Goal: Task Accomplishment & Management: Use online tool/utility

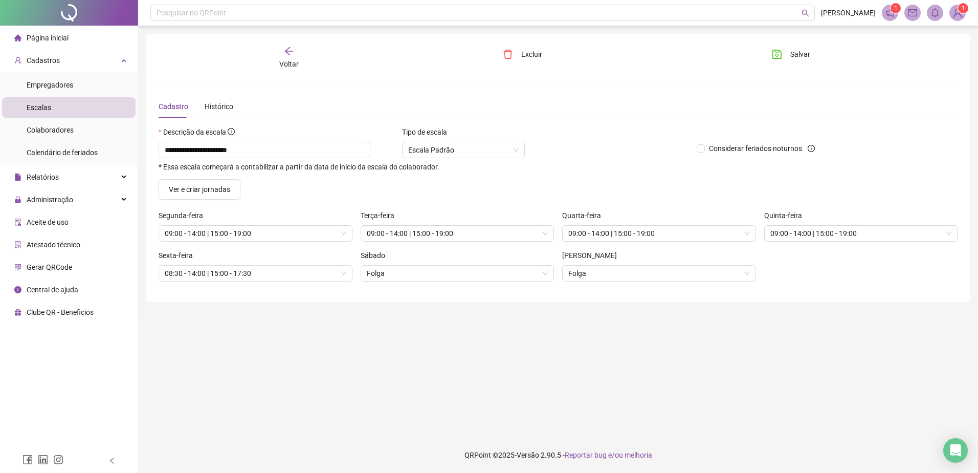
click at [289, 60] on span "Voltar" at bounding box center [288, 64] width 19 height 8
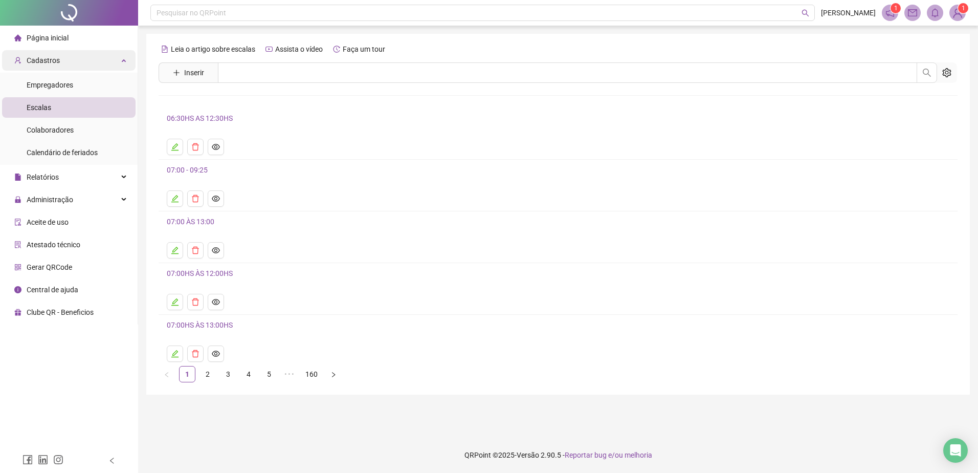
click at [98, 56] on div "Cadastros" at bounding box center [69, 60] width 134 height 20
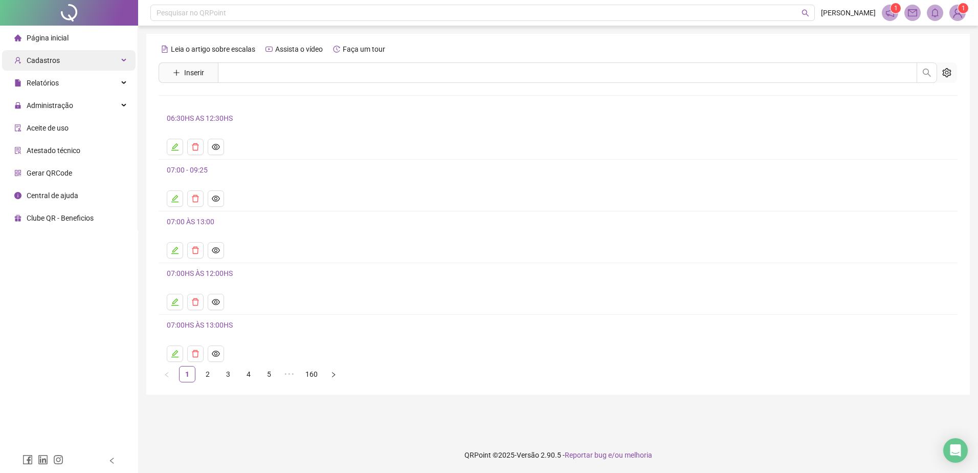
click at [100, 57] on div "Cadastros" at bounding box center [69, 60] width 134 height 20
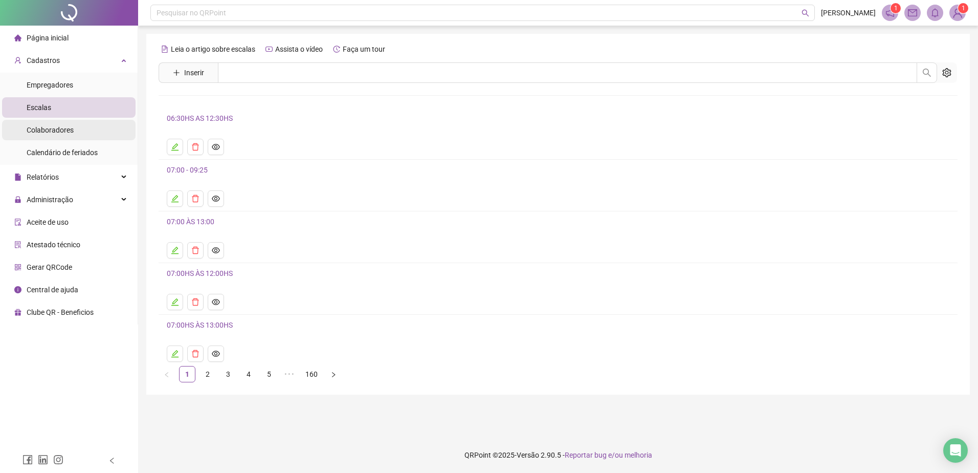
click at [78, 132] on li "Colaboradores" at bounding box center [69, 130] width 134 height 20
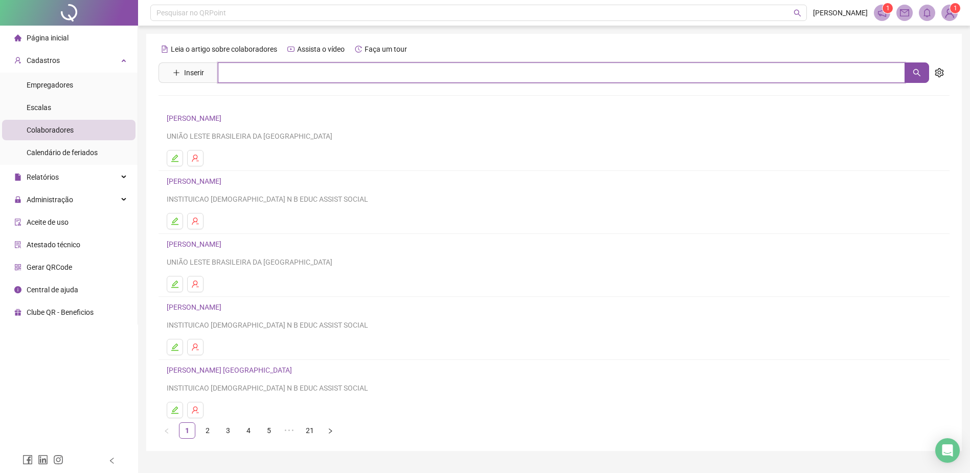
click at [276, 80] on input "text" at bounding box center [562, 72] width 688 height 20
type input "*****"
click at [271, 100] on link "MAYRA VITORIA DOS REIS SANTOS" at bounding box center [234, 103] width 113 height 8
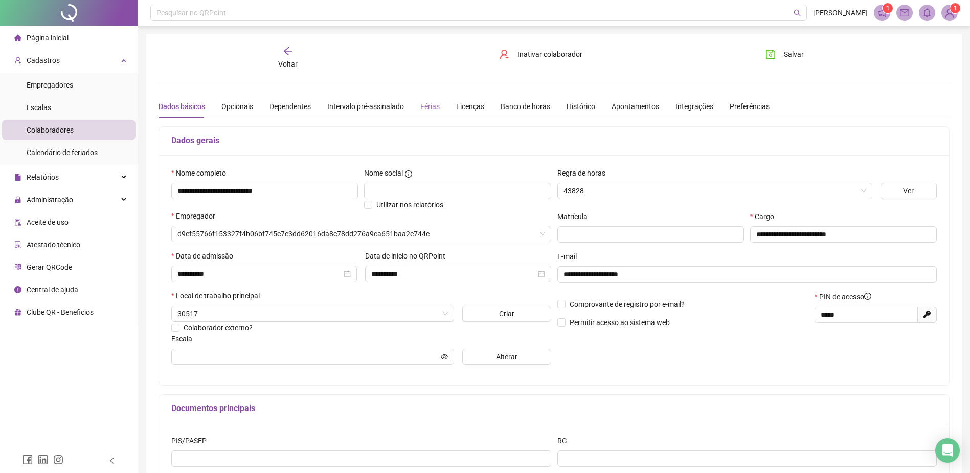
type input "**********"
drag, startPoint x: 297, startPoint y: 191, endPoint x: 167, endPoint y: 186, distance: 130.0
click at [167, 186] on div "**********" at bounding box center [554, 270] width 790 height 230
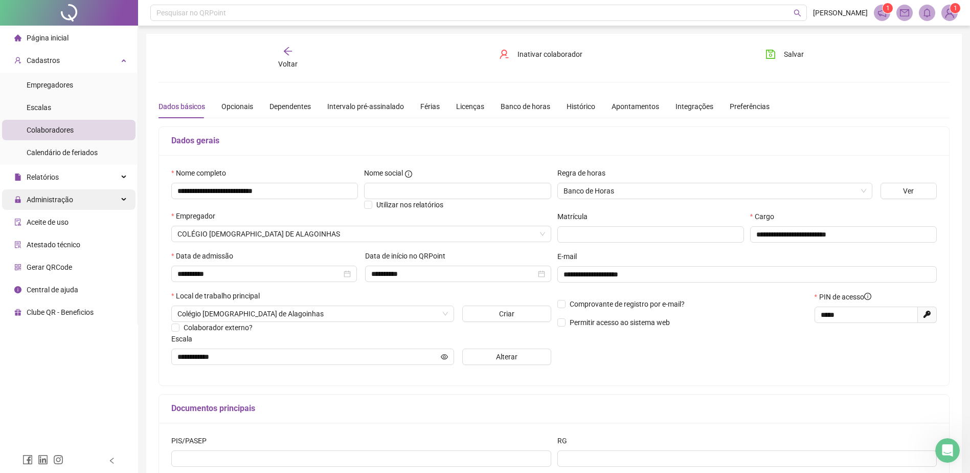
click at [95, 192] on div "Administração" at bounding box center [69, 199] width 134 height 20
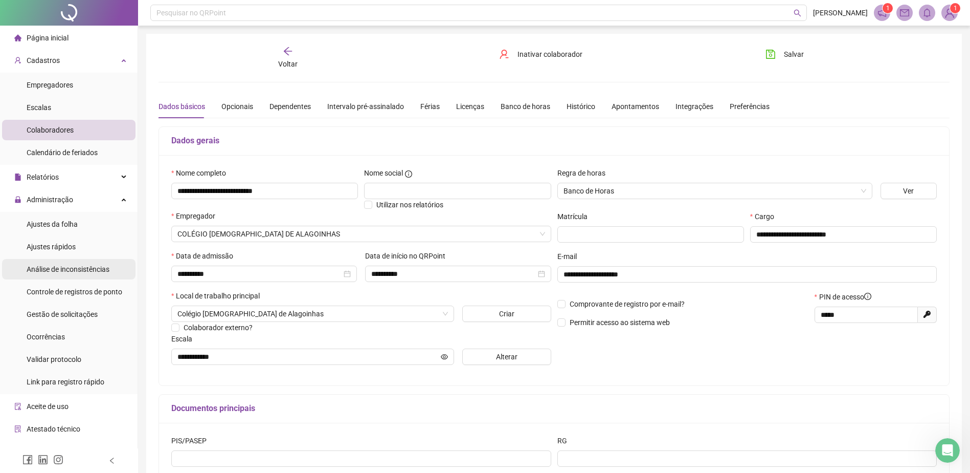
click at [96, 317] on span "Gestão de solicitações" at bounding box center [62, 314] width 71 height 8
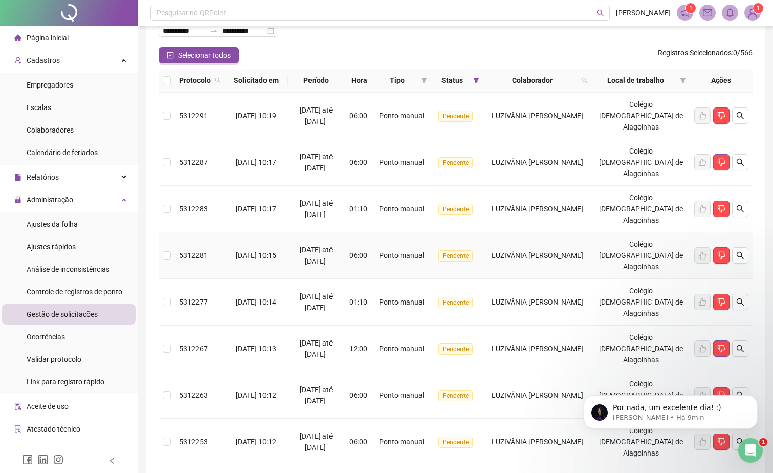
scroll to position [51, 0]
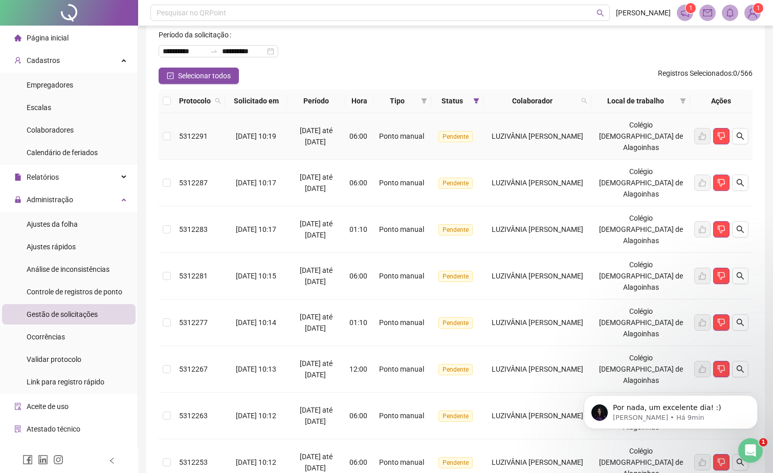
click at [410, 132] on span "Ponto manual" at bounding box center [401, 136] width 45 height 8
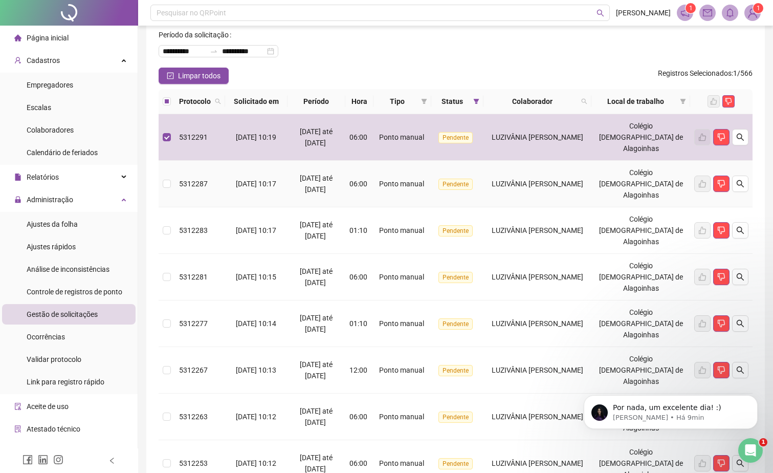
click at [397, 161] on td "Ponto manual" at bounding box center [402, 184] width 58 height 47
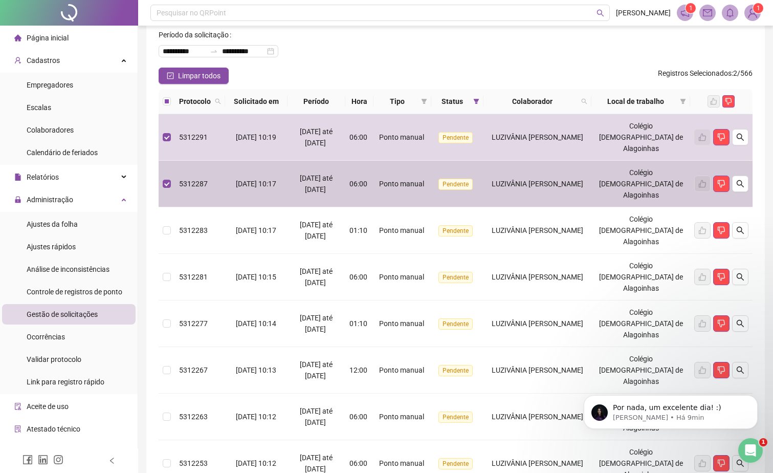
click at [393, 225] on div "Ponto manual" at bounding box center [403, 230] width 50 height 11
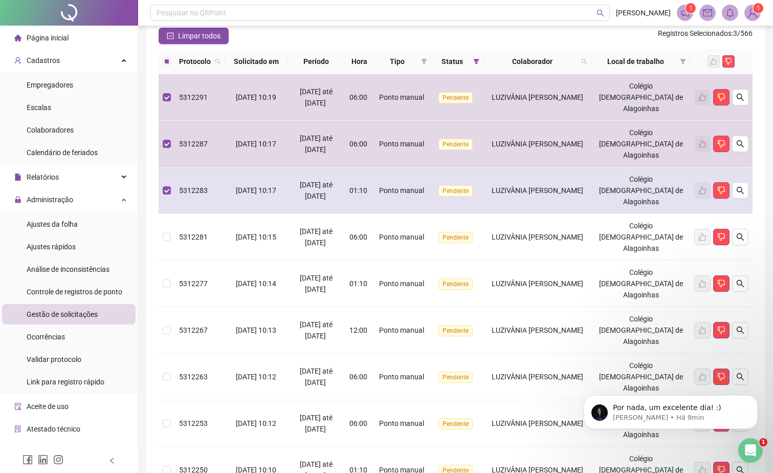
scroll to position [102, 0]
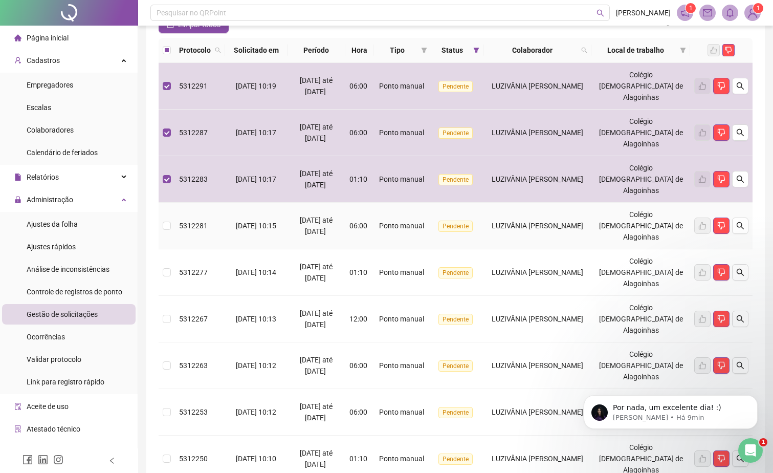
click at [367, 221] on span "06:00" at bounding box center [358, 225] width 18 height 8
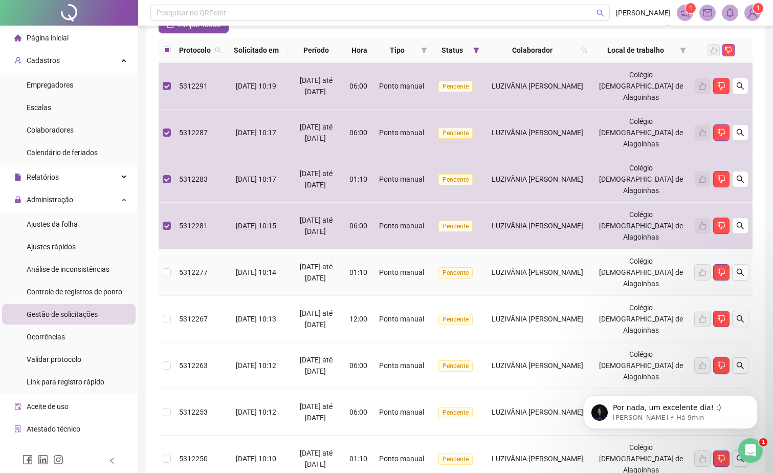
click at [374, 249] on td "01:10" at bounding box center [359, 272] width 29 height 47
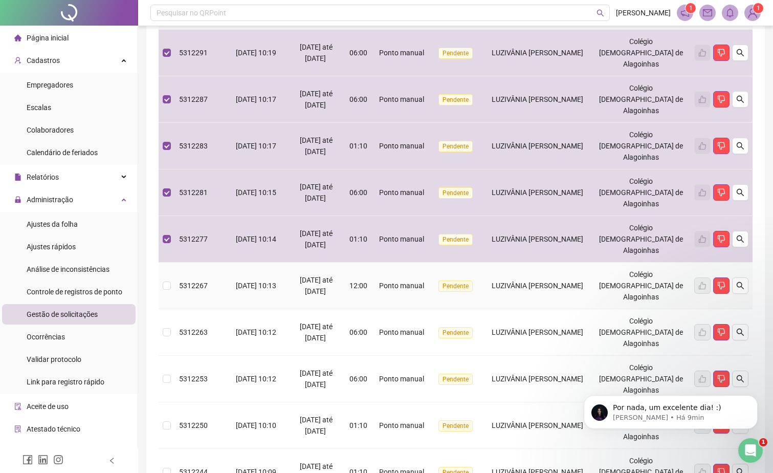
scroll to position [153, 0]
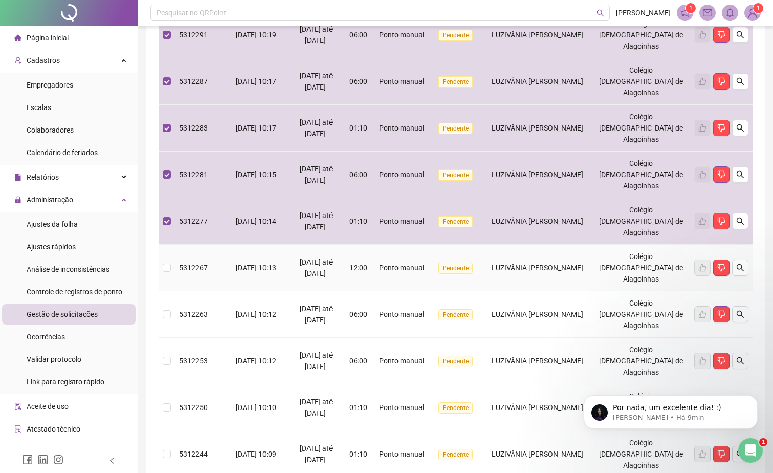
click at [367, 263] on span "12:00" at bounding box center [358, 267] width 18 height 8
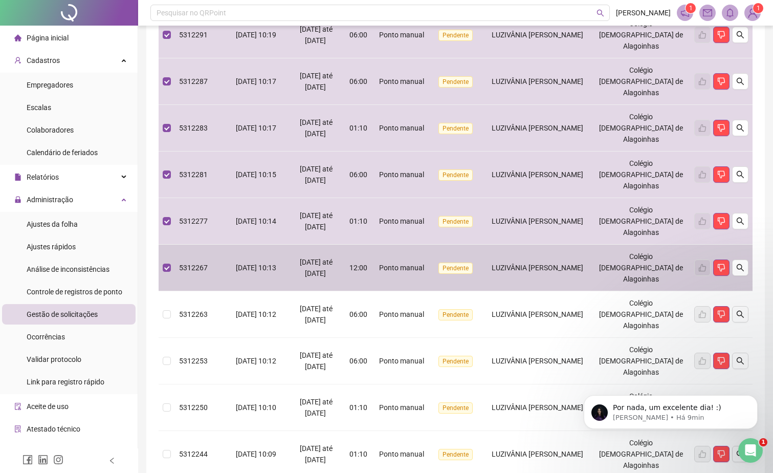
click at [367, 310] on span "06:00" at bounding box center [358, 314] width 18 height 8
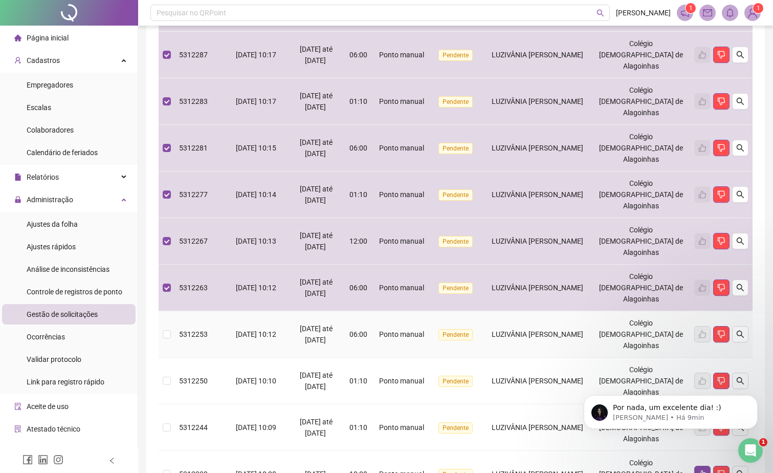
scroll to position [195, 0]
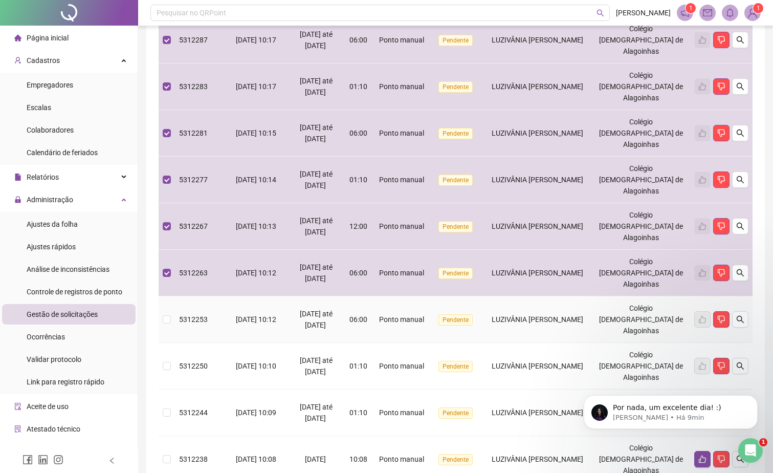
click at [369, 314] on div "06:00" at bounding box center [359, 319] width 20 height 11
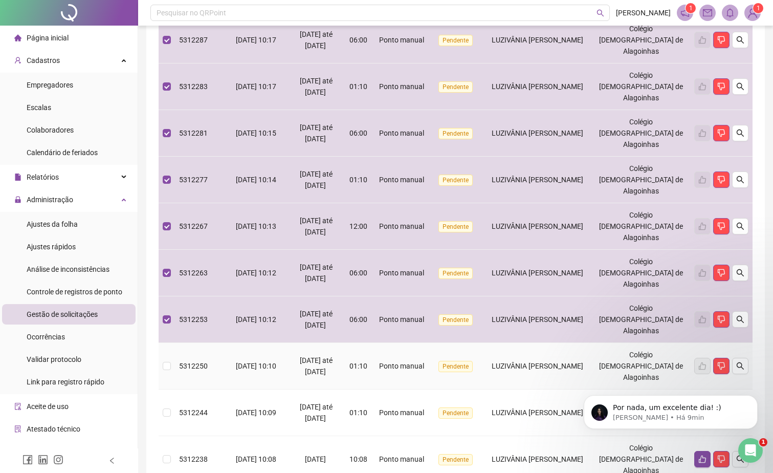
click at [389, 343] on td "Ponto manual" at bounding box center [402, 366] width 58 height 47
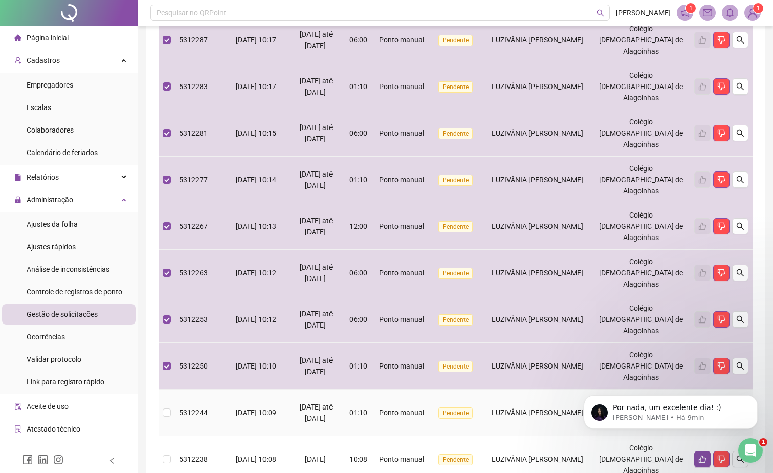
click at [374, 389] on td "01:10" at bounding box center [359, 412] width 29 height 47
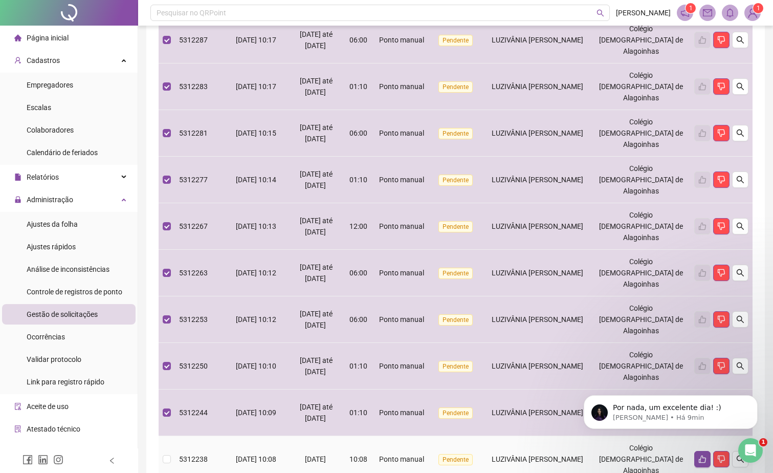
click at [370, 453] on div "10:08" at bounding box center [359, 458] width 20 height 11
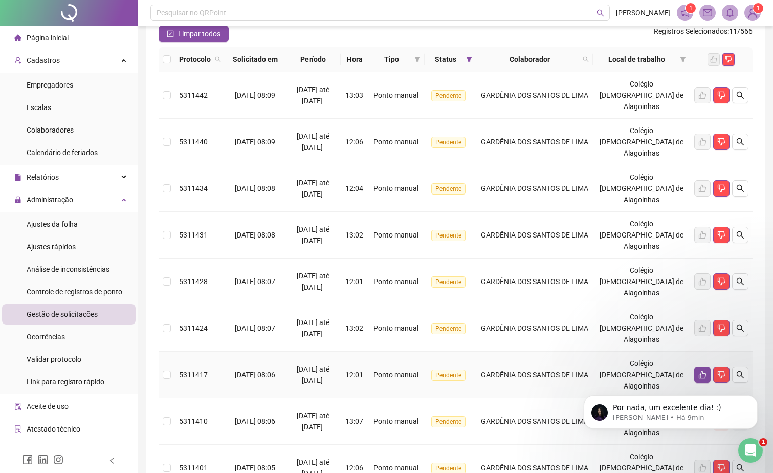
scroll to position [93, 0]
click at [355, 95] on td "13:03" at bounding box center [355, 96] width 29 height 47
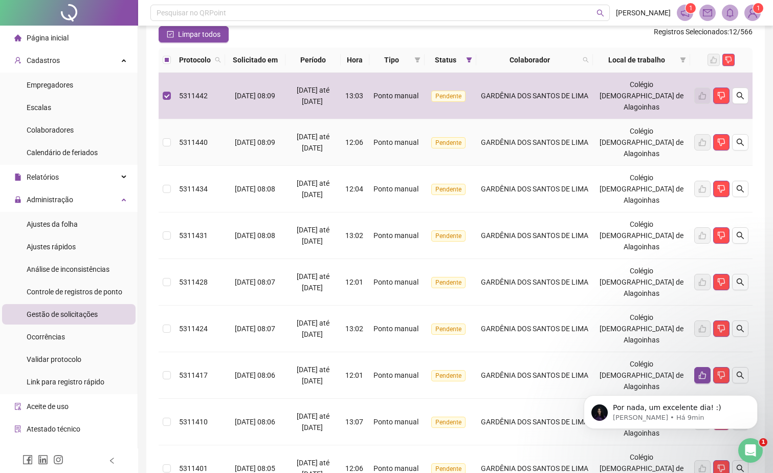
click at [364, 132] on td "12:06" at bounding box center [355, 142] width 29 height 47
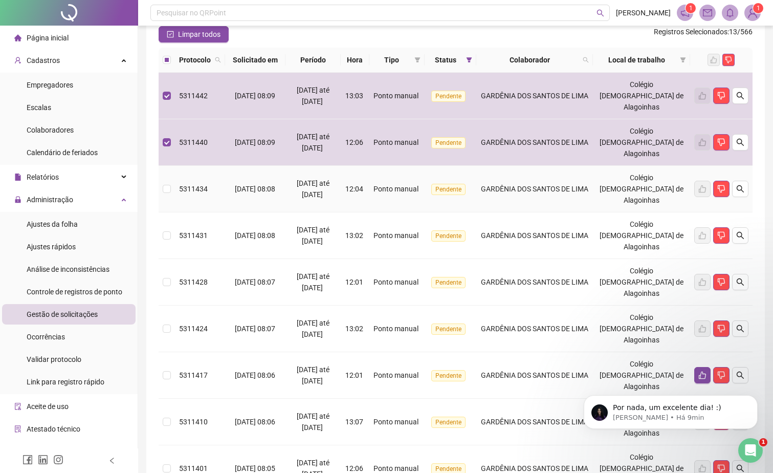
click at [360, 185] on span "12:04" at bounding box center [354, 189] width 18 height 8
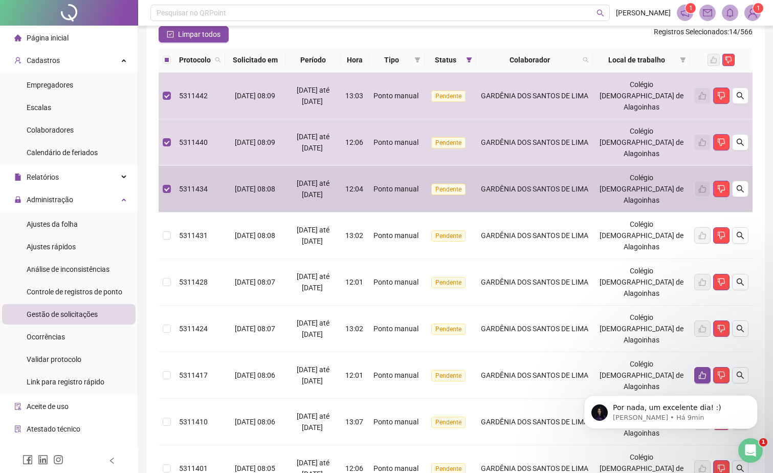
click at [361, 212] on td "13:02" at bounding box center [355, 235] width 29 height 47
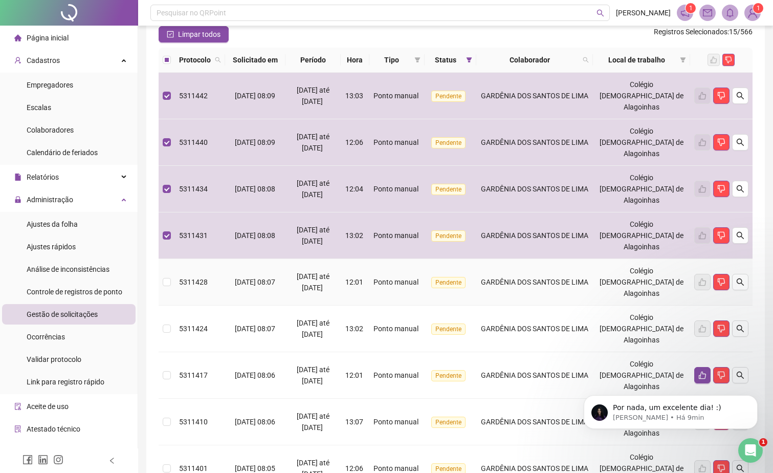
click at [362, 259] on td "12:01" at bounding box center [355, 282] width 29 height 47
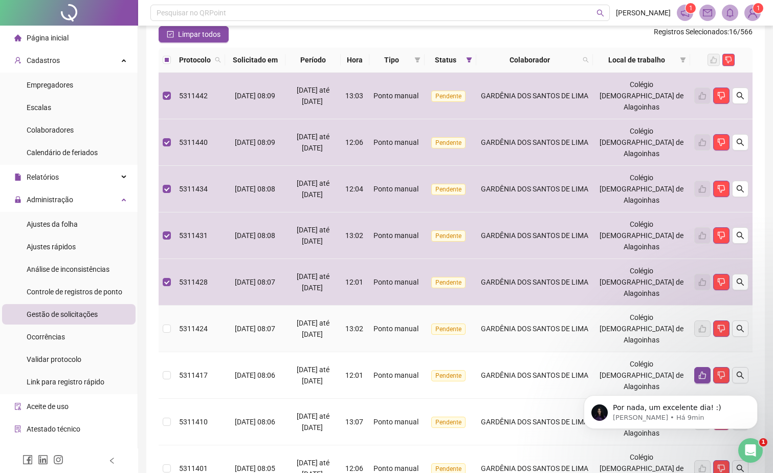
click at [369, 305] on td "13:02" at bounding box center [355, 328] width 29 height 47
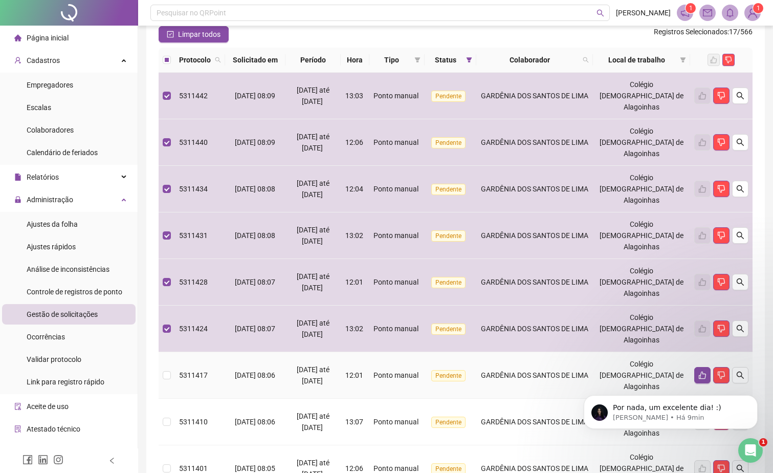
click at [369, 352] on td "12:01" at bounding box center [355, 375] width 29 height 47
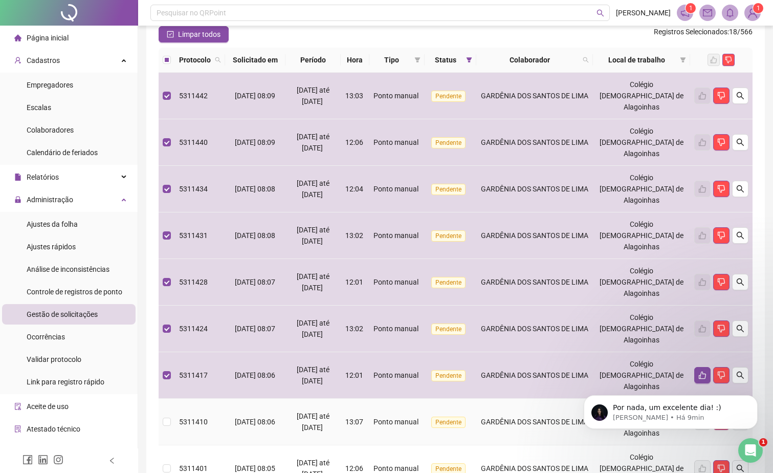
click at [365, 416] on div "13:07" at bounding box center [355, 421] width 20 height 11
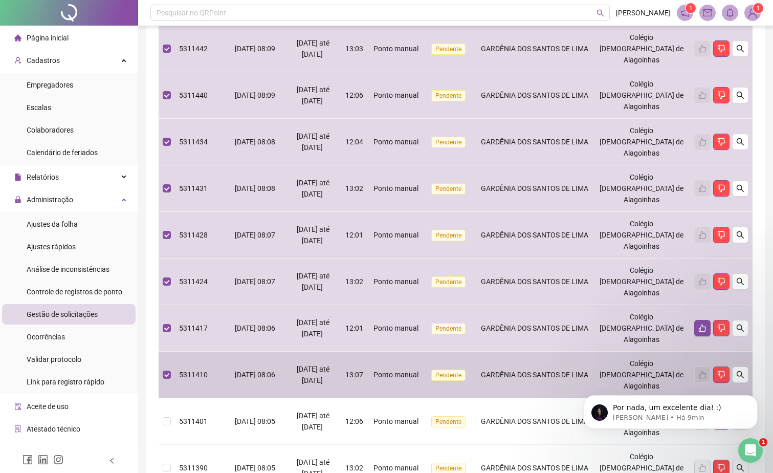
scroll to position [195, 0]
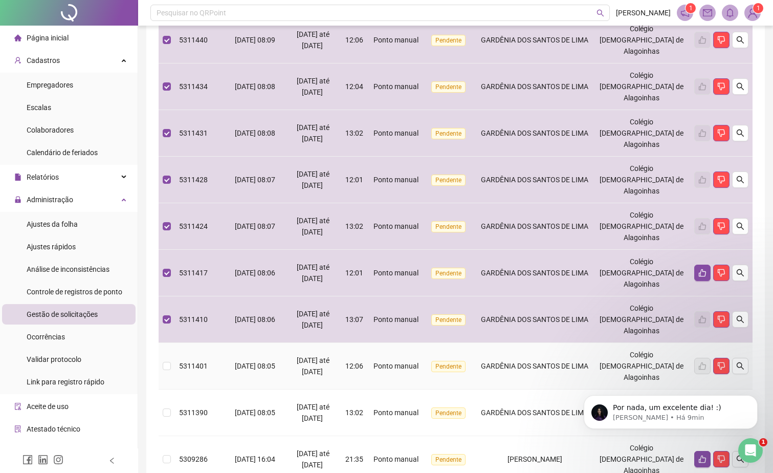
click at [369, 343] on td "12:06" at bounding box center [355, 366] width 29 height 47
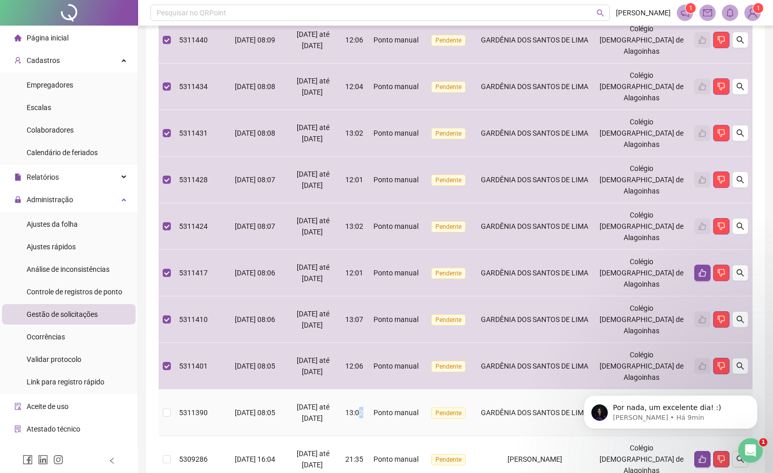
click at [369, 389] on td "13:02" at bounding box center [355, 412] width 29 height 47
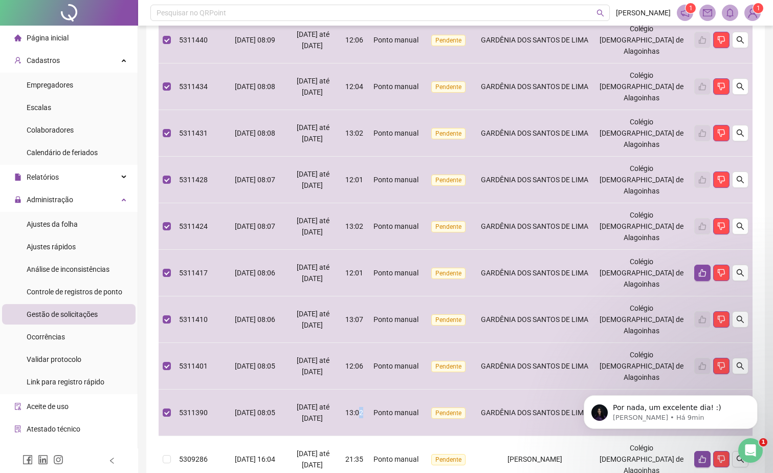
drag, startPoint x: 372, startPoint y: 314, endPoint x: 375, endPoint y: 338, distance: 24.2
click at [365, 453] on div "21:35" at bounding box center [355, 458] width 20 height 11
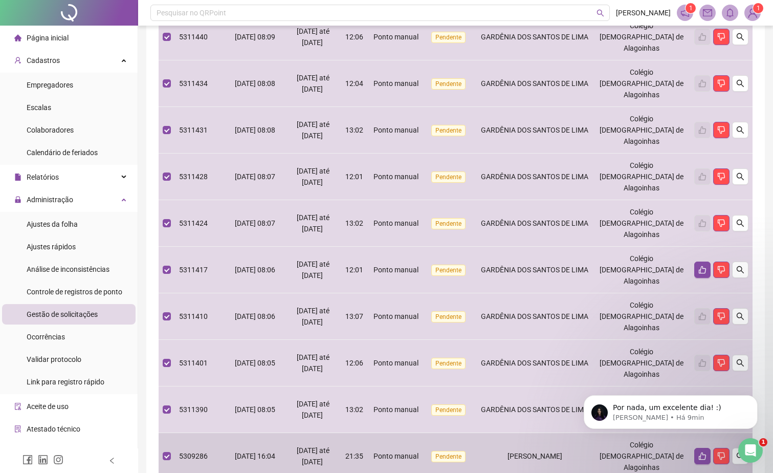
scroll to position [201, 0]
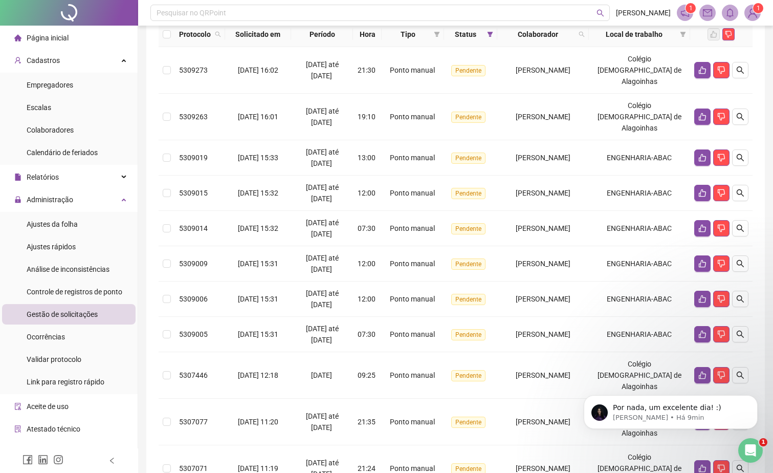
scroll to position [0, 0]
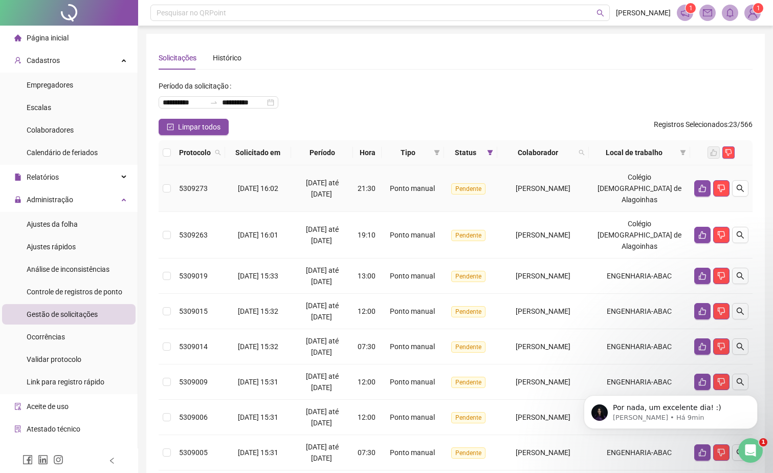
click at [371, 171] on td "21:30" at bounding box center [367, 188] width 29 height 47
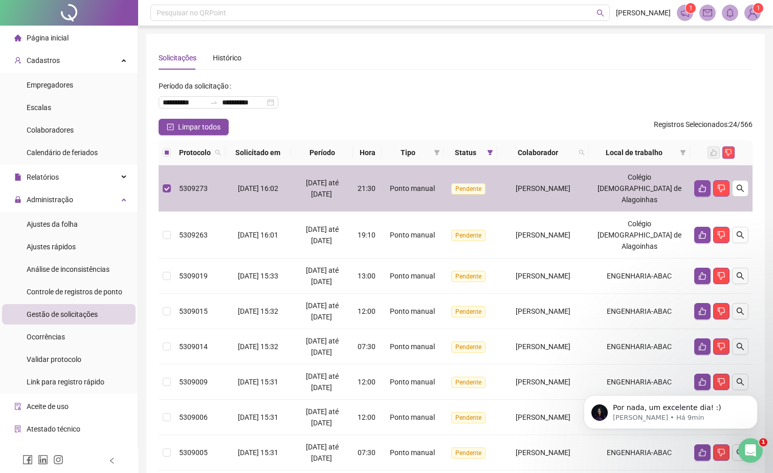
click at [358, 226] on td "19:10" at bounding box center [367, 235] width 29 height 47
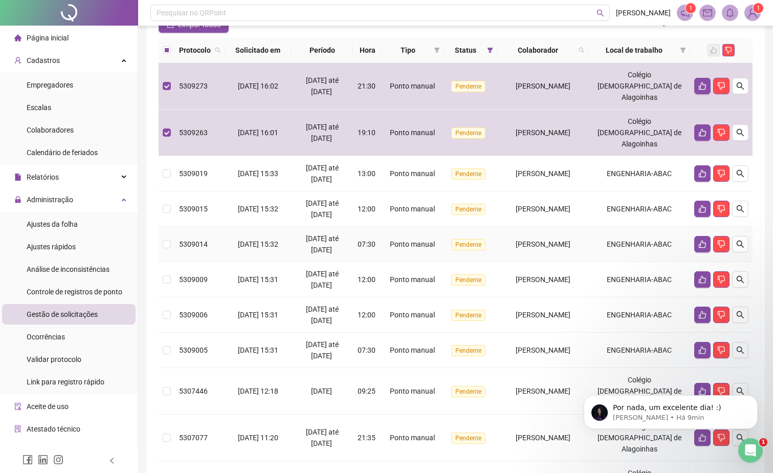
scroll to position [201, 0]
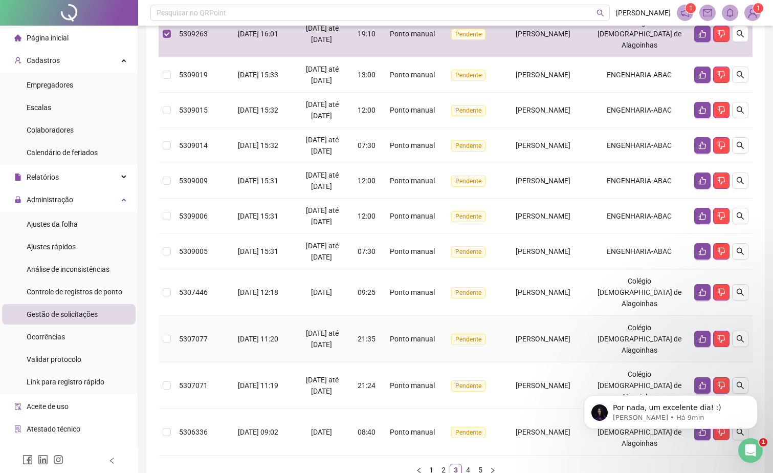
click at [394, 335] on span "Ponto manual" at bounding box center [412, 339] width 45 height 8
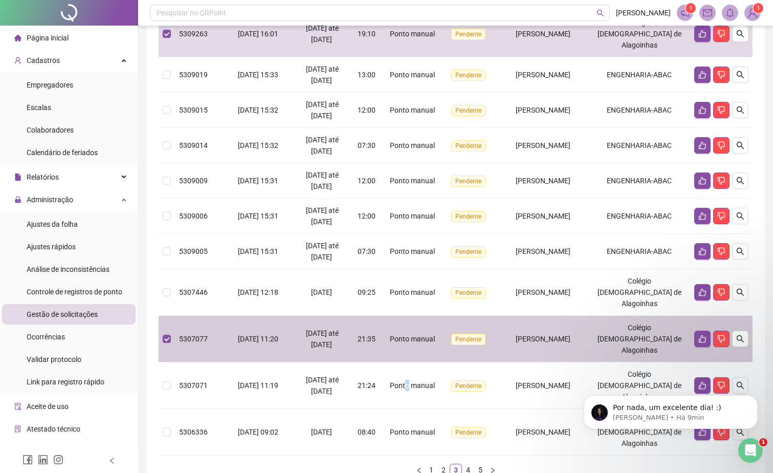
click at [404, 362] on td "Ponto manual" at bounding box center [413, 385] width 62 height 47
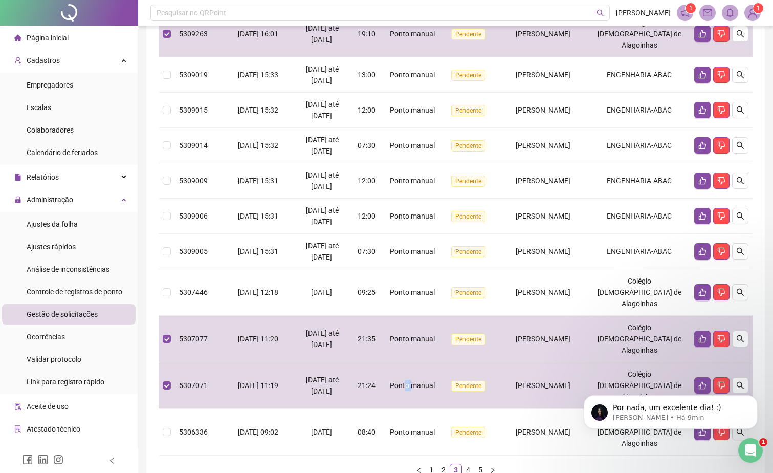
drag, startPoint x: 404, startPoint y: 341, endPoint x: 396, endPoint y: 370, distance: 29.8
click at [396, 428] on span "Ponto manual" at bounding box center [412, 432] width 45 height 8
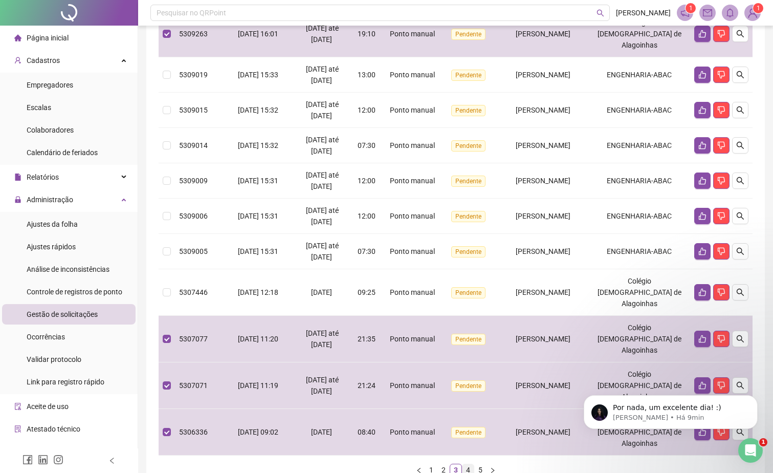
click at [462, 464] on link "4" at bounding box center [467, 469] width 11 height 11
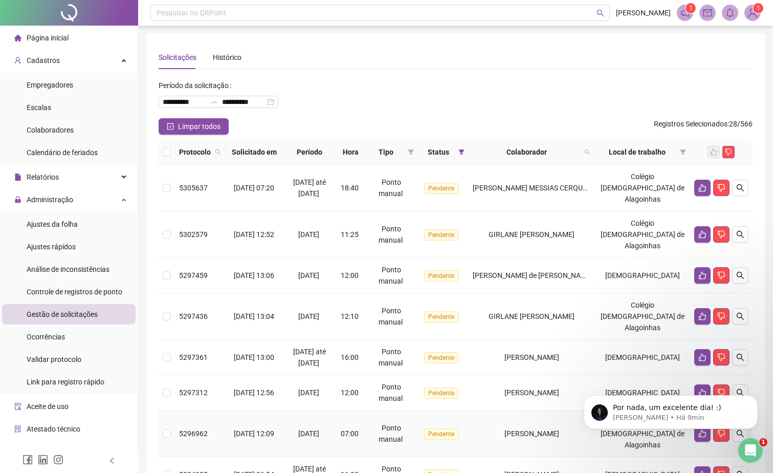
scroll to position [0, 0]
click at [337, 179] on td "19/08/2025 até 20/08/2025" at bounding box center [309, 188] width 53 height 47
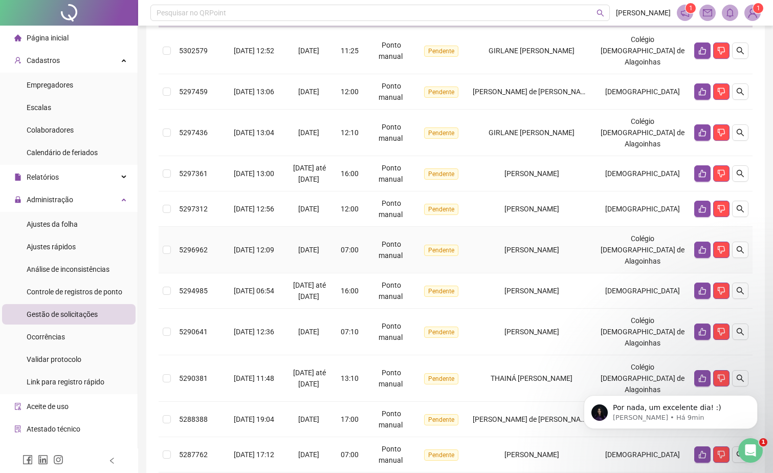
scroll to position [201, 0]
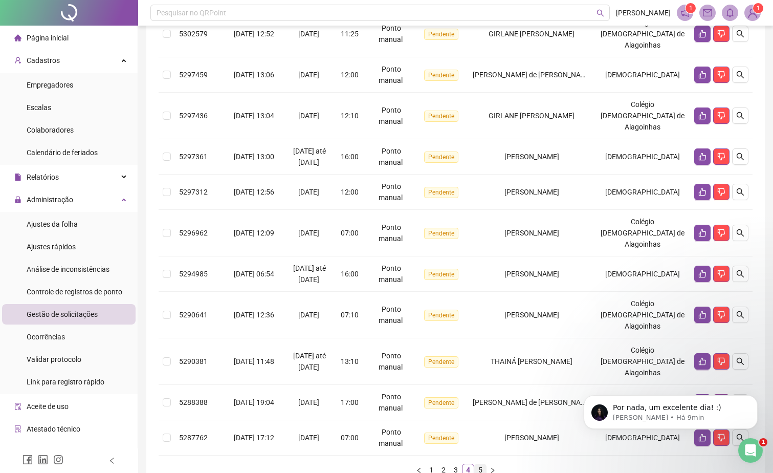
click at [475, 464] on link "5" at bounding box center [480, 469] width 11 height 11
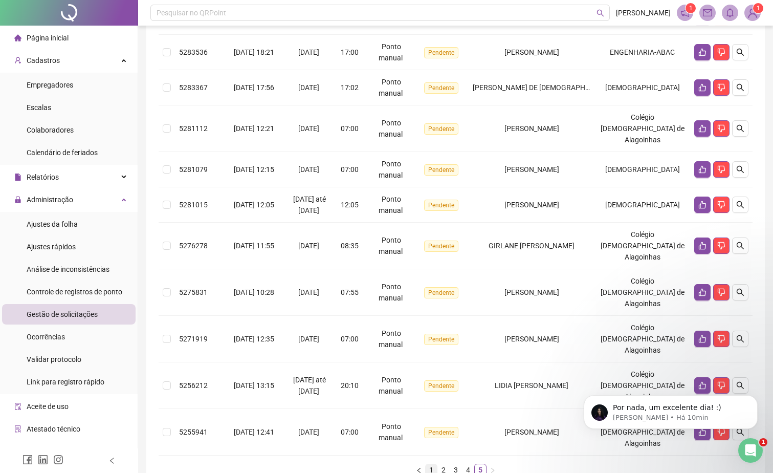
click at [435, 464] on link "1" at bounding box center [431, 469] width 11 height 11
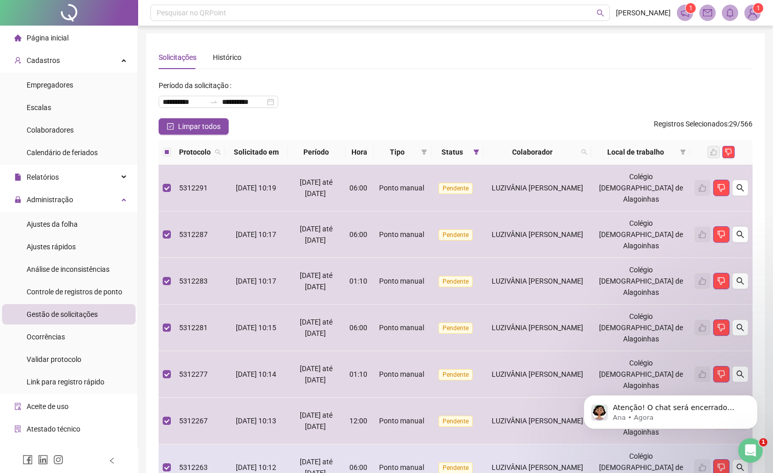
scroll to position [0, 0]
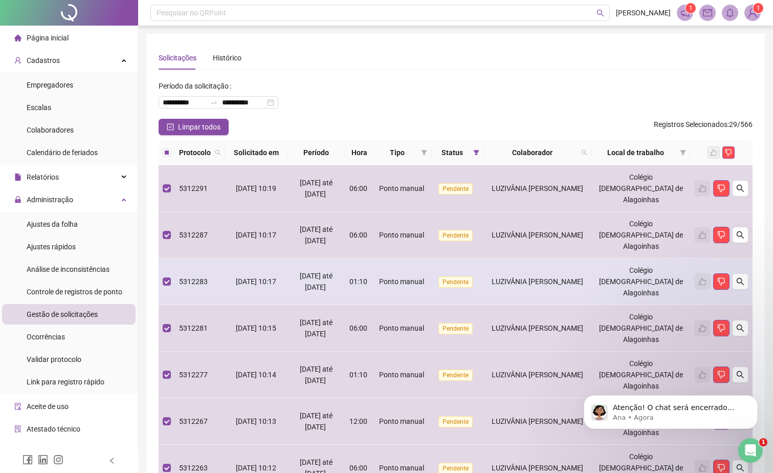
click at [400, 277] on span "Ponto manual" at bounding box center [401, 281] width 45 height 8
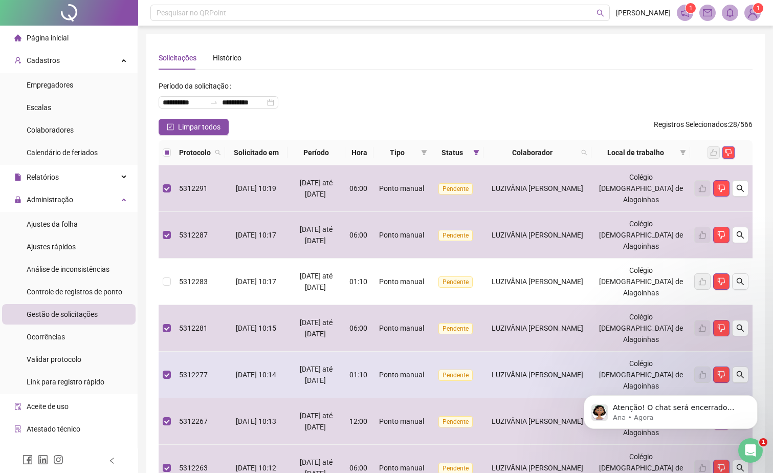
click at [414, 370] on span "Ponto manual" at bounding box center [401, 374] width 45 height 8
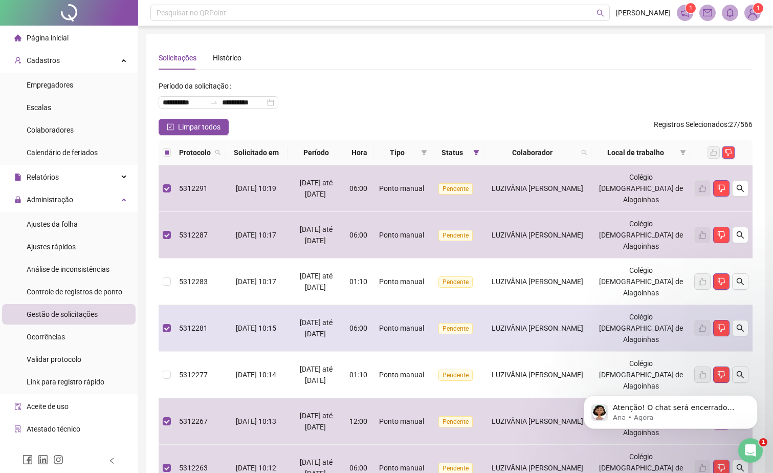
click at [408, 305] on td "Ponto manual" at bounding box center [402, 328] width 58 height 47
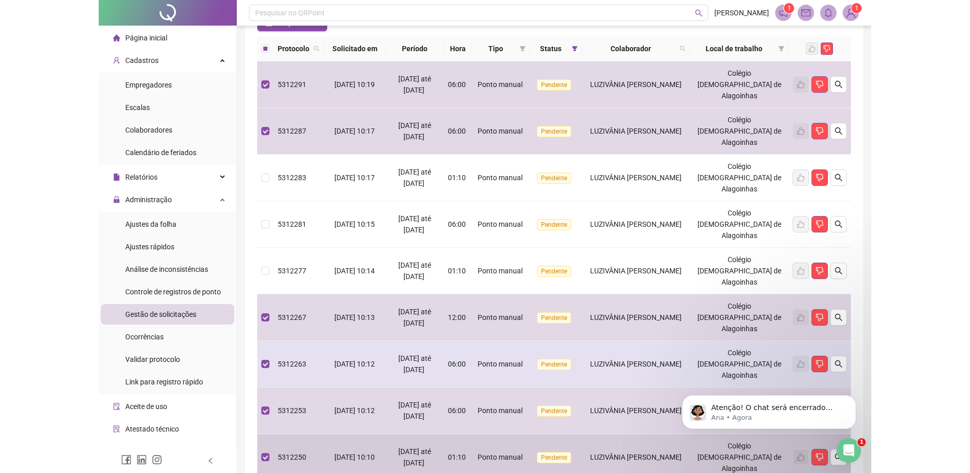
scroll to position [51, 0]
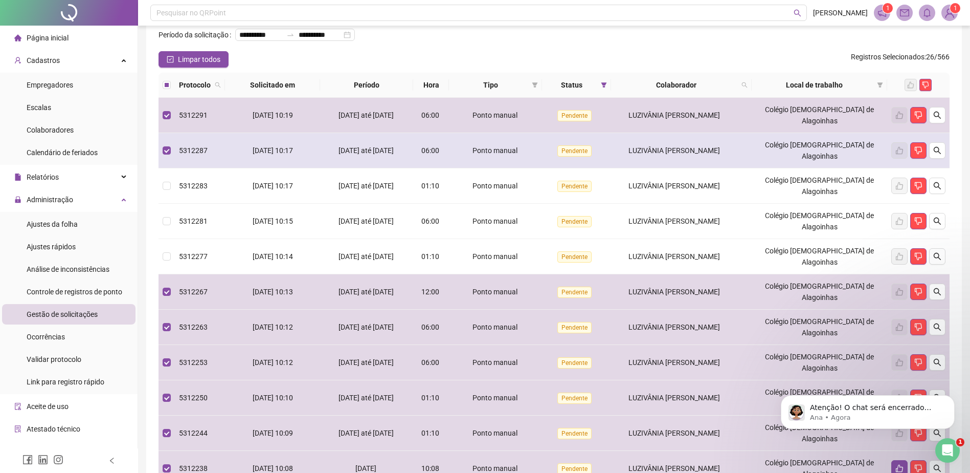
click at [631, 150] on td "LUZIVÂNIA SANTOS DA CRUZ" at bounding box center [681, 150] width 141 height 35
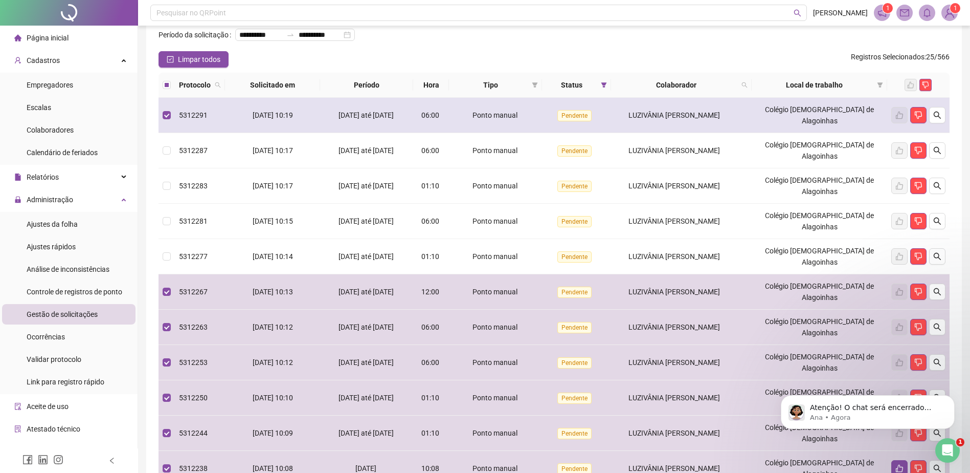
drag, startPoint x: 650, startPoint y: 129, endPoint x: 644, endPoint y: 134, distance: 7.4
click at [650, 119] on span "LUZIVÂNIA SANTOS DA CRUZ" at bounding box center [675, 115] width 92 height 8
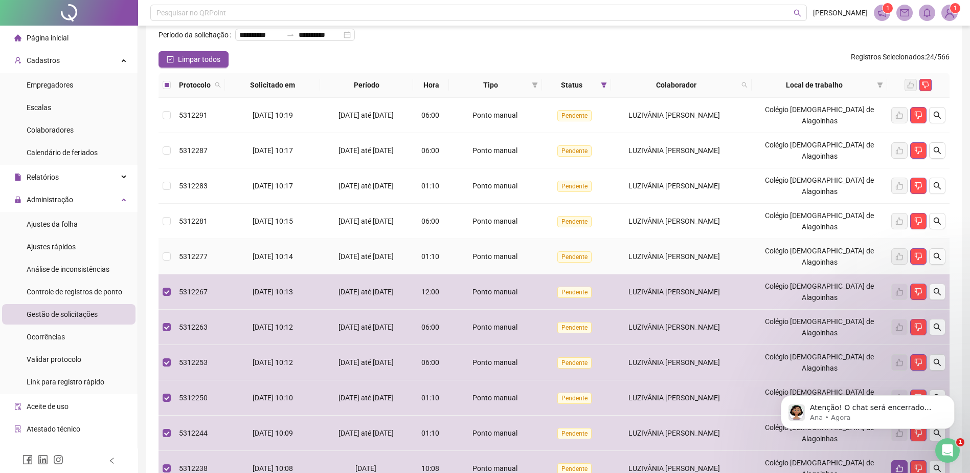
drag, startPoint x: 620, startPoint y: 256, endPoint x: 621, endPoint y: 279, distance: 22.5
click at [620, 257] on td "LUZIVÂNIA SANTOS DA CRUZ" at bounding box center [681, 256] width 141 height 35
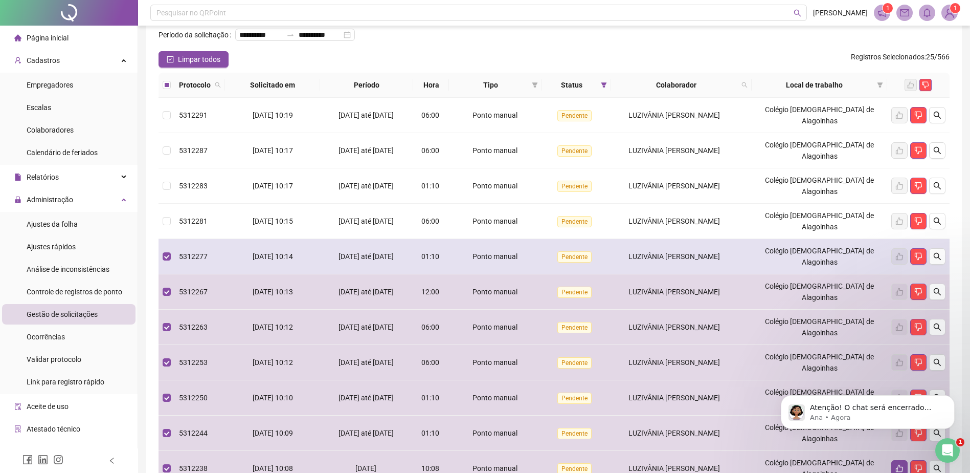
click at [632, 251] on div "LUZIVÂNIA SANTOS DA CRUZ" at bounding box center [674, 256] width 118 height 11
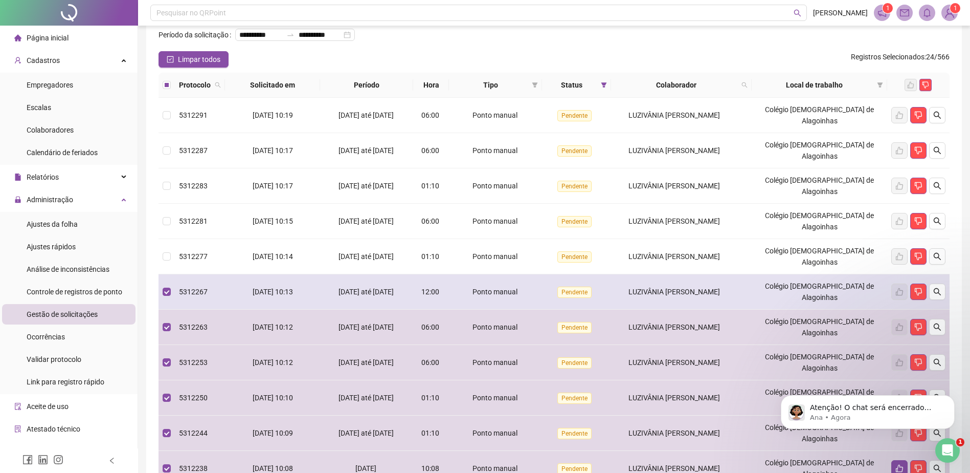
click at [625, 286] on div "LUZIVÂNIA SANTOS DA CRUZ" at bounding box center [674, 291] width 118 height 11
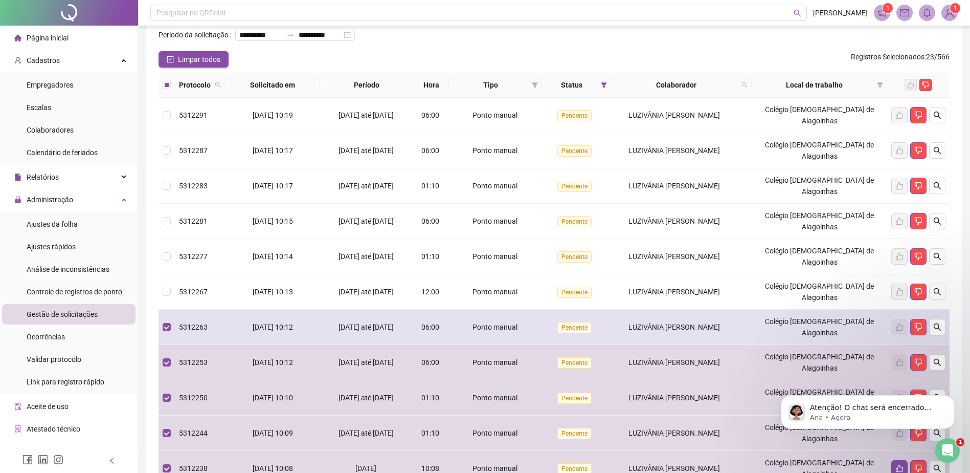
click at [620, 309] on td "LUZIVÂNIA SANTOS DA CRUZ" at bounding box center [681, 326] width 141 height 35
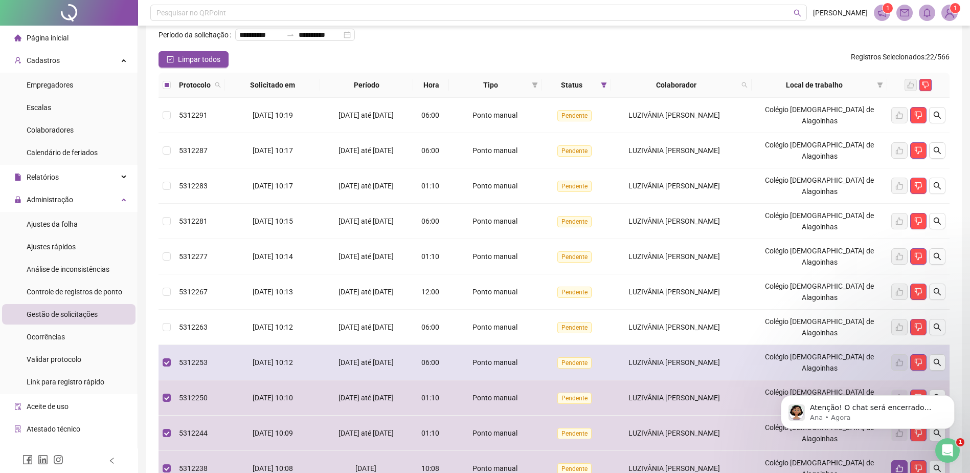
click at [627, 357] on div "LUZIVÂNIA SANTOS DA CRUZ" at bounding box center [674, 362] width 118 height 11
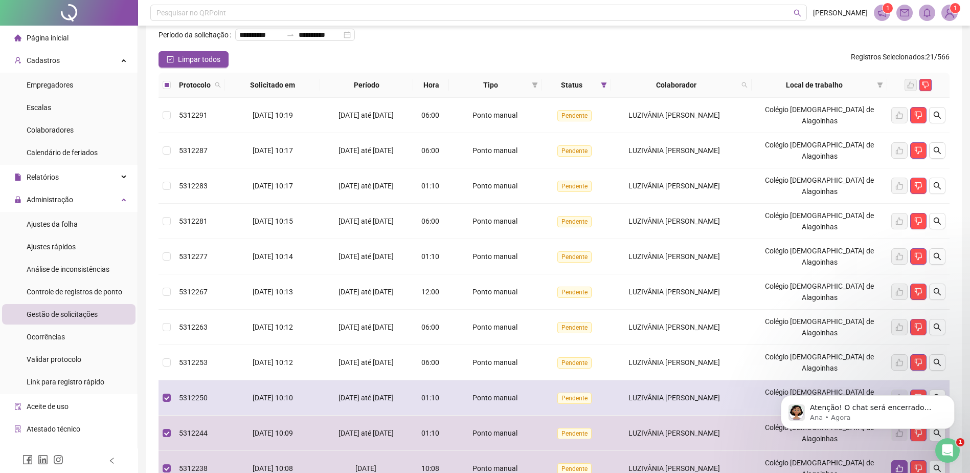
click at [630, 380] on td "LUZIVÂNIA SANTOS DA CRUZ" at bounding box center [681, 397] width 141 height 35
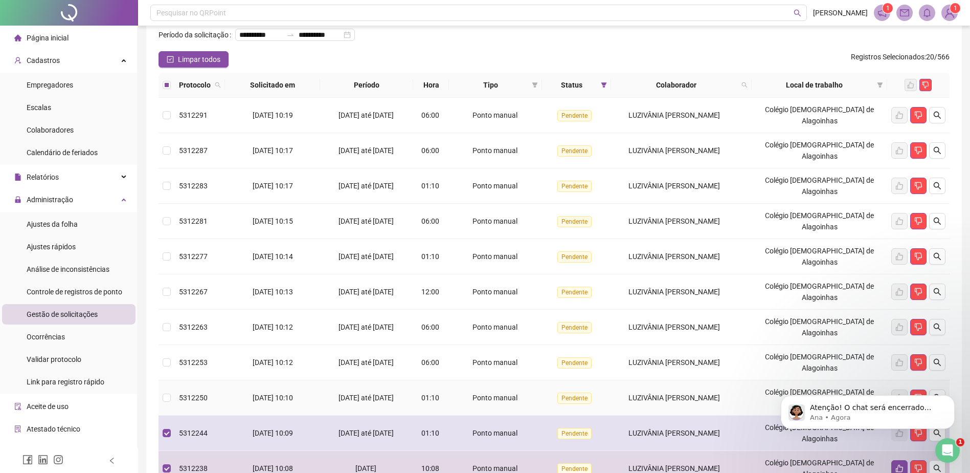
click at [627, 415] on td "LUZIVÂNIA SANTOS DA CRUZ" at bounding box center [681, 432] width 141 height 35
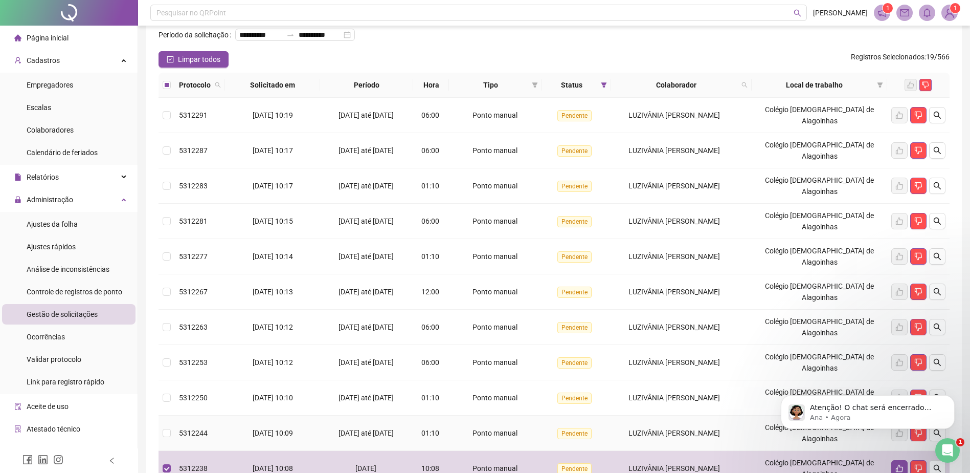
click at [624, 415] on td "LUZIVÂNIA SANTOS DA CRUZ" at bounding box center [681, 432] width 141 height 35
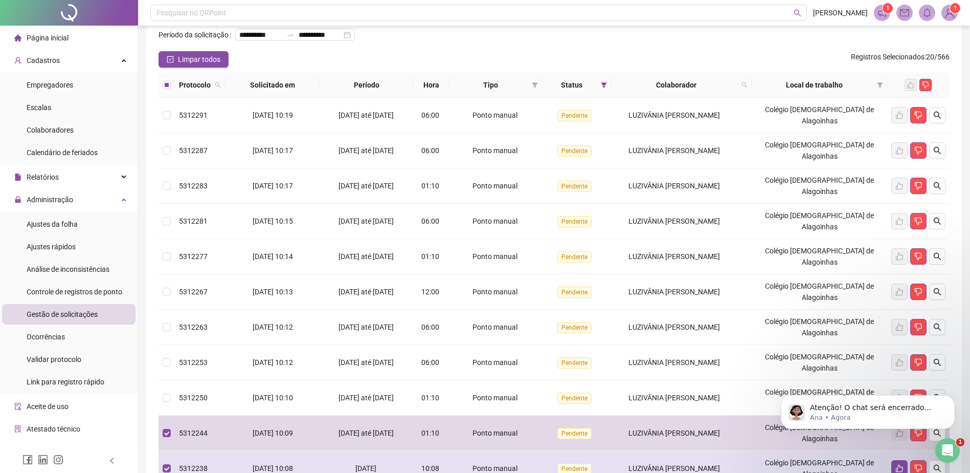
click at [629, 462] on div "LUZIVÂNIA SANTOS DA CRUZ" at bounding box center [674, 467] width 118 height 11
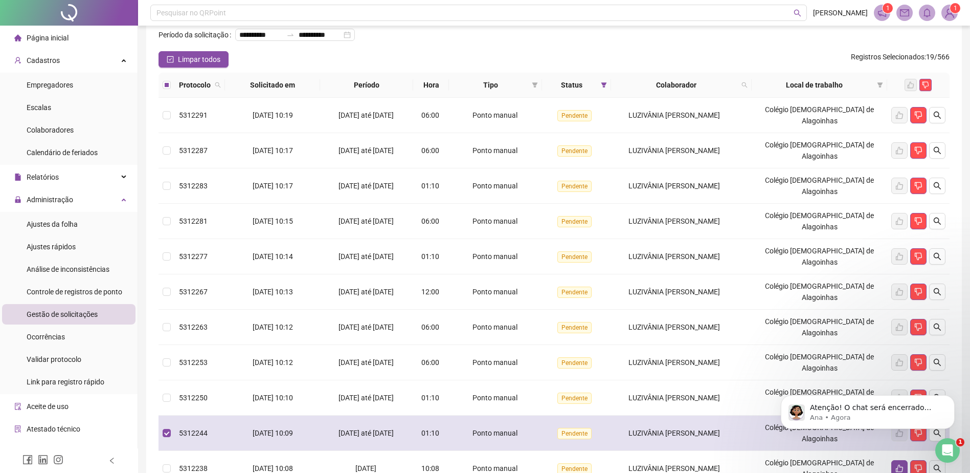
click at [637, 429] on span "LUZIVÂNIA SANTOS DA CRUZ" at bounding box center [675, 433] width 92 height 8
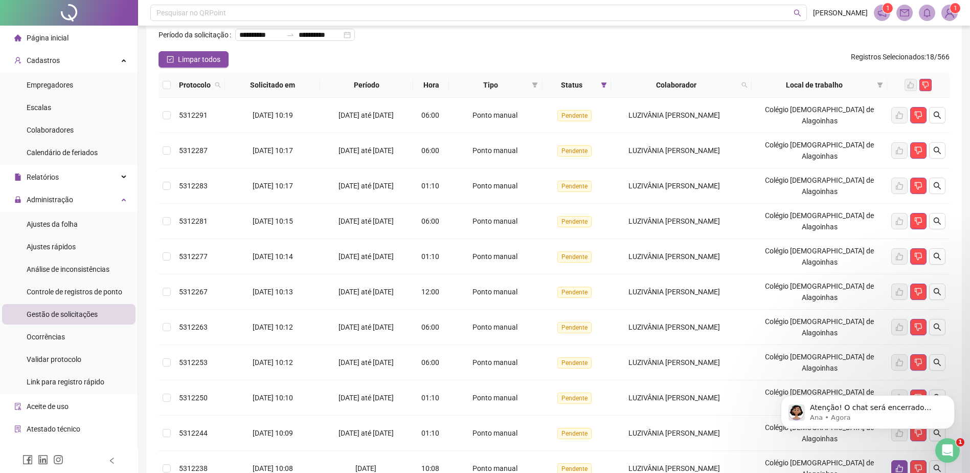
click at [748, 91] on div "Colaborador" at bounding box center [681, 84] width 132 height 11
click at [762, 98] on th "Local de trabalho" at bounding box center [820, 85] width 136 height 25
click at [750, 93] on span at bounding box center [745, 84] width 10 height 15
type input "*****"
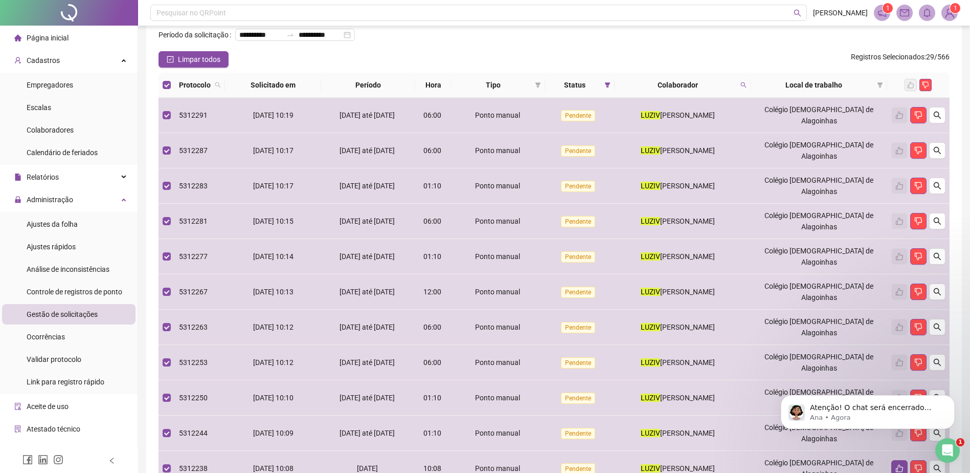
scroll to position [98, 0]
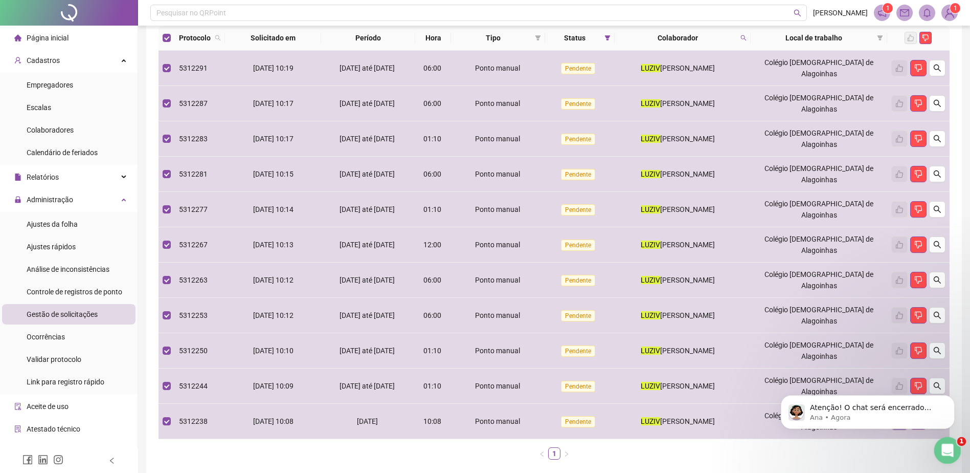
click at [951, 447] on icon "Abertura do Messenger da Intercom" at bounding box center [946, 448] width 17 height 17
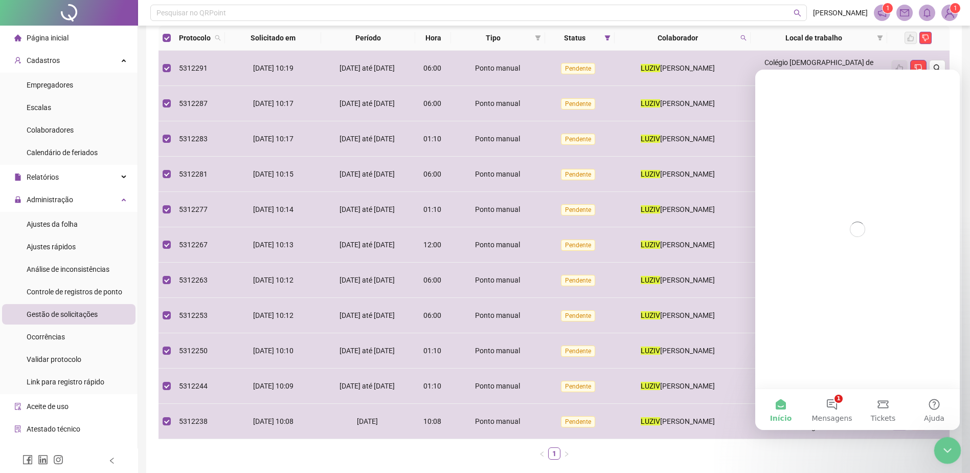
scroll to position [0, 0]
click at [951, 447] on icon "Encerramento do Messenger da Intercom" at bounding box center [946, 448] width 12 height 12
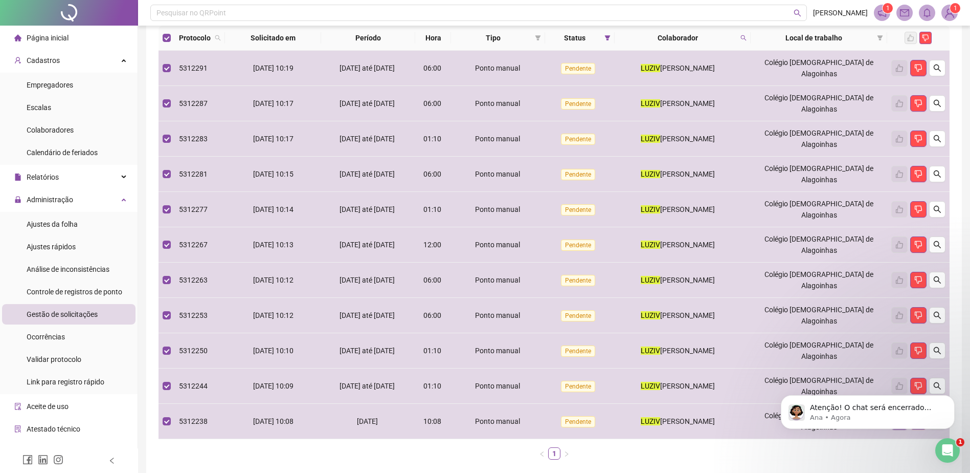
click html "Atenção! O chat será encerrado automaticamente pelo sistema em alguns minutos p…"
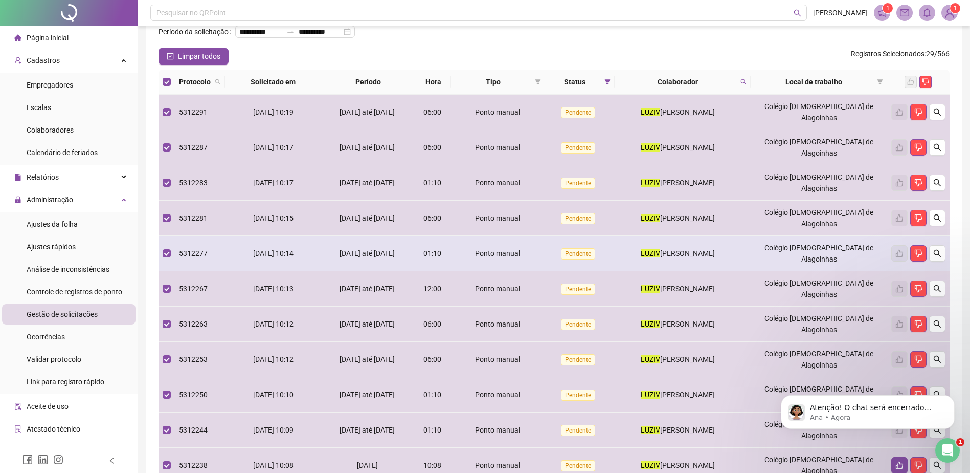
scroll to position [98, 0]
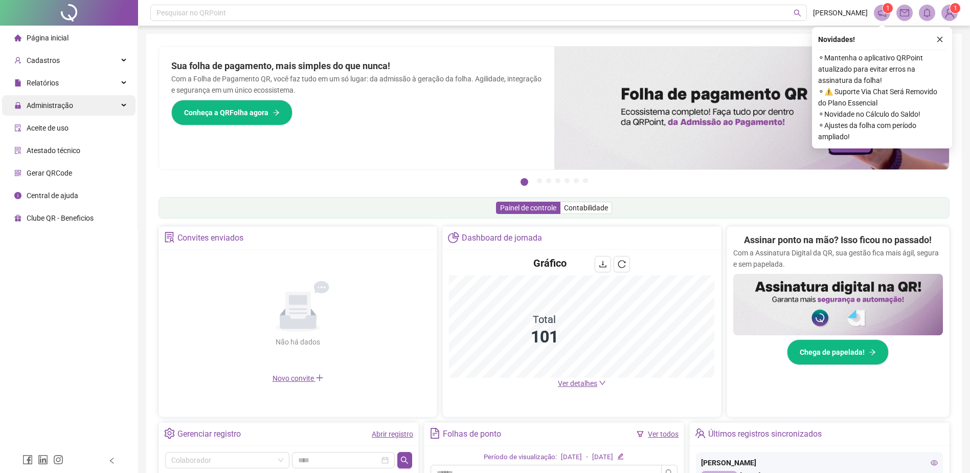
click at [82, 105] on div "Administração" at bounding box center [69, 105] width 134 height 20
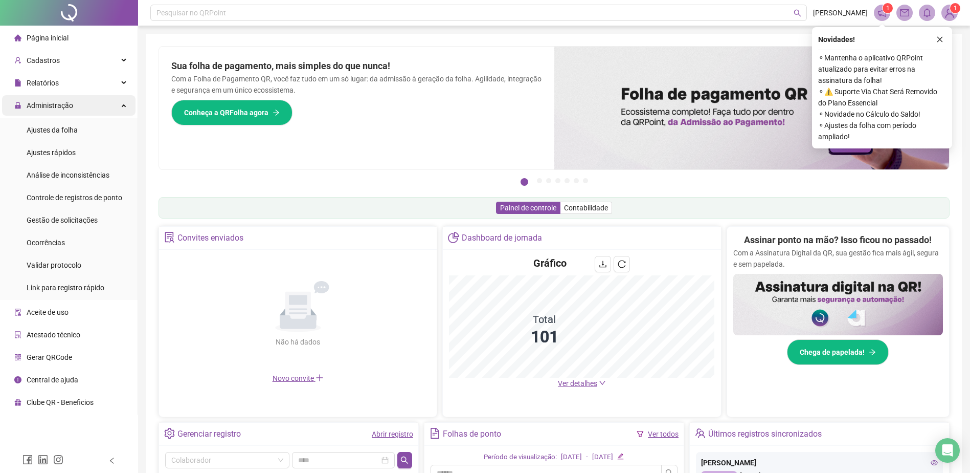
click at [107, 112] on div "Administração" at bounding box center [69, 105] width 134 height 20
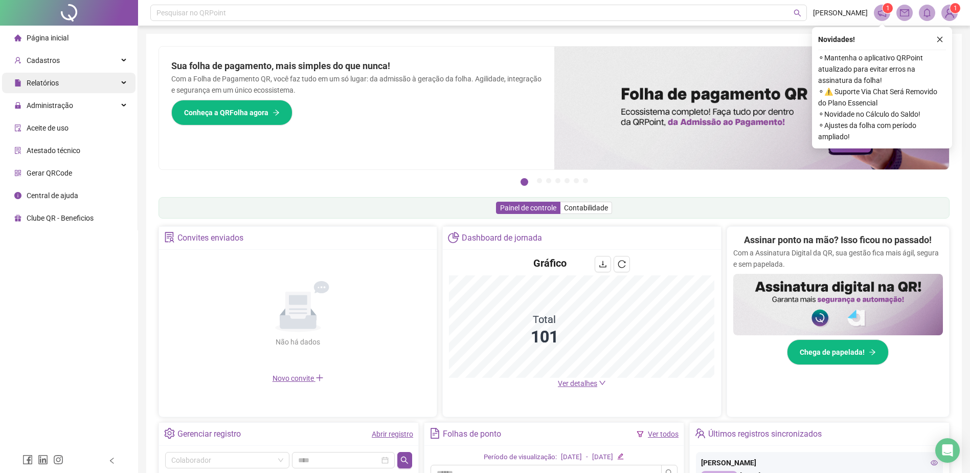
click at [108, 89] on div "Relatórios" at bounding box center [69, 83] width 134 height 20
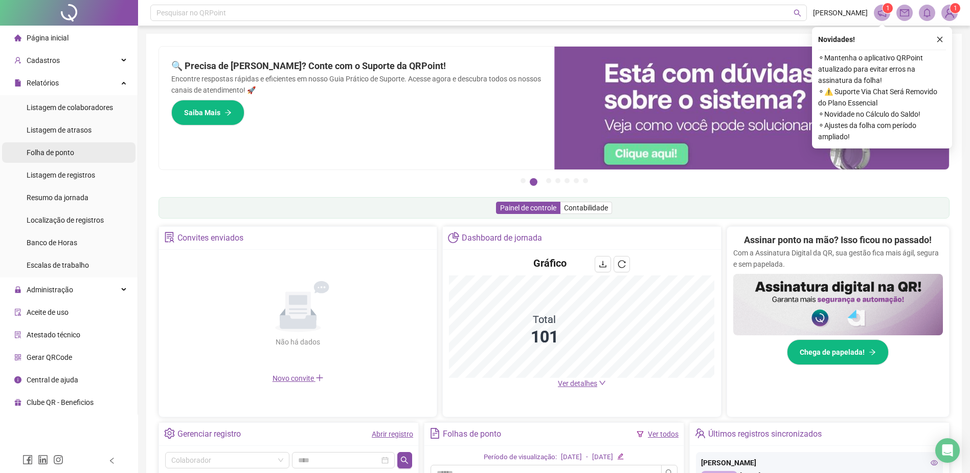
click at [87, 153] on li "Folha de ponto" at bounding box center [69, 152] width 134 height 20
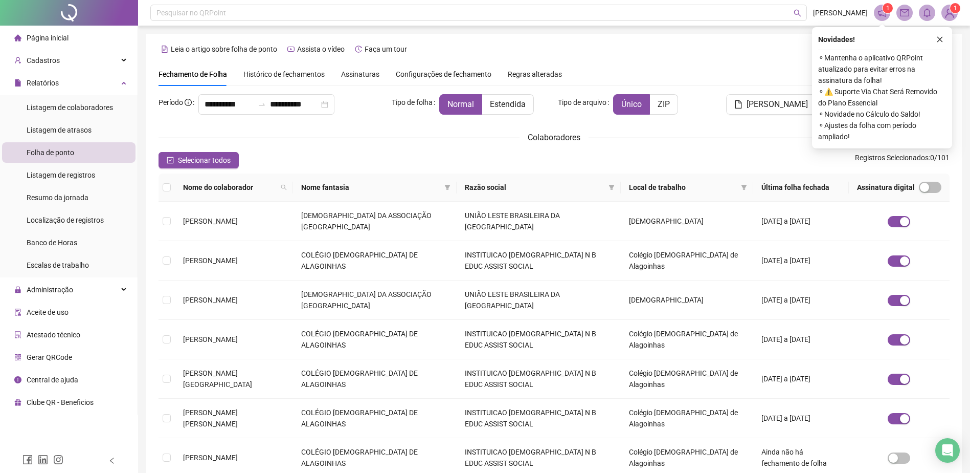
click at [939, 38] on icon "close" at bounding box center [940, 39] width 7 height 7
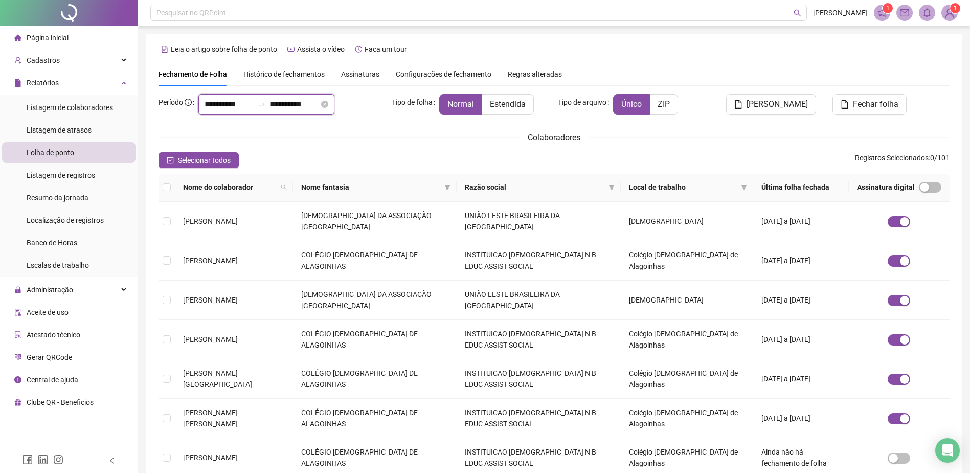
click at [228, 108] on input "**********" at bounding box center [229, 104] width 49 height 12
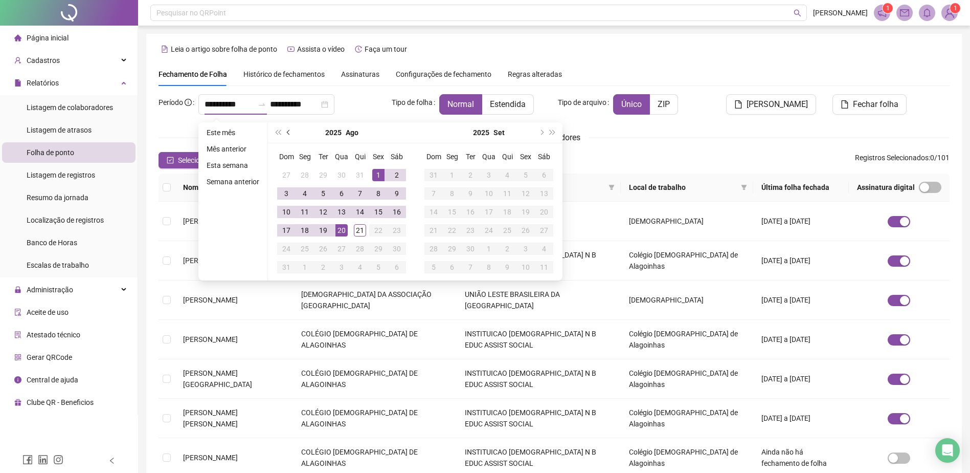
click at [292, 135] on button "prev-year" at bounding box center [288, 132] width 11 height 20
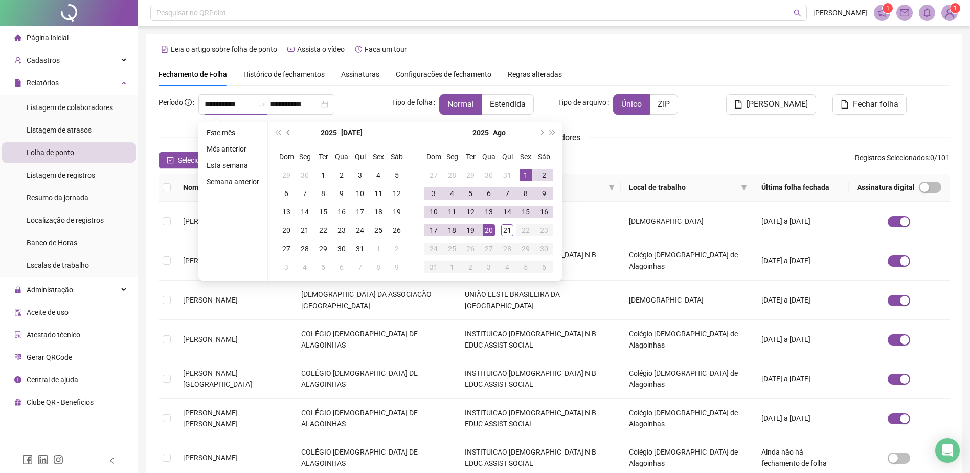
click at [291, 135] on button "prev-year" at bounding box center [288, 132] width 11 height 20
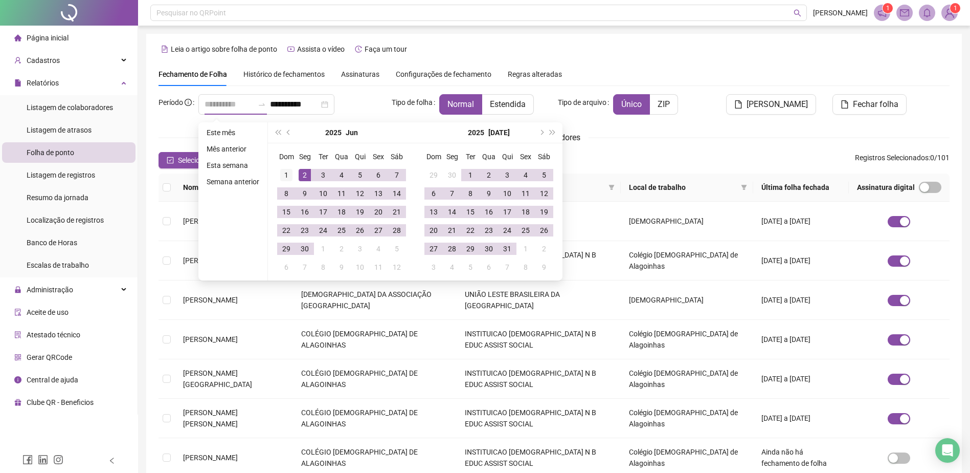
type input "**********"
click at [284, 176] on div "1" at bounding box center [286, 175] width 12 height 12
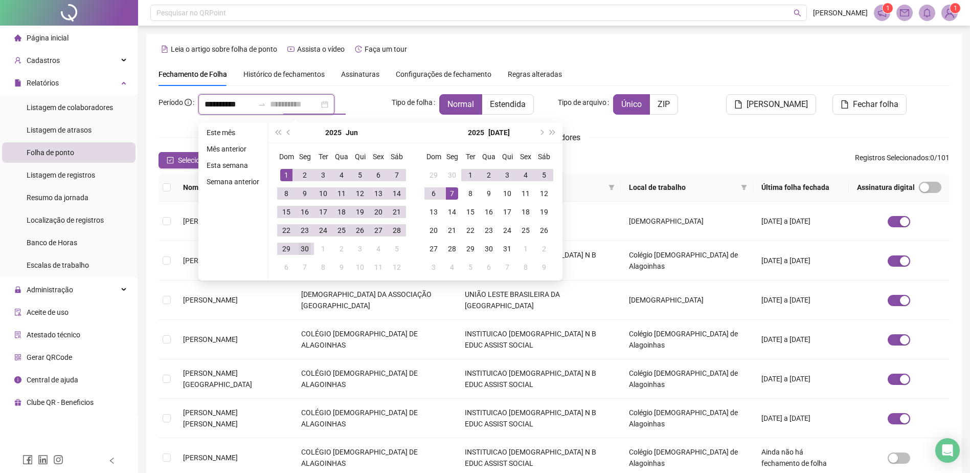
type input "**********"
click at [308, 255] on td "30" at bounding box center [305, 248] width 18 height 18
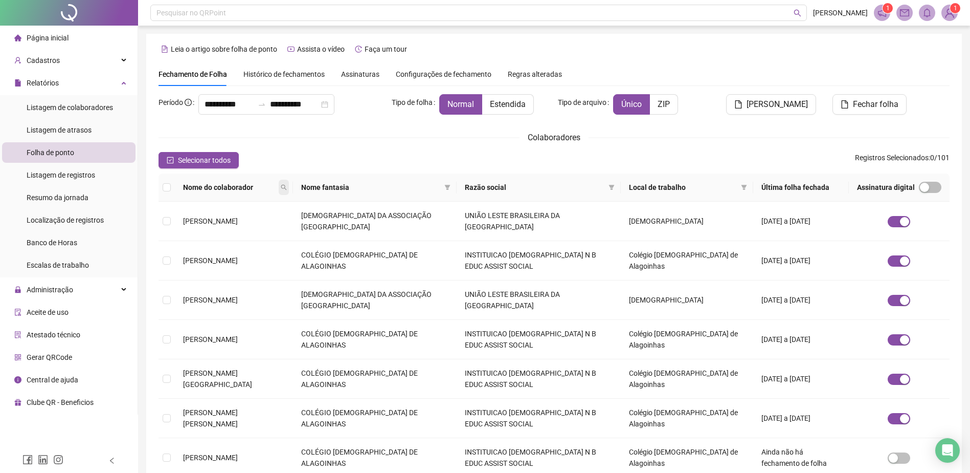
click at [289, 193] on span at bounding box center [284, 187] width 10 height 15
click at [293, 201] on input "text" at bounding box center [272, 205] width 96 height 16
type input "*****"
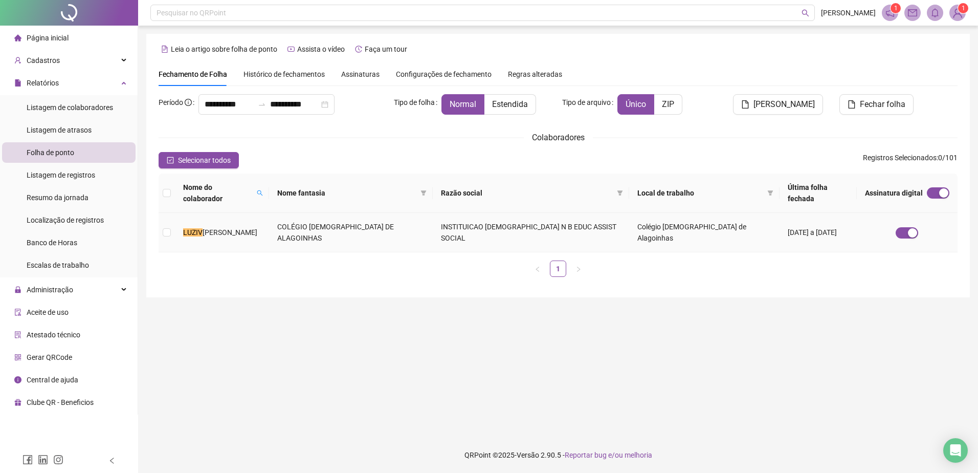
click at [338, 217] on td "COLÉGIO [DEMOGRAPHIC_DATA] DE ALAGOINHAS" at bounding box center [351, 232] width 164 height 39
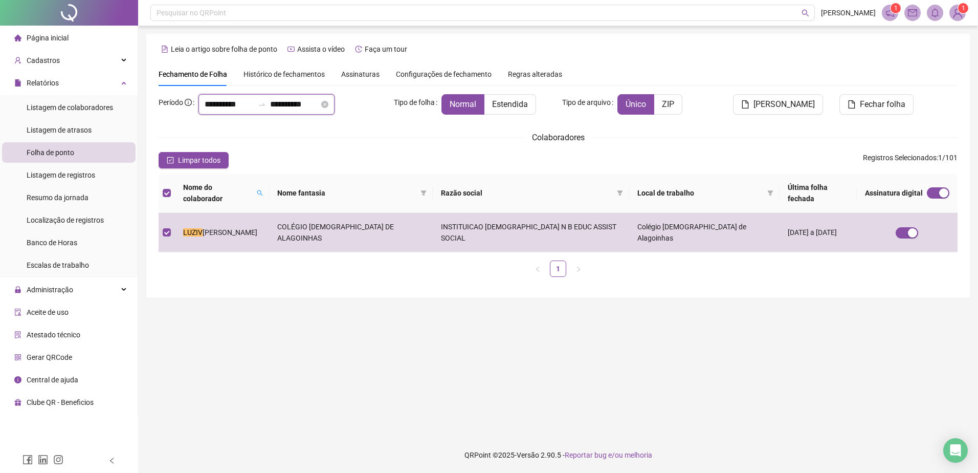
click at [317, 103] on input "**********" at bounding box center [294, 104] width 49 height 12
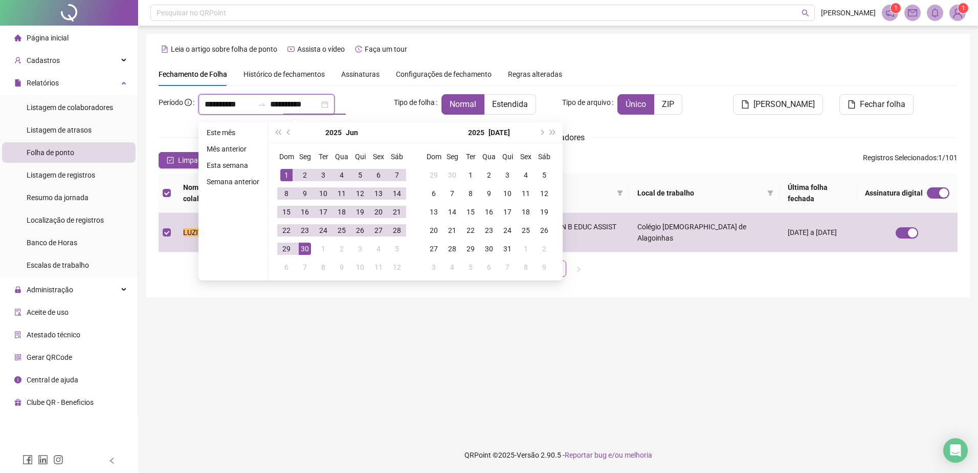
type input "**********"
click at [414, 331] on main "**********" at bounding box center [558, 231] width 824 height 395
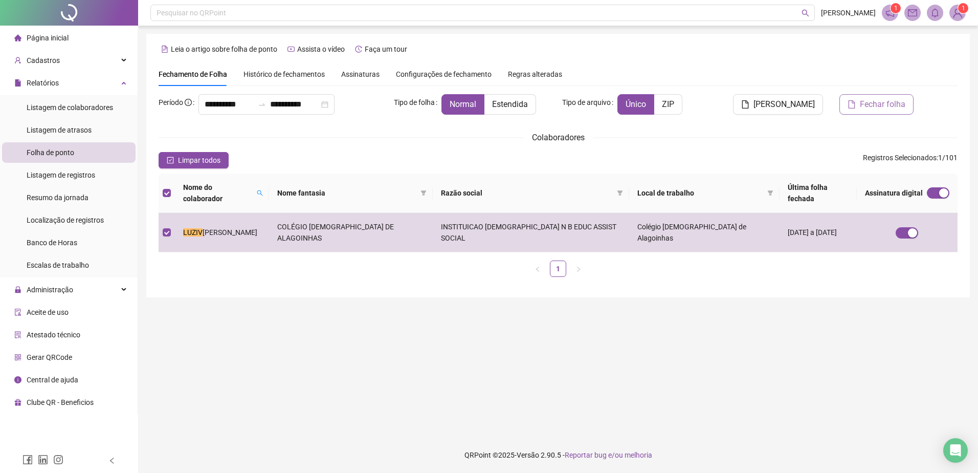
click at [867, 111] on button "Fechar folha" at bounding box center [876, 104] width 74 height 20
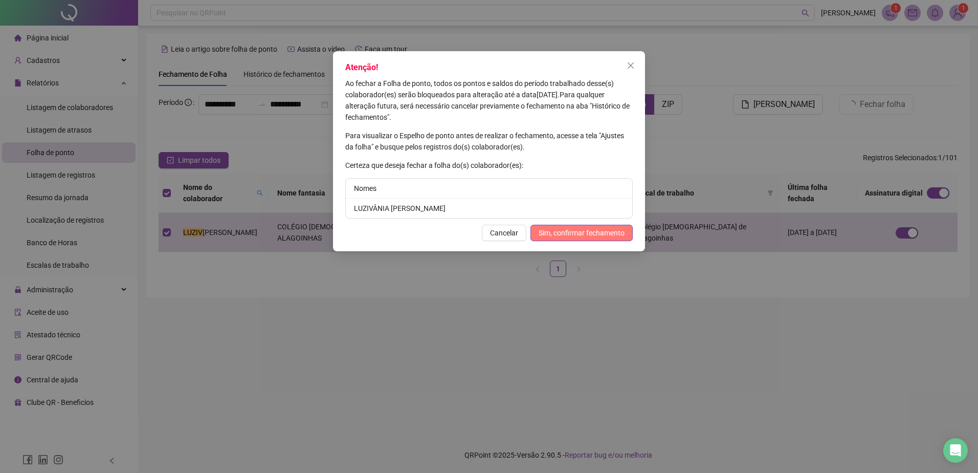
click at [587, 229] on span "Sim, confirmar fechamento" at bounding box center [582, 232] width 86 height 11
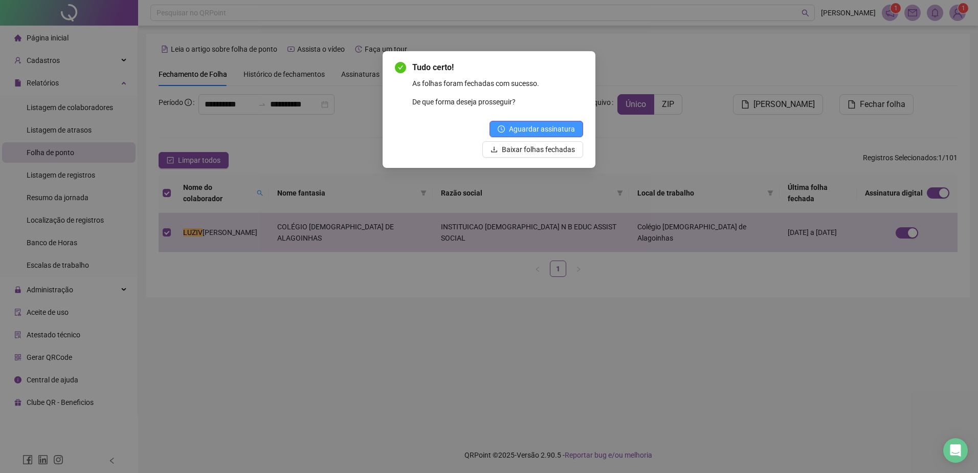
click at [548, 128] on span "Aguardar assinatura" at bounding box center [542, 128] width 66 height 11
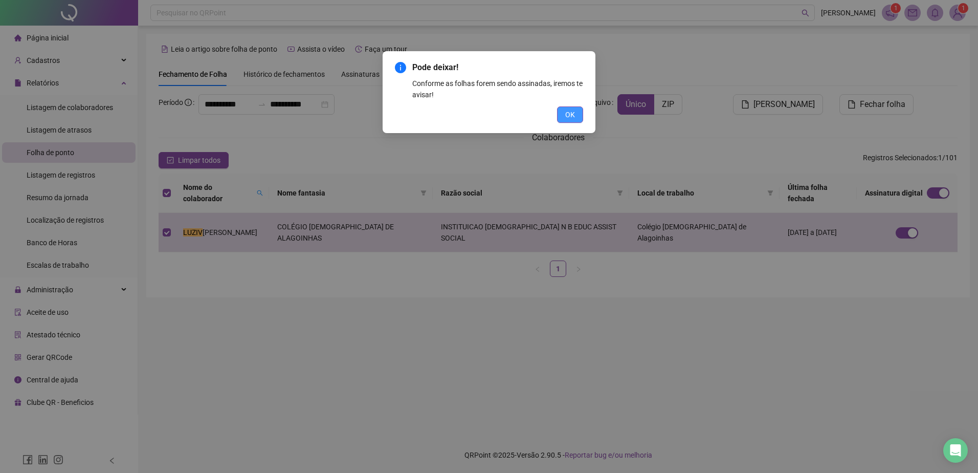
click at [577, 118] on button "OK" at bounding box center [570, 114] width 26 height 16
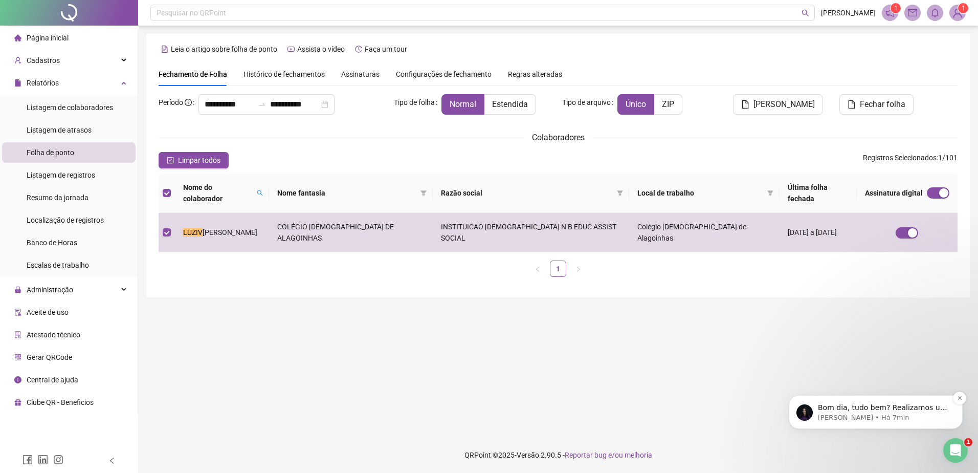
click at [880, 405] on p "Bom dia, tudo bem? Realizamos um ajuste, por favor cancela o fechamento da folh…" at bounding box center [884, 408] width 132 height 10
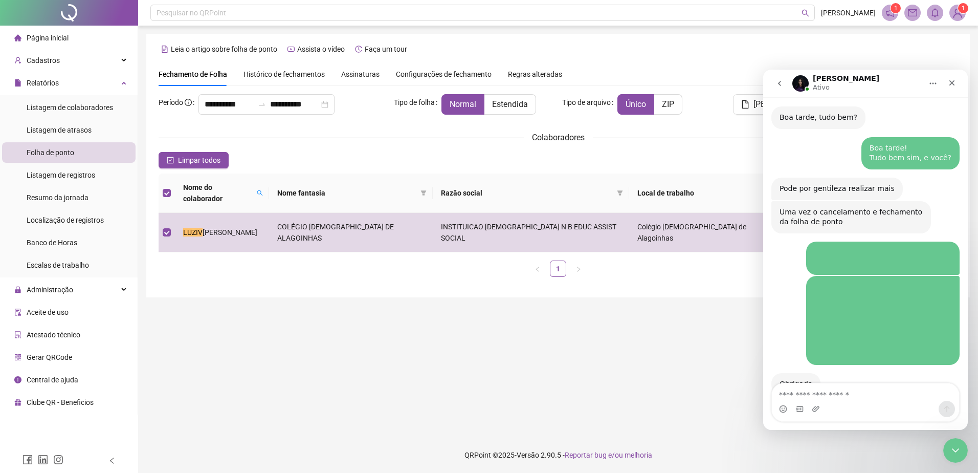
scroll to position [831, 0]
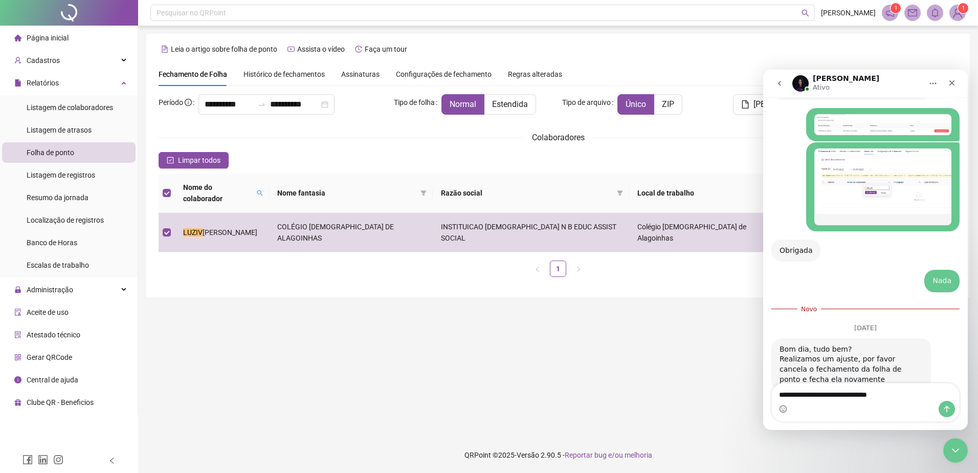
type textarea "**********"
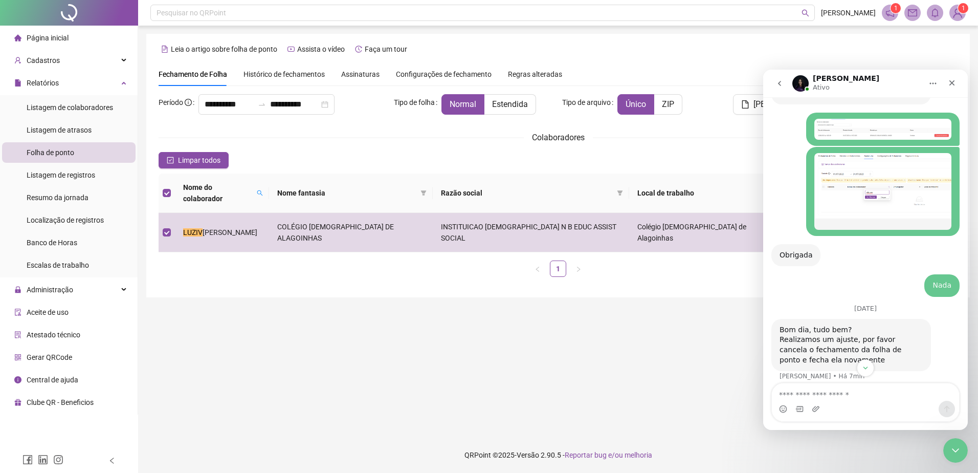
scroll to position [838, 0]
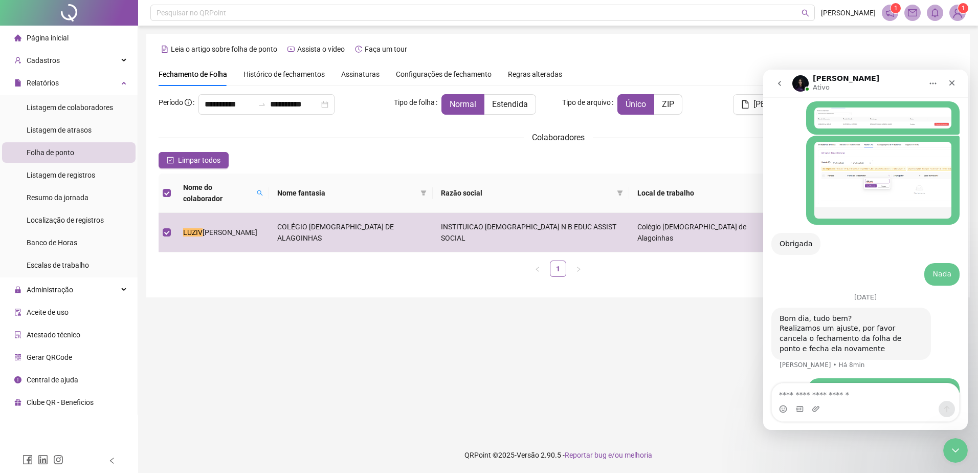
click at [844, 393] on textarea "Envie uma mensagem..." at bounding box center [865, 391] width 187 height 17
type textarea "**********"
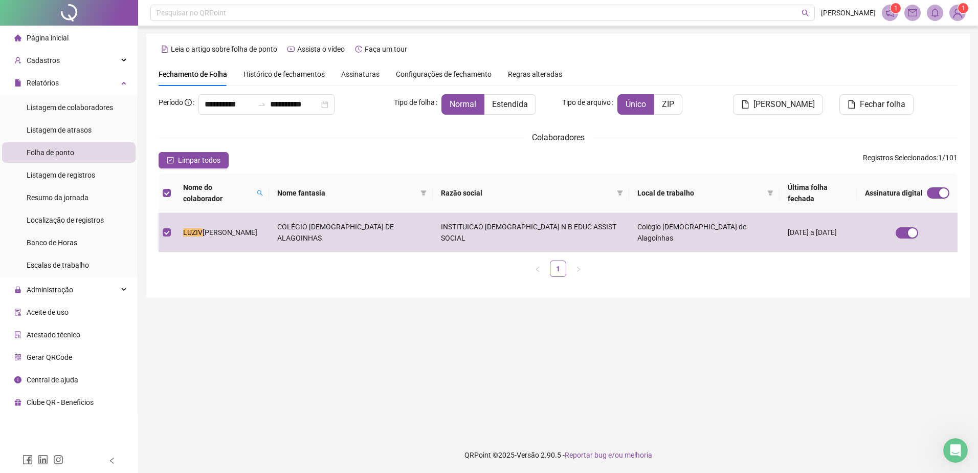
scroll to position [861, 0]
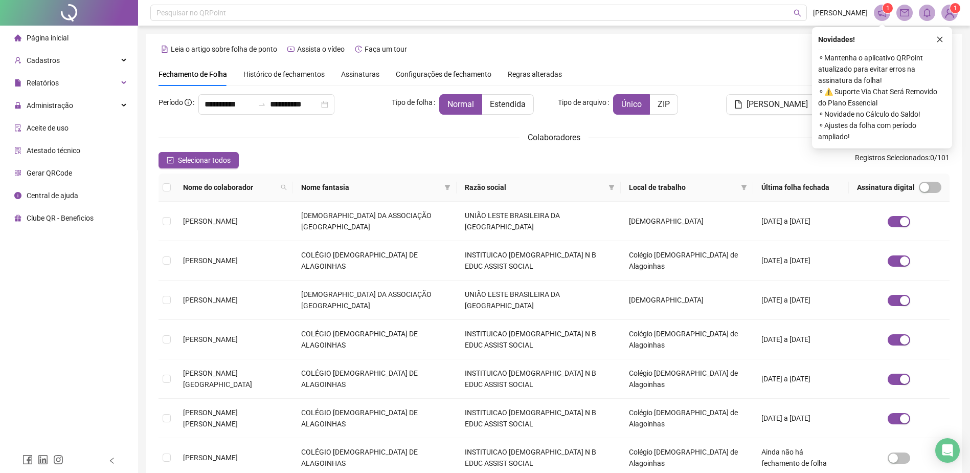
click at [271, 70] on span "Histórico de fechamentos" at bounding box center [283, 74] width 81 height 8
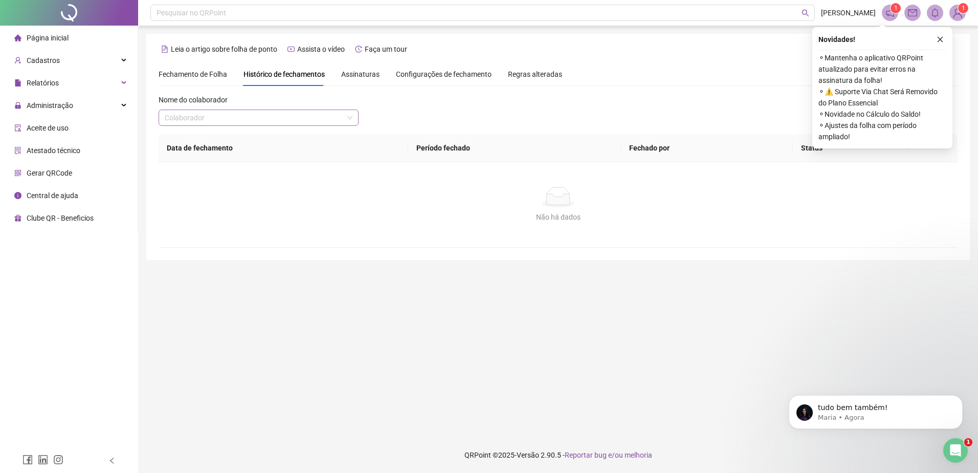
click at [234, 115] on input "search" at bounding box center [254, 117] width 179 height 15
type input "*****"
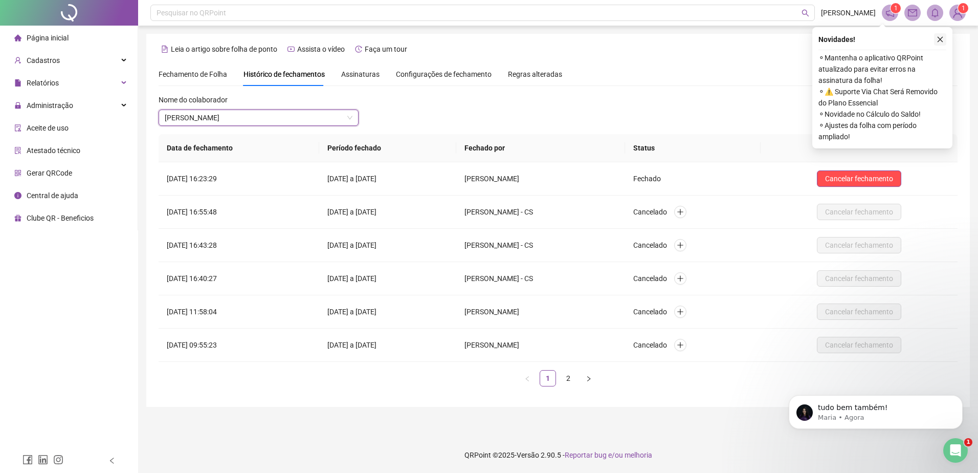
click at [935, 38] on button "button" at bounding box center [940, 39] width 12 height 12
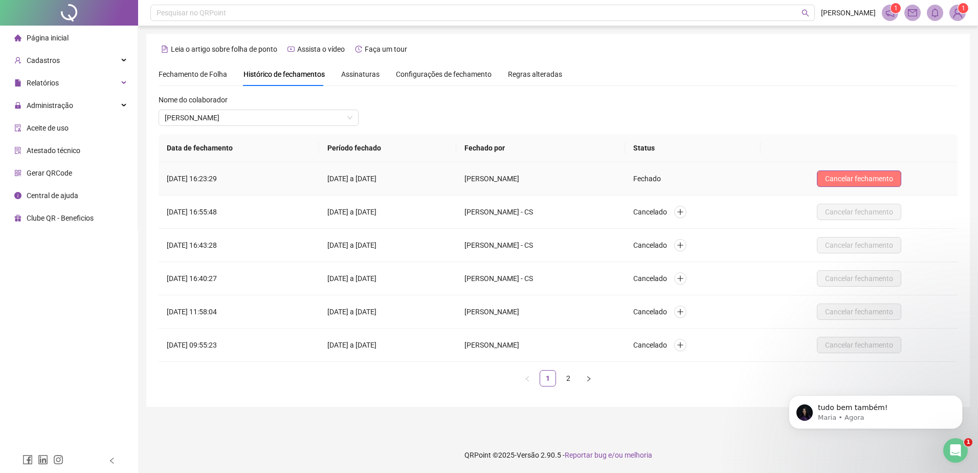
click at [868, 185] on button "Cancelar fechamento" at bounding box center [859, 178] width 84 height 16
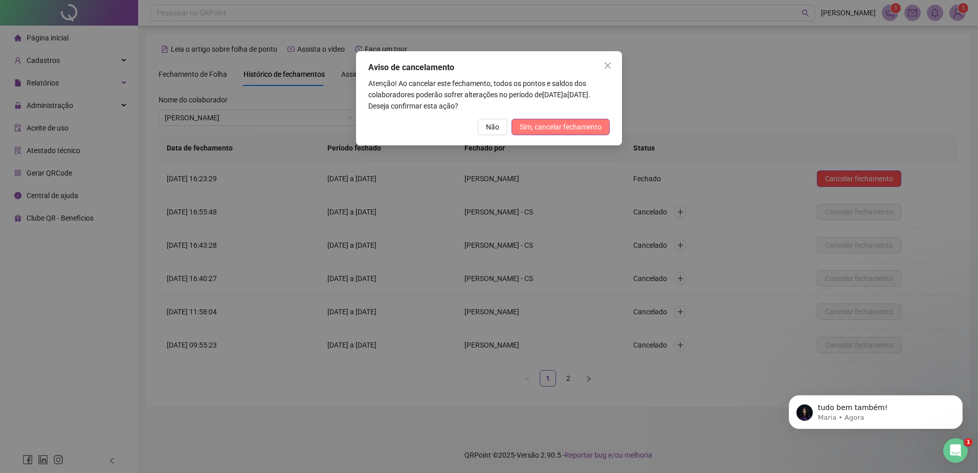
click at [566, 126] on span "Sim, cancelar fechamento" at bounding box center [561, 126] width 82 height 11
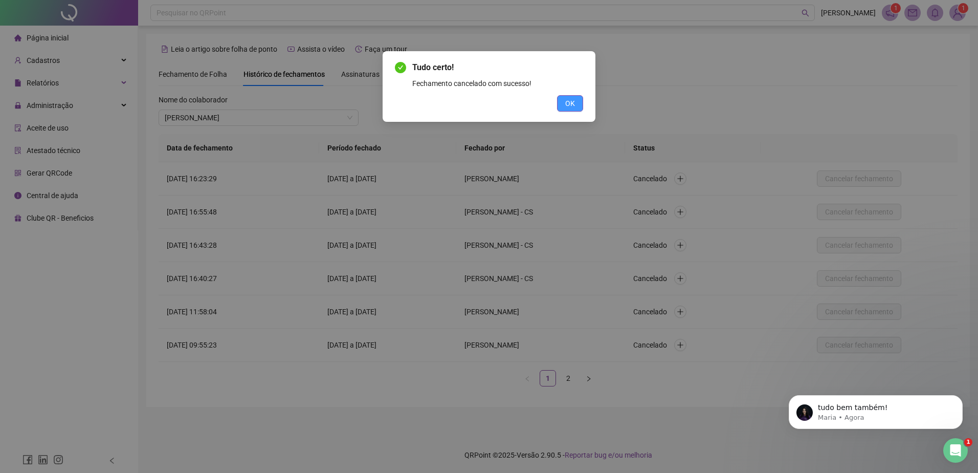
click at [577, 107] on button "OK" at bounding box center [570, 103] width 26 height 16
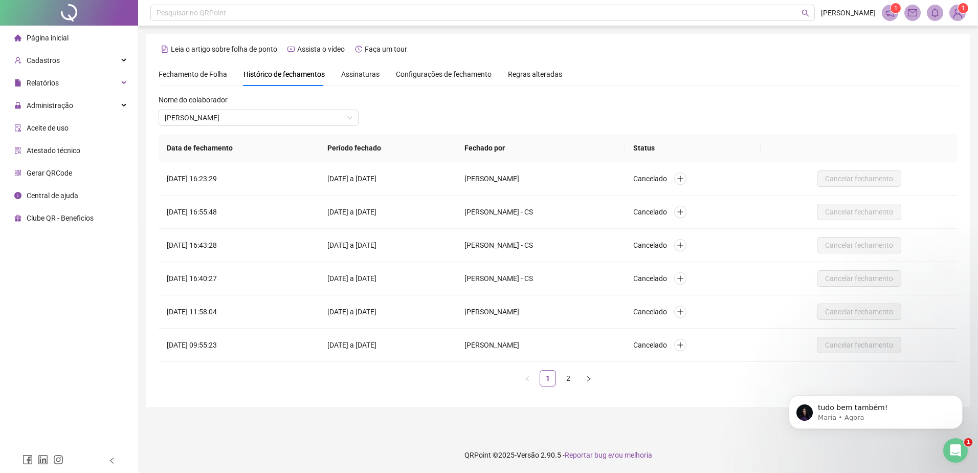
click at [215, 70] on span "Fechamento de Folha" at bounding box center [193, 74] width 69 height 8
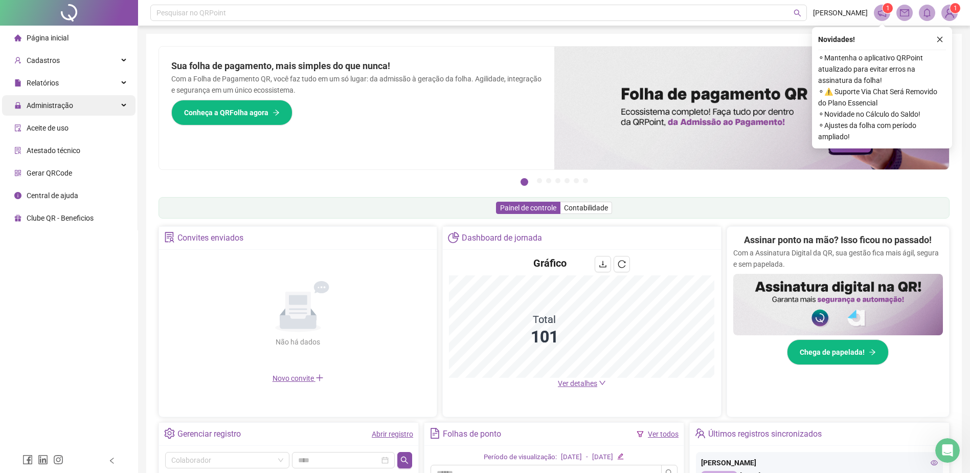
click at [97, 97] on div "Administração" at bounding box center [69, 105] width 134 height 20
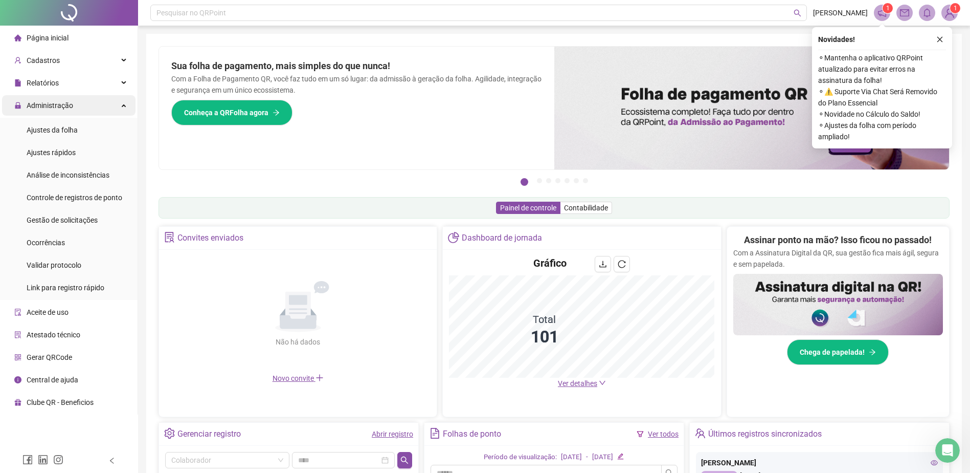
click at [100, 110] on div "Administração" at bounding box center [69, 105] width 134 height 20
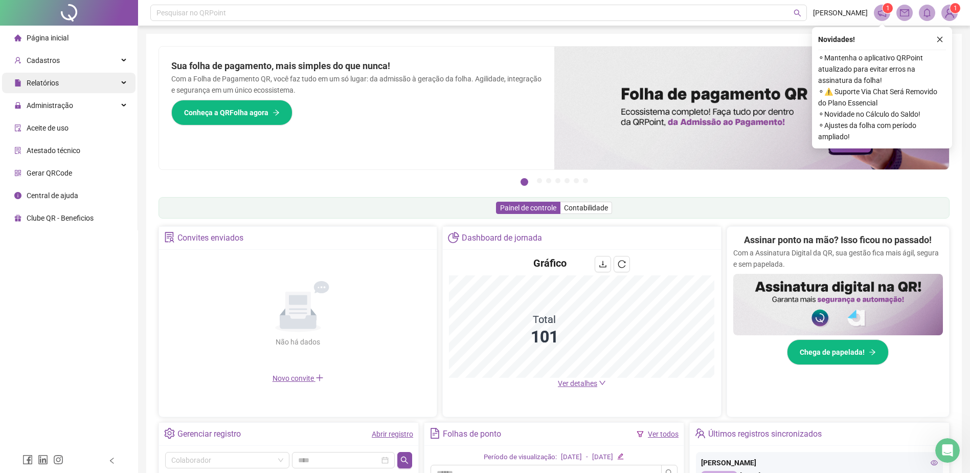
click at [101, 82] on div "Relatórios" at bounding box center [69, 83] width 134 height 20
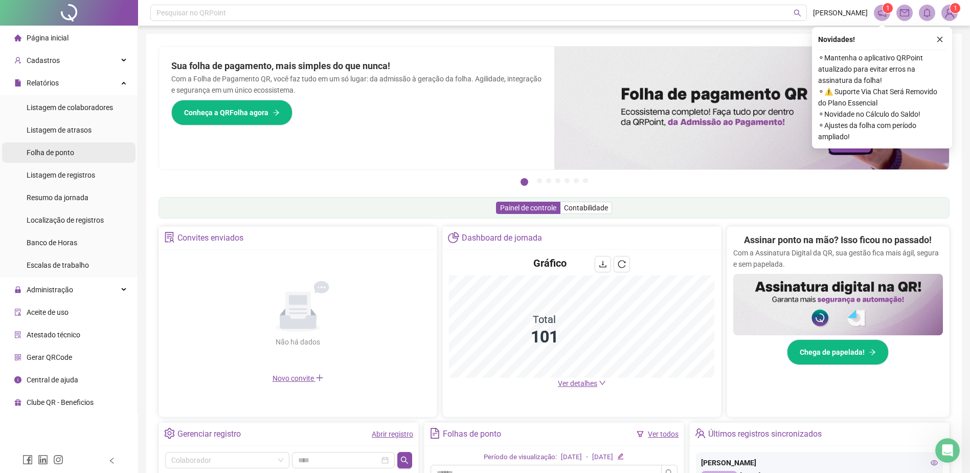
click at [83, 150] on li "Folha de ponto" at bounding box center [69, 152] width 134 height 20
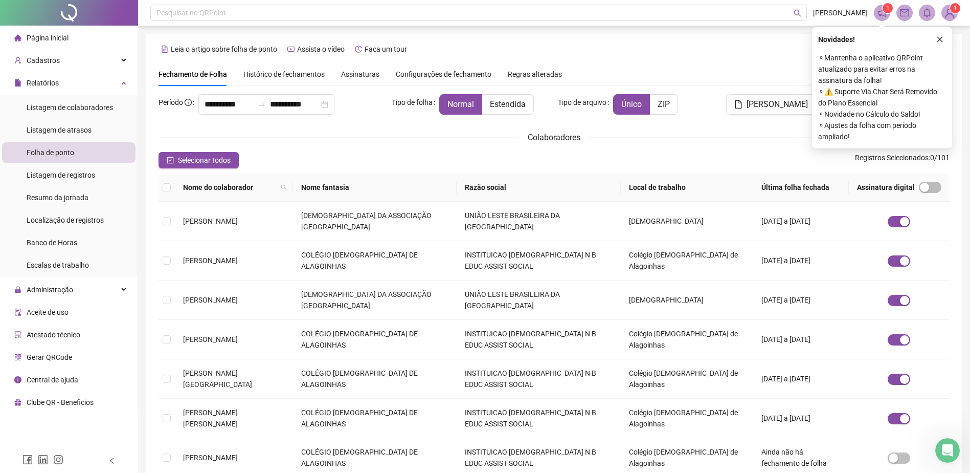
click at [280, 77] on span "Histórico de fechamentos" at bounding box center [283, 74] width 81 height 8
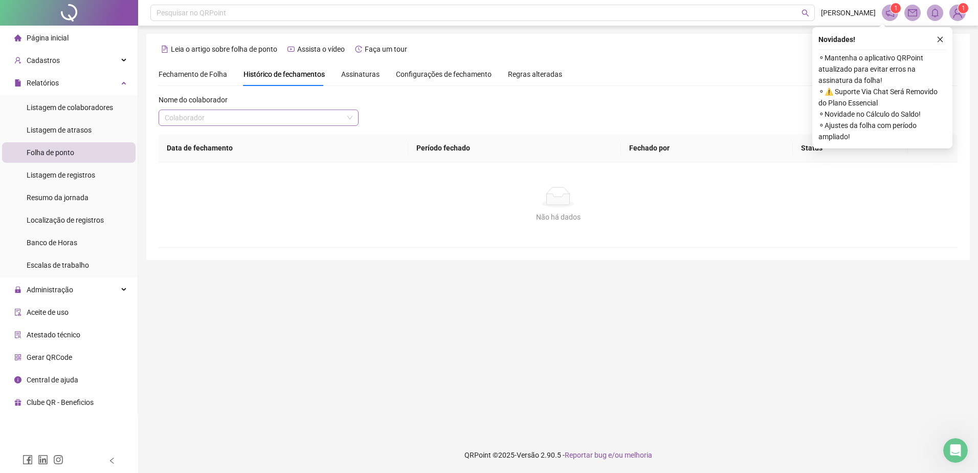
click at [275, 119] on input "search" at bounding box center [254, 117] width 179 height 15
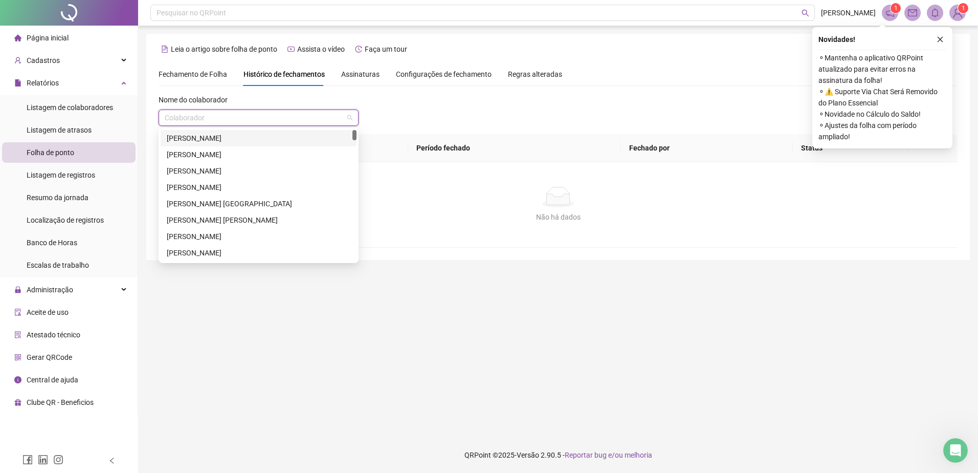
type input "*"
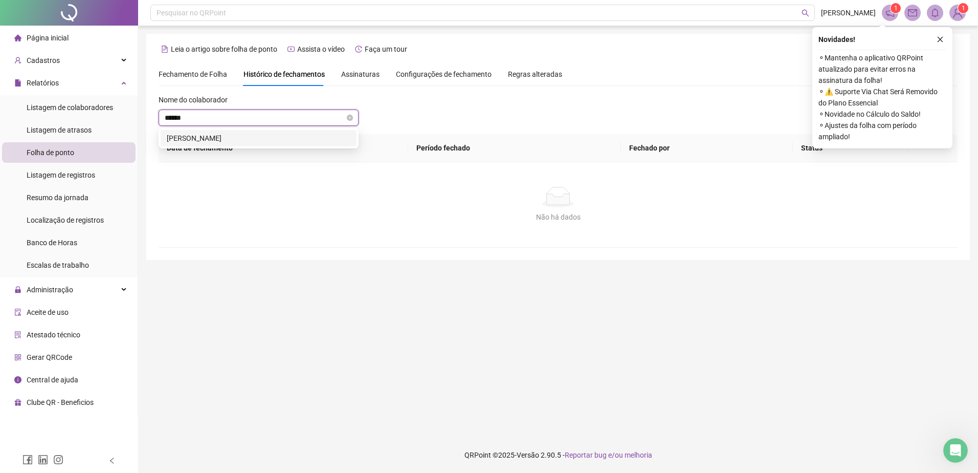
type input "*******"
click at [280, 130] on div "ELIELSON DOS SANTOS DIAS" at bounding box center [259, 138] width 196 height 16
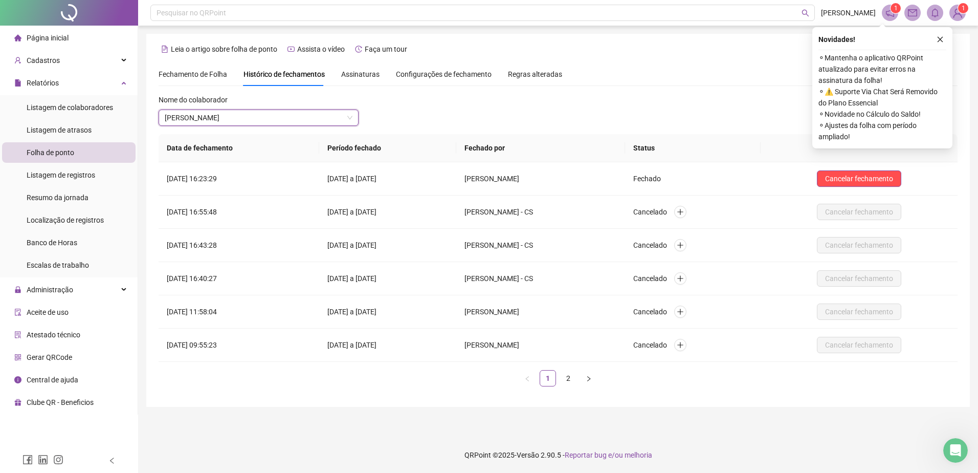
click at [415, 122] on div "Nome do colaborador ELIELSON DOS SANTOS DIAS ELIELSON DOS SANTOS DIAS" at bounding box center [558, 114] width 799 height 40
click at [867, 176] on span "Cancelar fechamento" at bounding box center [859, 178] width 68 height 11
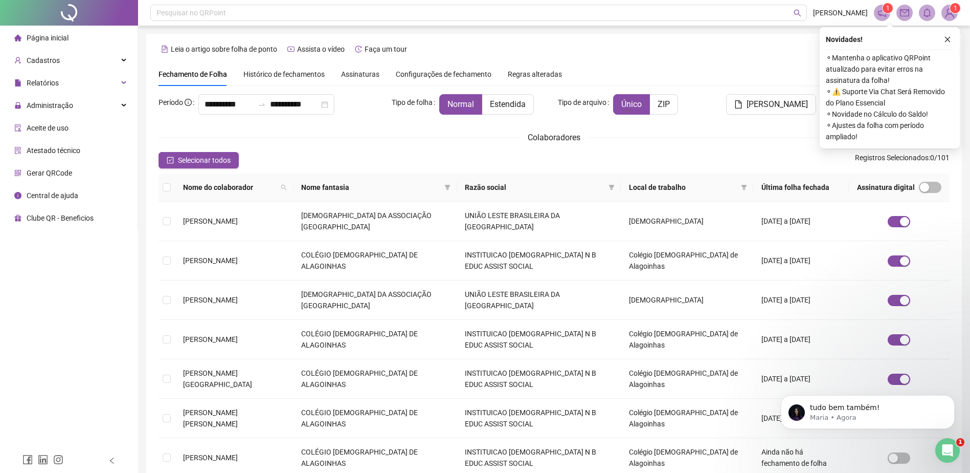
click at [286, 66] on div "Histórico de fechamentos" at bounding box center [283, 74] width 81 height 24
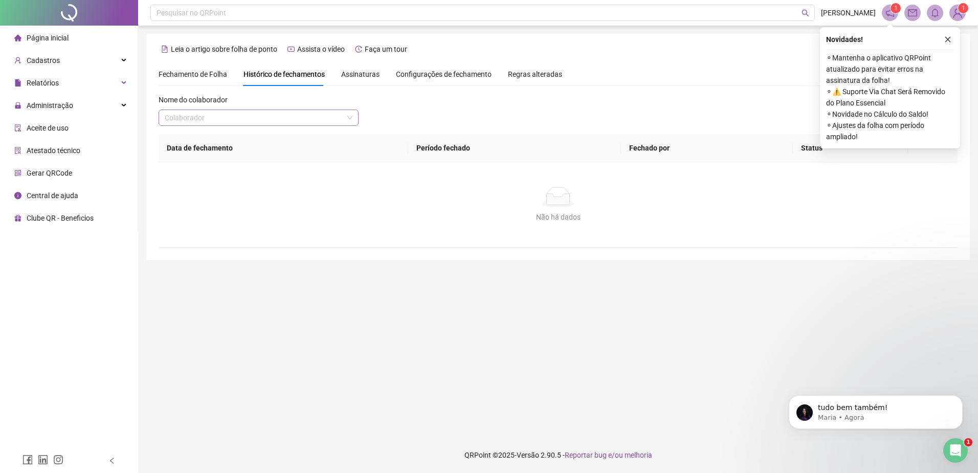
click at [285, 110] on div "Colaborador" at bounding box center [259, 117] width 200 height 16
type input "*****"
click at [291, 131] on div "[PERSON_NAME]" at bounding box center [259, 138] width 196 height 16
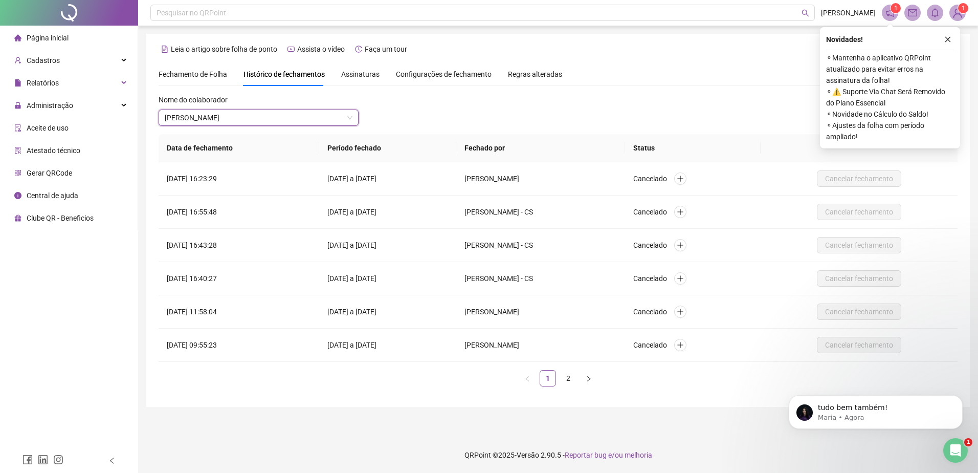
click at [213, 79] on div "Fechamento de Folha" at bounding box center [193, 74] width 69 height 11
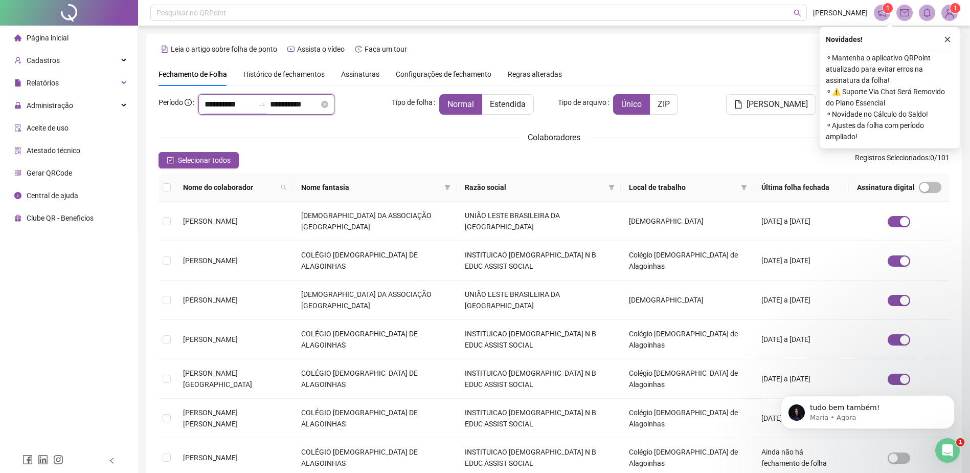
click at [233, 107] on input "**********" at bounding box center [229, 104] width 49 height 12
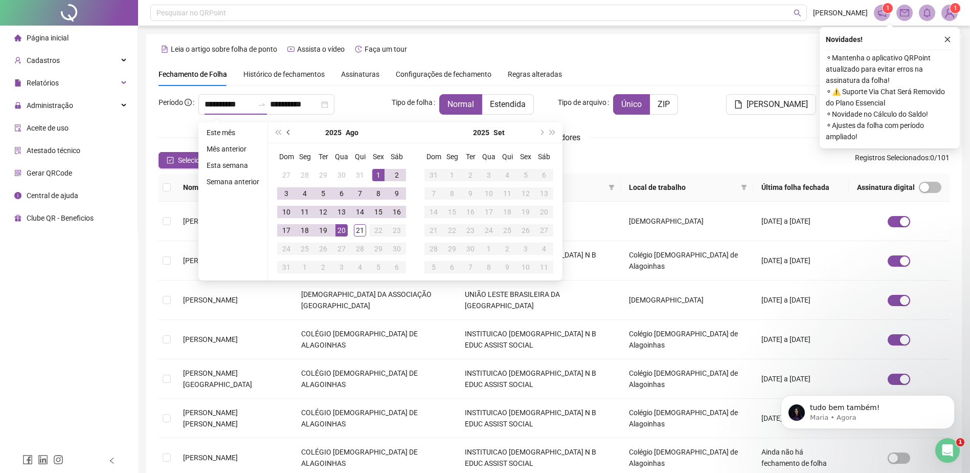
click at [286, 130] on button "prev-year" at bounding box center [288, 132] width 11 height 20
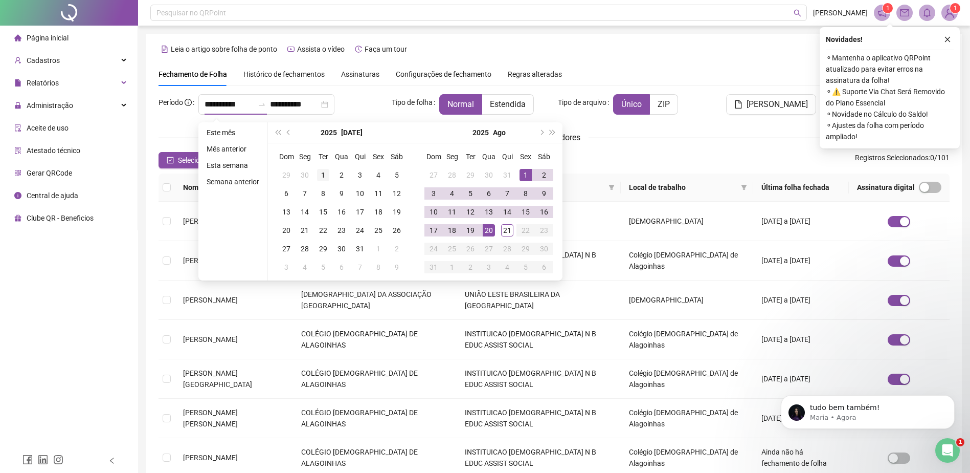
type input "**********"
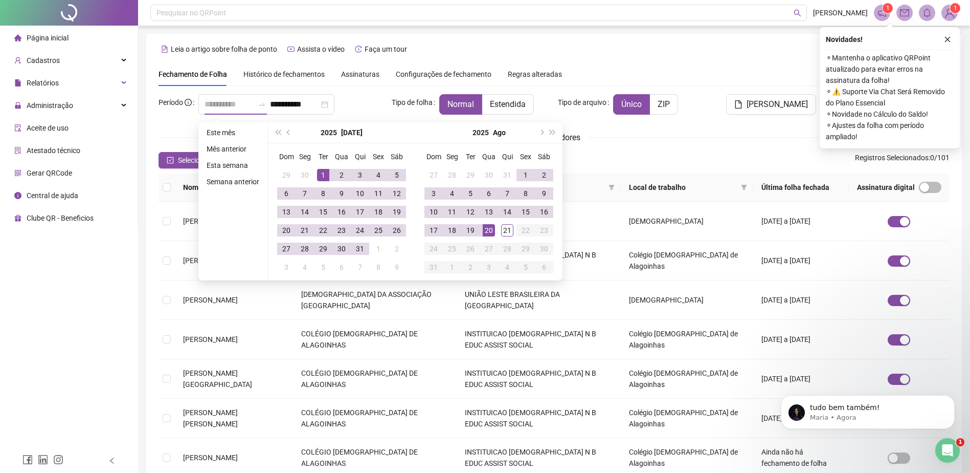
click at [324, 176] on div "1" at bounding box center [323, 175] width 12 height 12
type input "**********"
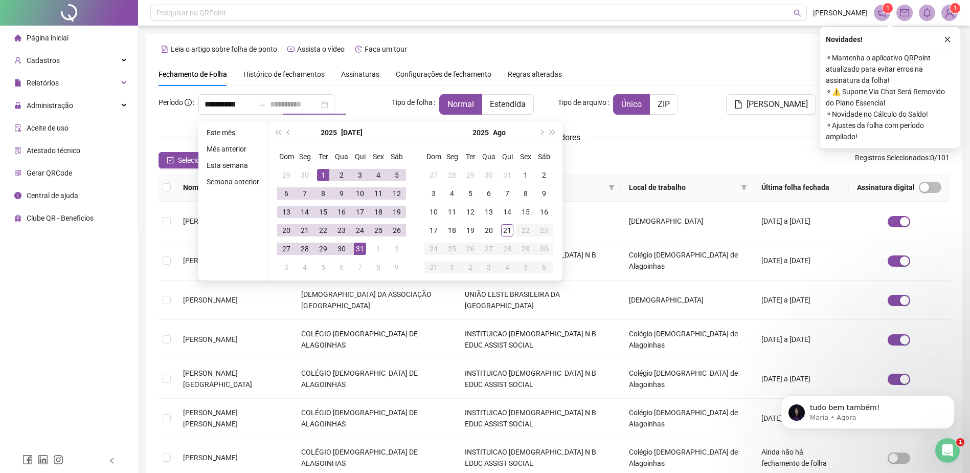
click at [361, 248] on div "31" at bounding box center [360, 248] width 12 height 12
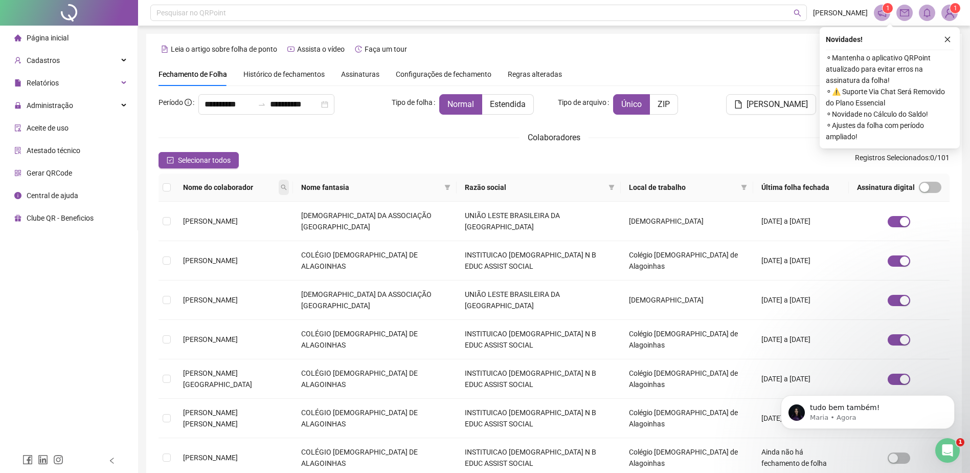
click at [289, 187] on span at bounding box center [284, 187] width 10 height 15
type input "********"
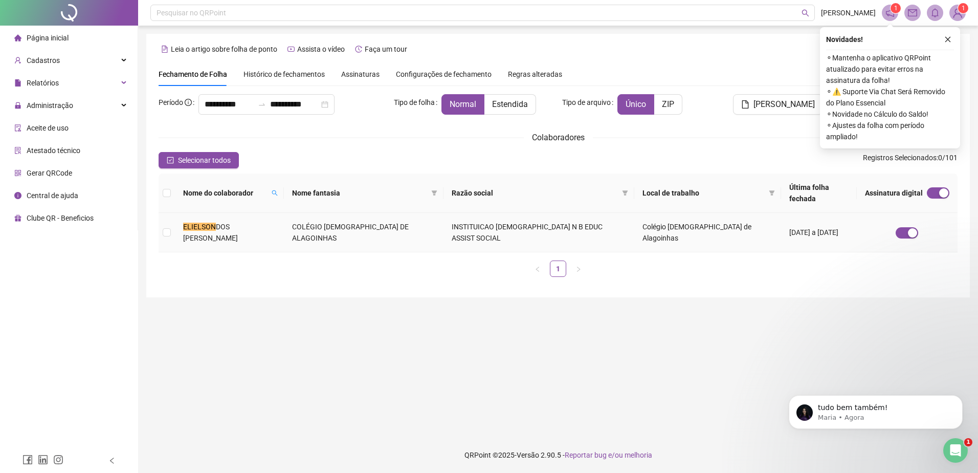
click at [324, 213] on td "COLÉGIO [DEMOGRAPHIC_DATA] DE ALAGOINHAS" at bounding box center [364, 232] width 160 height 39
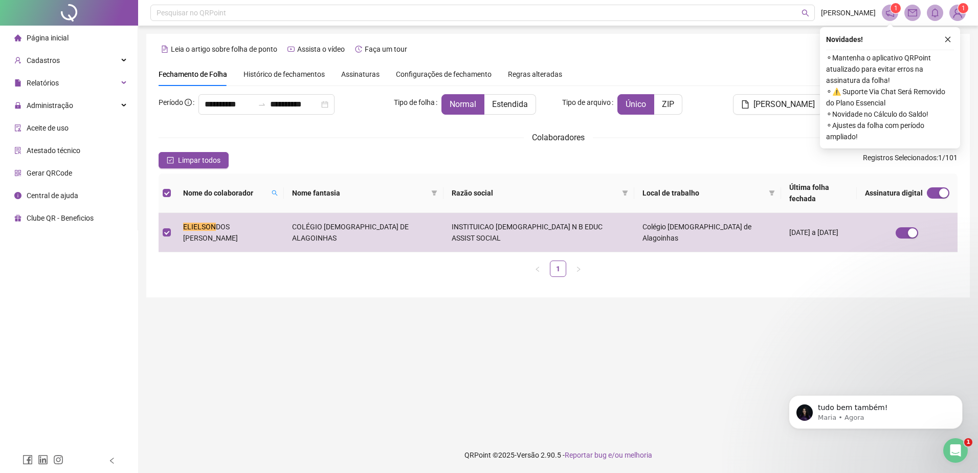
click at [947, 37] on icon "close" at bounding box center [947, 39] width 7 height 7
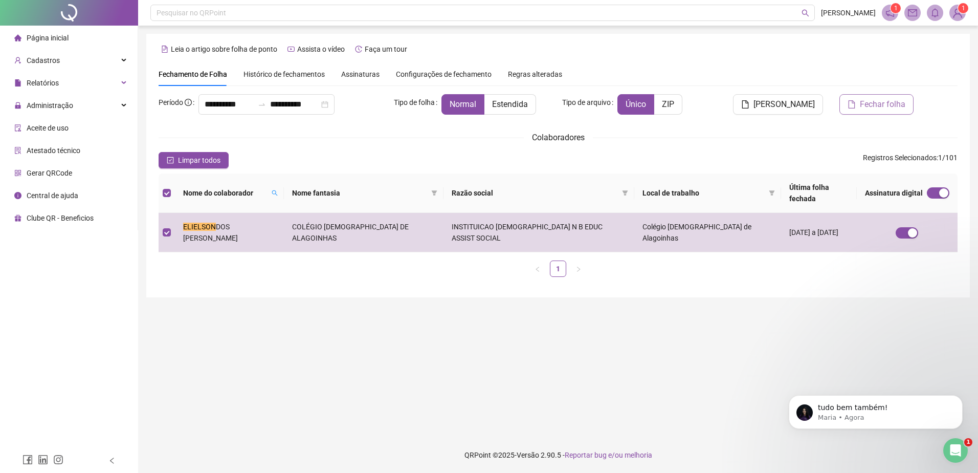
click at [858, 105] on button "Fechar folha" at bounding box center [876, 104] width 74 height 20
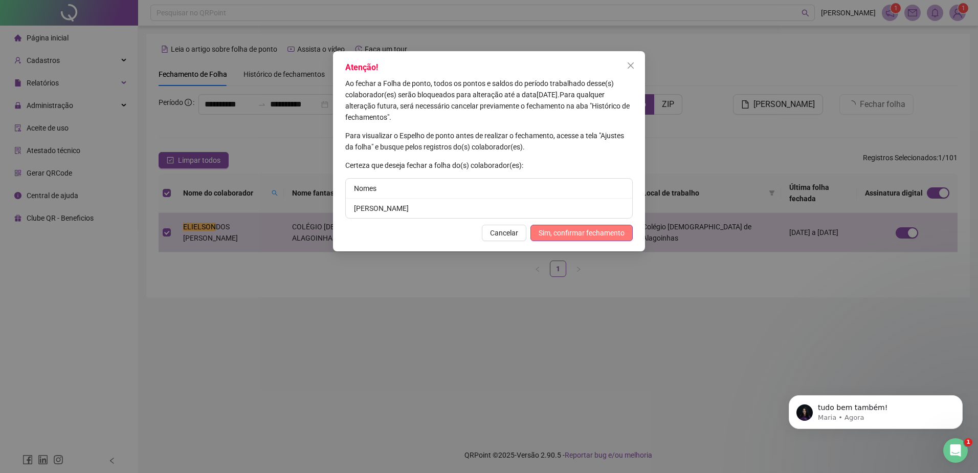
click at [601, 229] on span "Sim, confirmar fechamento" at bounding box center [582, 232] width 86 height 11
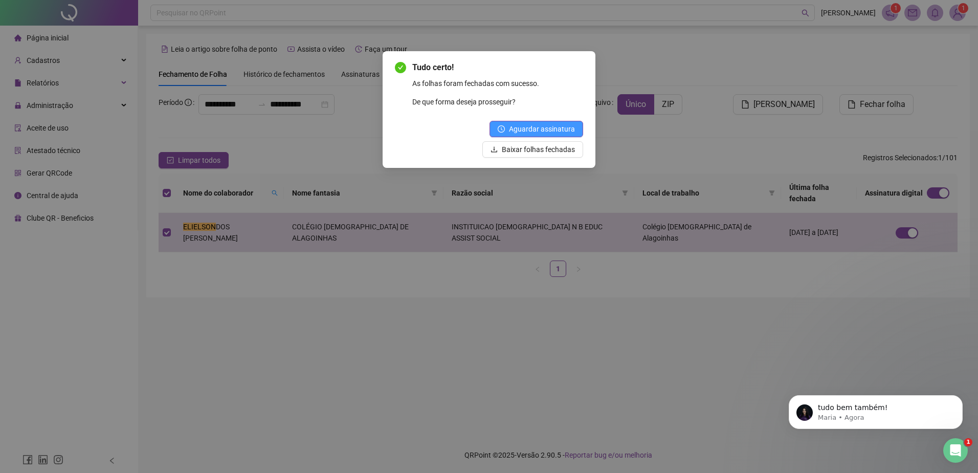
click at [543, 125] on span "Aguardar assinatura" at bounding box center [542, 128] width 66 height 11
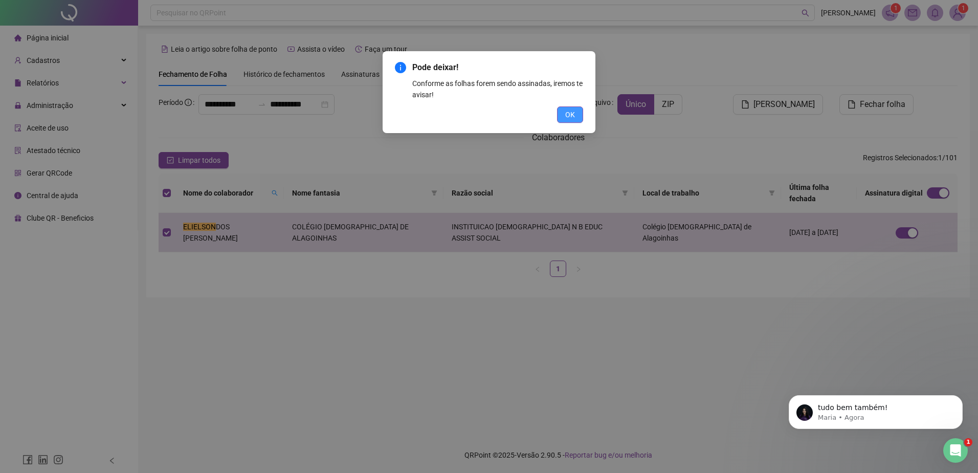
click at [573, 117] on span "OK" at bounding box center [570, 114] width 10 height 11
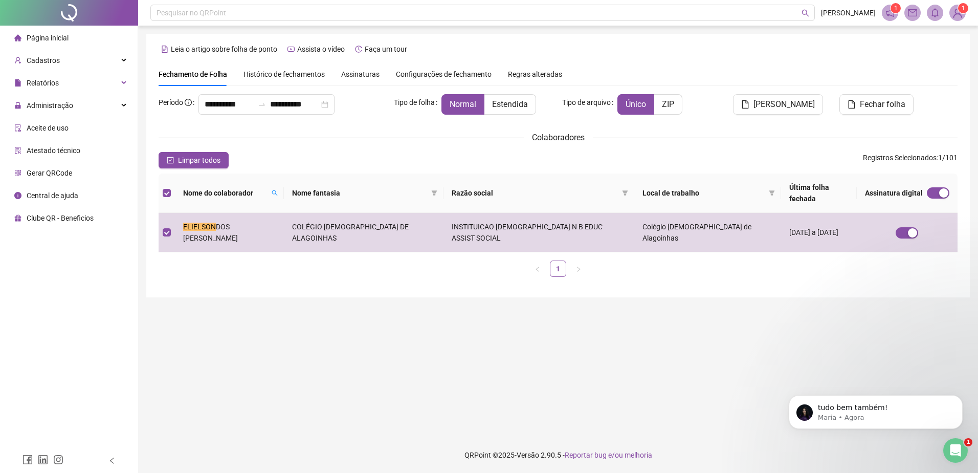
click at [297, 76] on span "Histórico de fechamentos" at bounding box center [283, 74] width 81 height 8
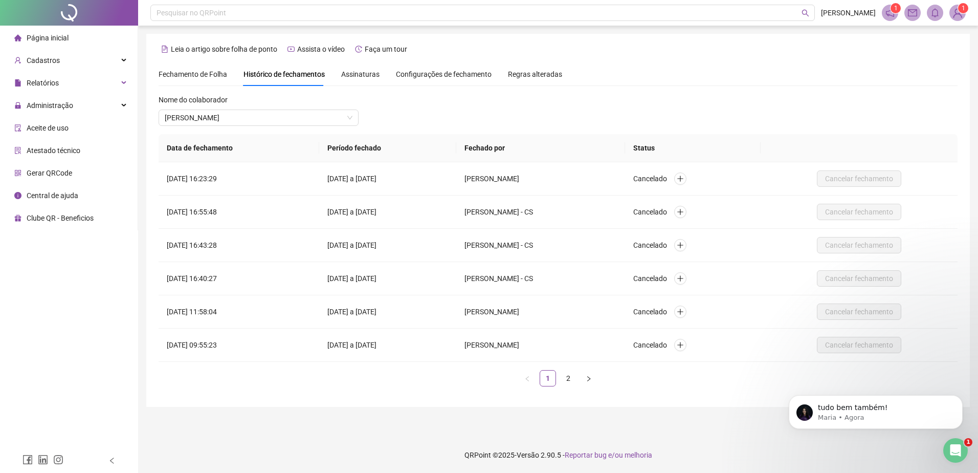
click at [212, 69] on div "Fechamento de Folha" at bounding box center [193, 74] width 69 height 11
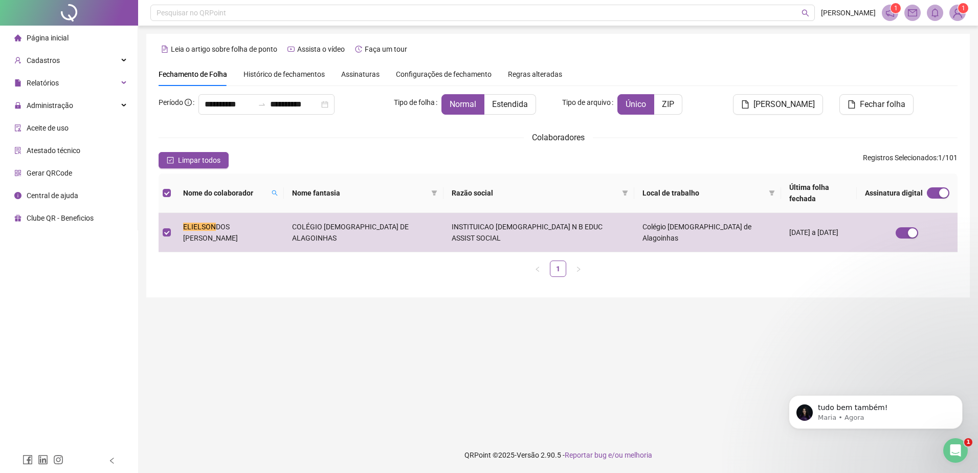
type input "**********"
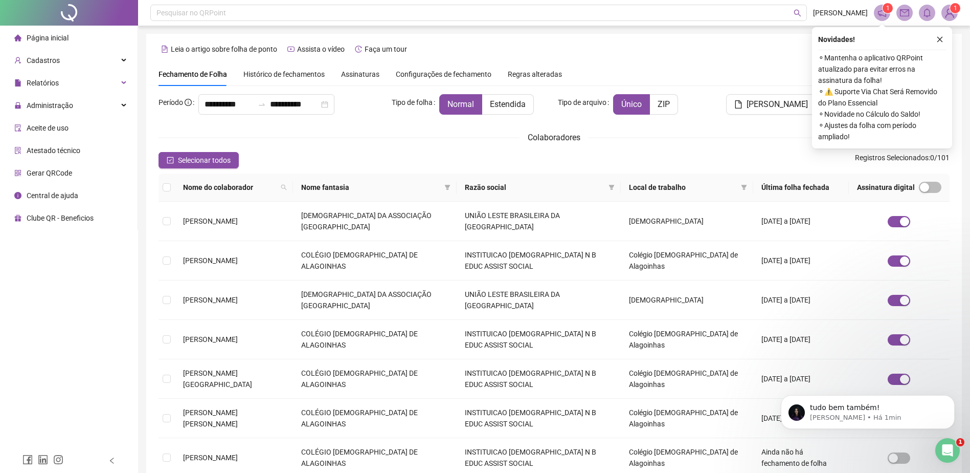
click at [370, 74] on span "Assinaturas" at bounding box center [360, 74] width 38 height 7
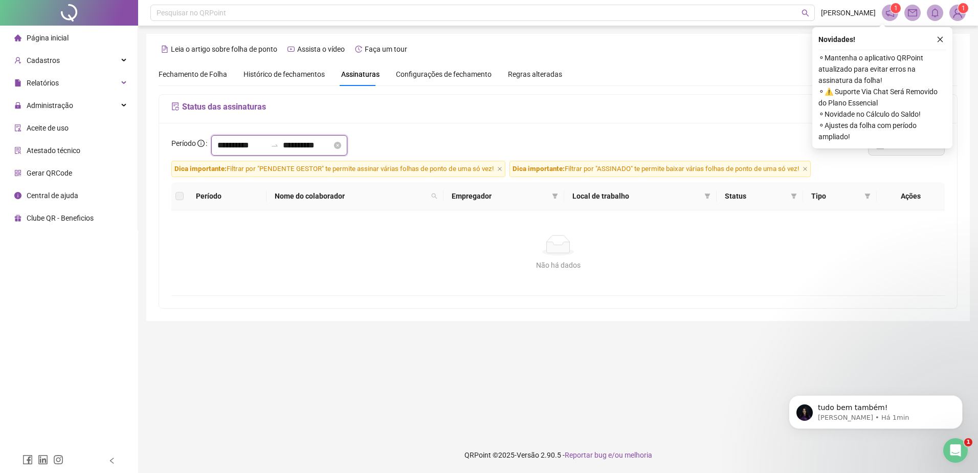
click at [241, 147] on input "**********" at bounding box center [241, 145] width 49 height 12
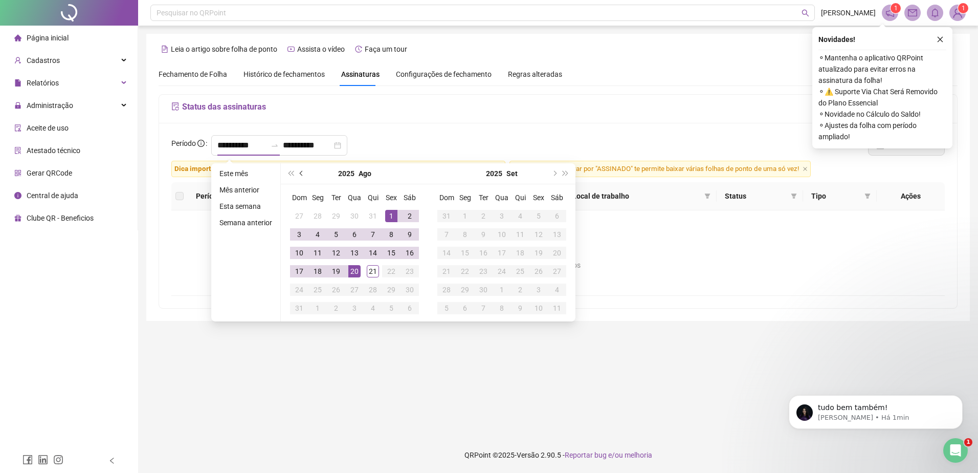
click at [300, 173] on span "prev-year" at bounding box center [302, 173] width 5 height 5
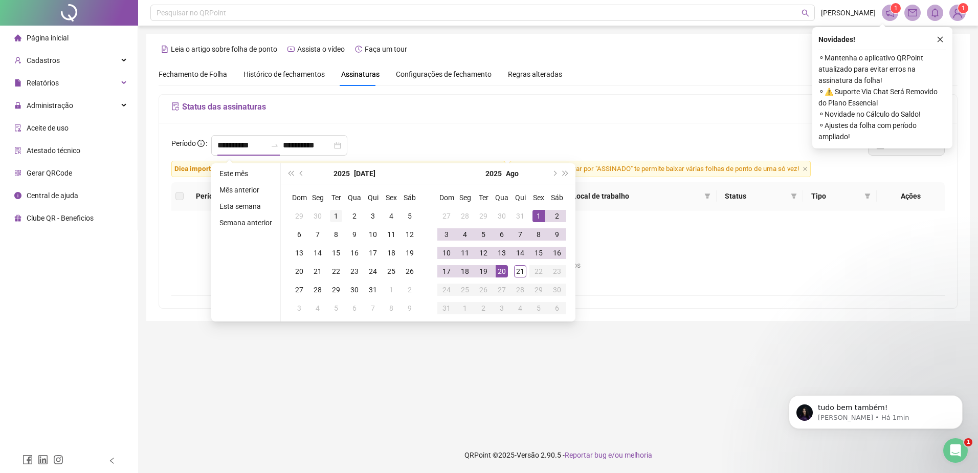
type input "**********"
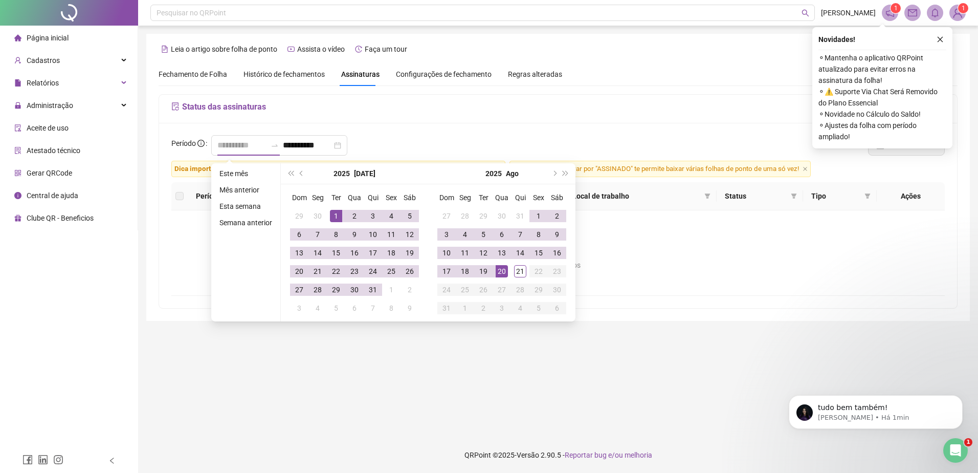
click at [337, 214] on div "1" at bounding box center [336, 216] width 12 height 12
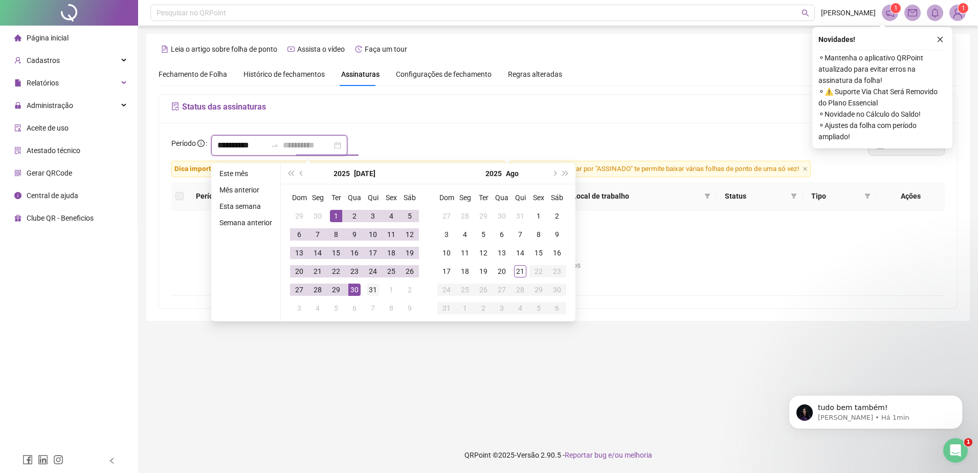
type input "**********"
click at [372, 284] on div "31" at bounding box center [373, 289] width 12 height 12
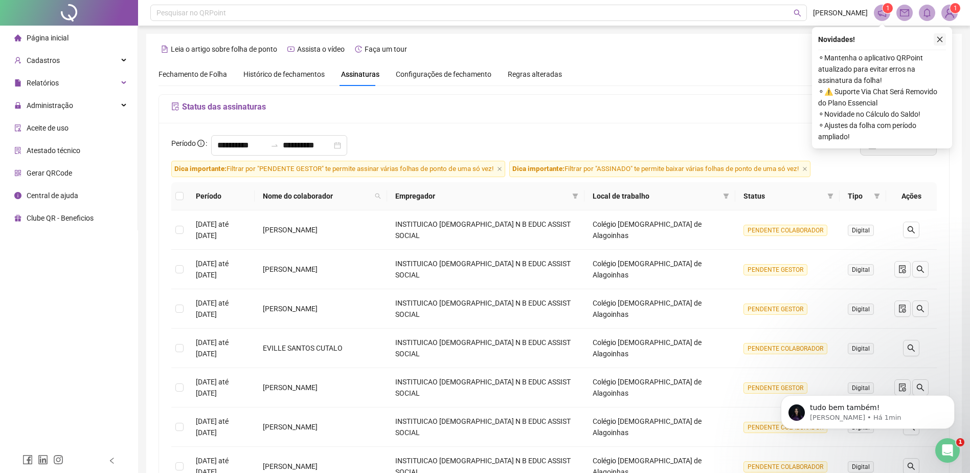
click at [941, 37] on icon "close" at bounding box center [940, 39] width 7 height 7
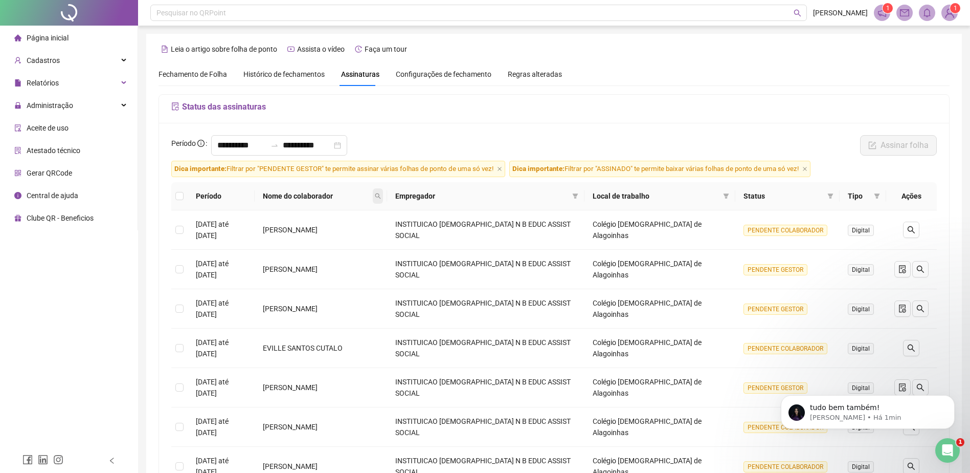
click at [383, 196] on span at bounding box center [378, 195] width 10 height 15
click at [416, 215] on input "text" at bounding box center [385, 218] width 96 height 16
type input "********"
click at [373, 233] on span "Buscar" at bounding box center [365, 236] width 23 height 11
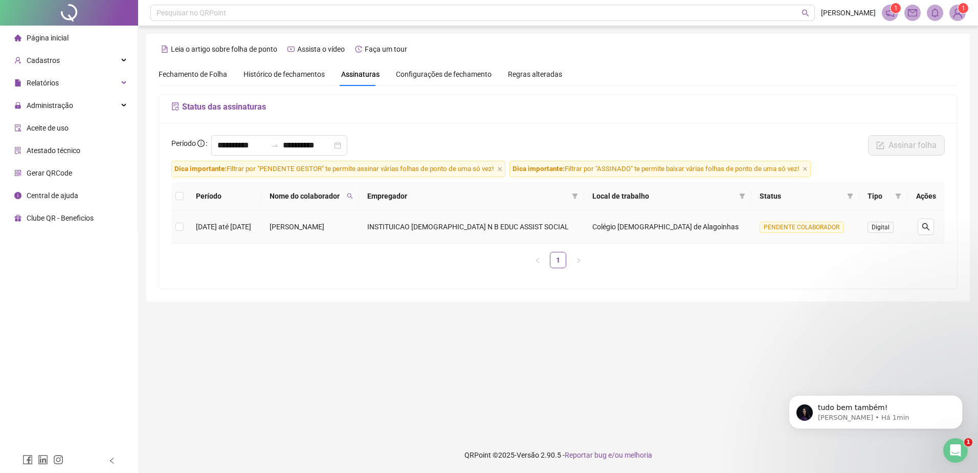
click at [302, 225] on td "ELIELSON DOS SANTOS DIAS" at bounding box center [310, 226] width 98 height 33
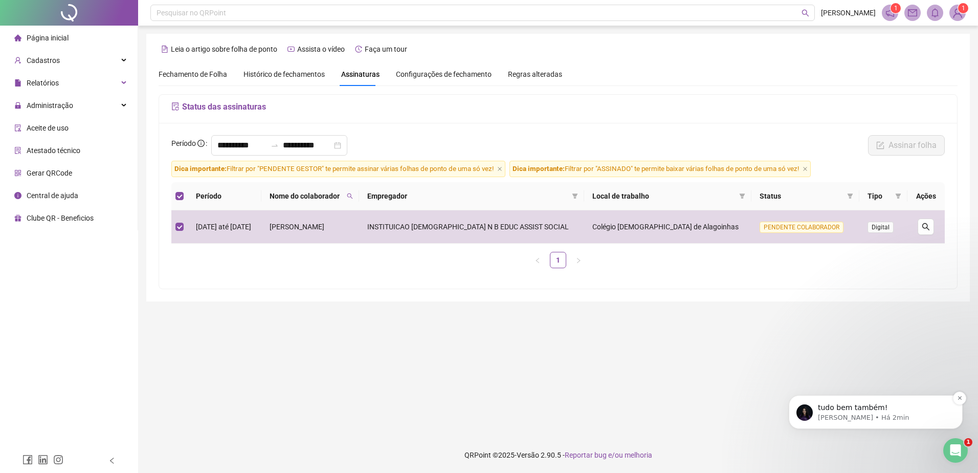
click at [879, 411] on p "tudo bem também!" at bounding box center [884, 408] width 132 height 10
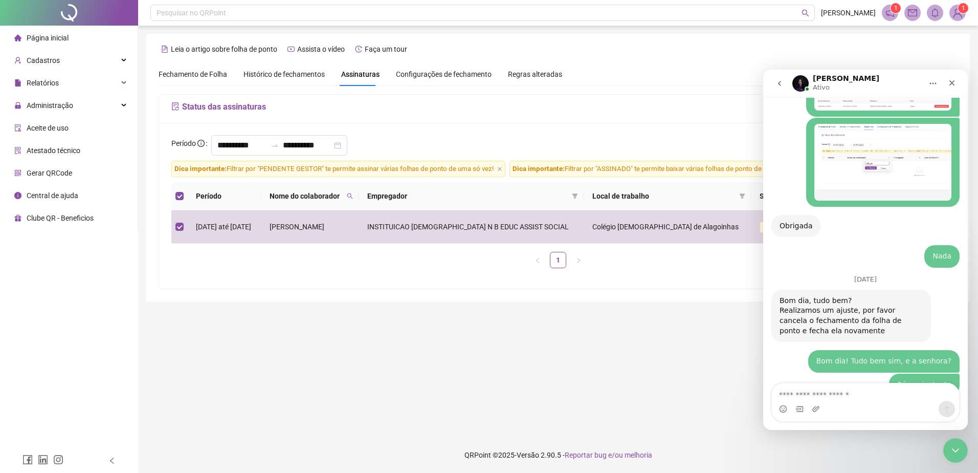
scroll to position [908, 0]
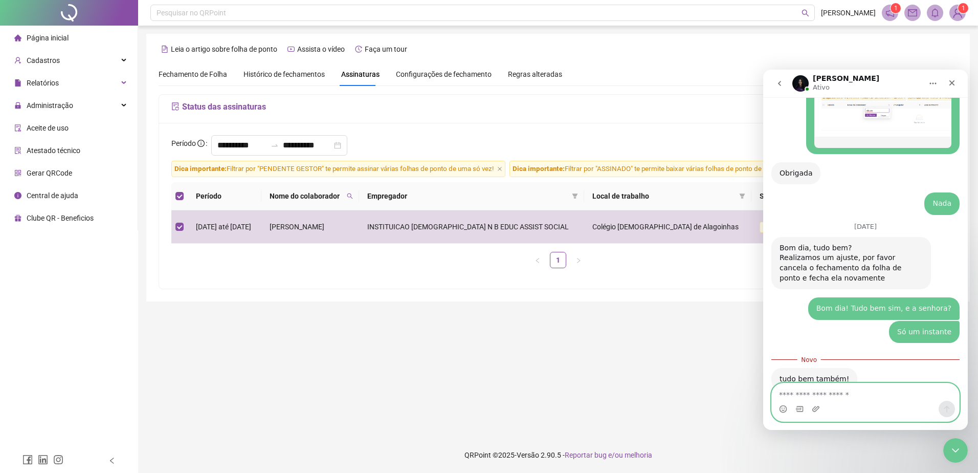
click at [867, 393] on textarea "Envie uma mensagem..." at bounding box center [865, 391] width 187 height 17
paste textarea "*"
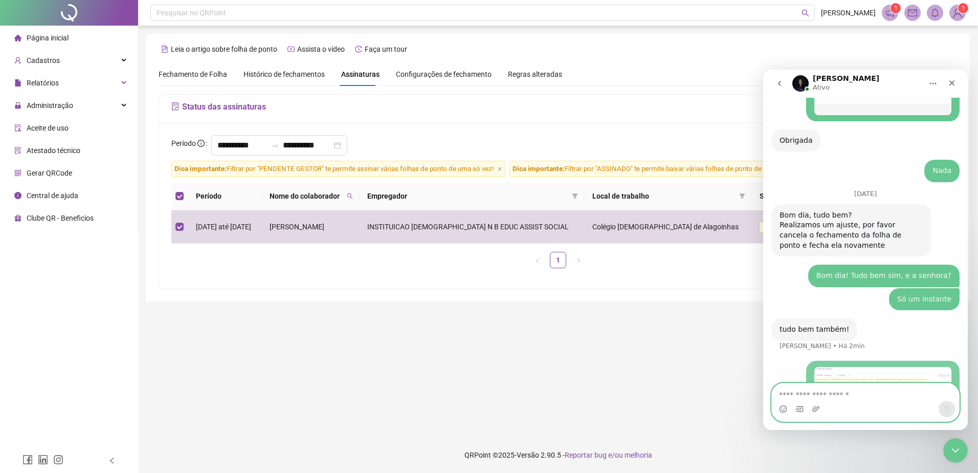
scroll to position [943, 0]
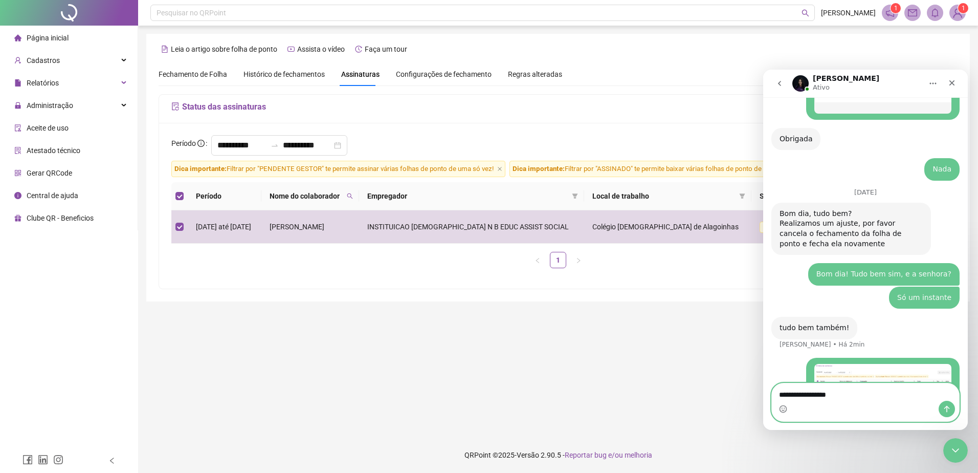
type textarea "**********"
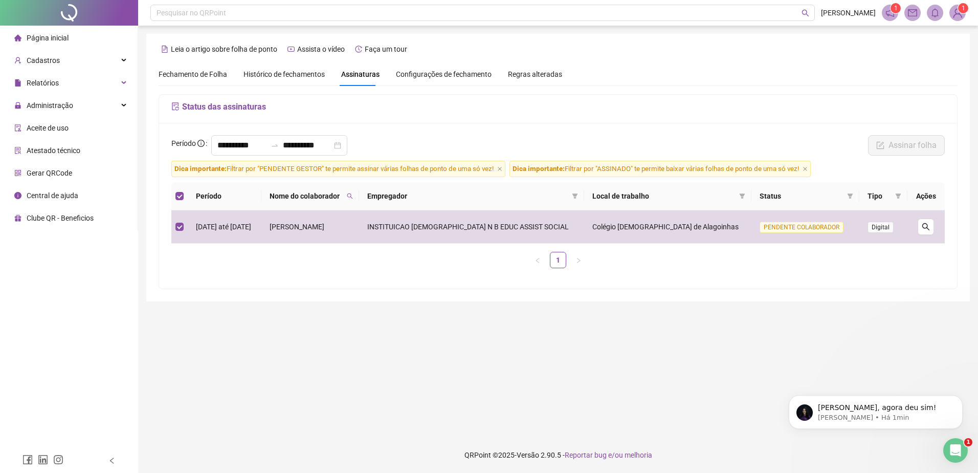
scroll to position [0, 0]
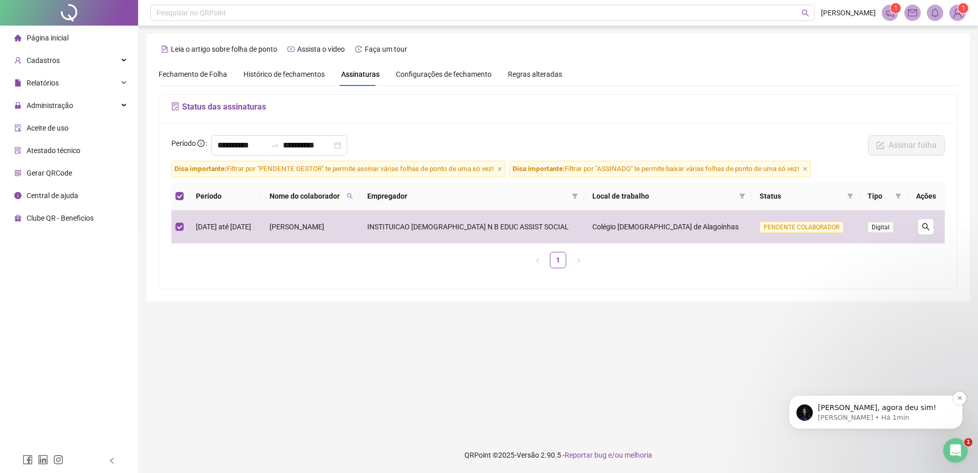
click at [827, 411] on p "Joia, agora deu sim!" at bounding box center [884, 408] width 132 height 10
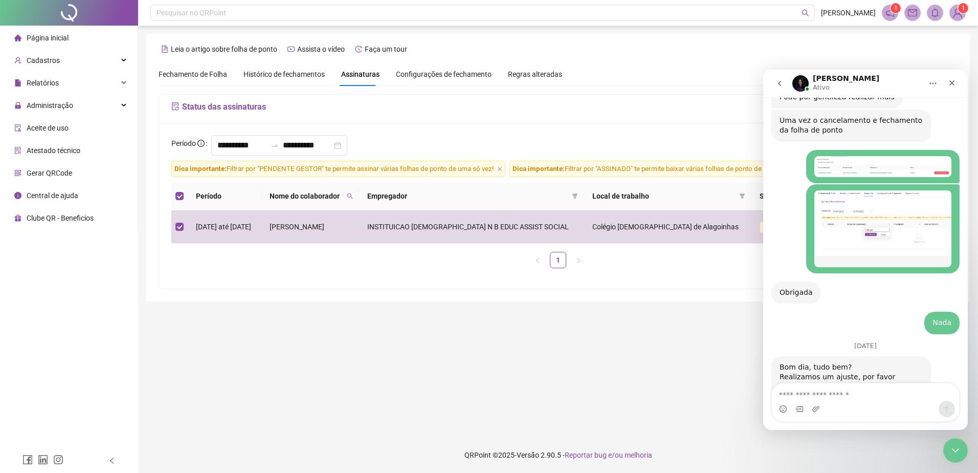
scroll to position [1013, 0]
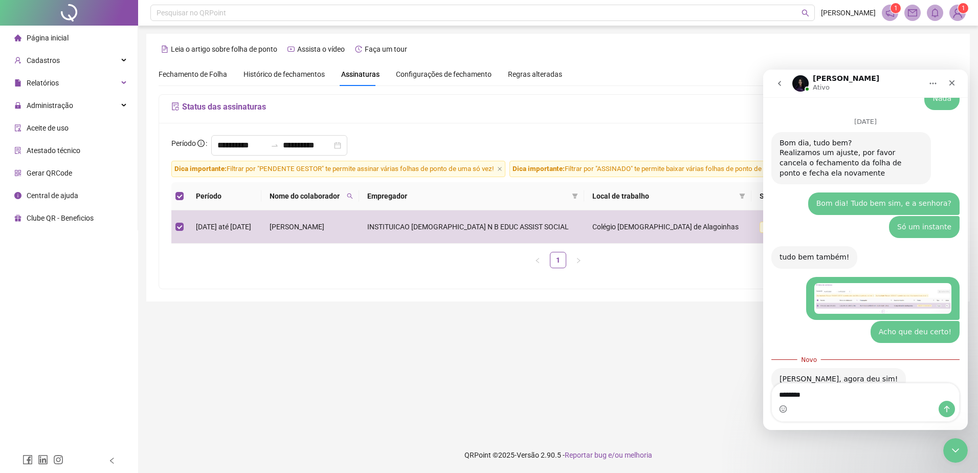
type textarea "*********"
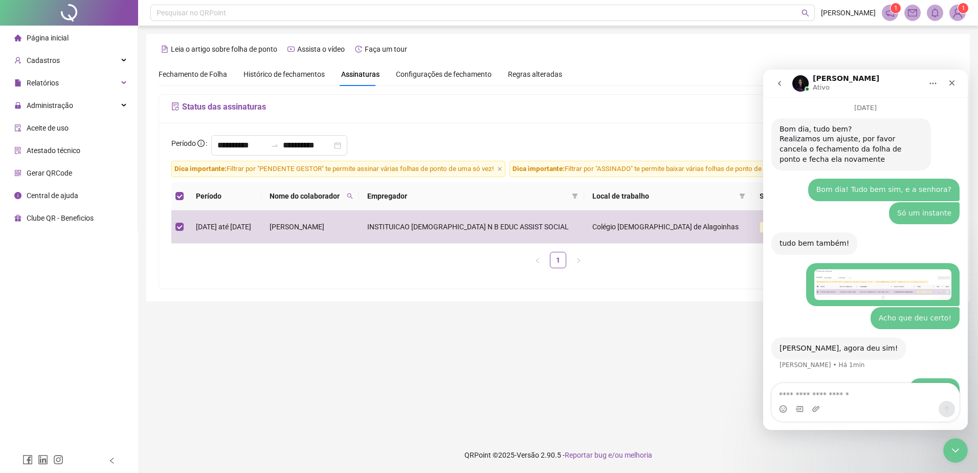
click at [890, 269] on img "GENIVALDO diz…" at bounding box center [882, 284] width 137 height 31
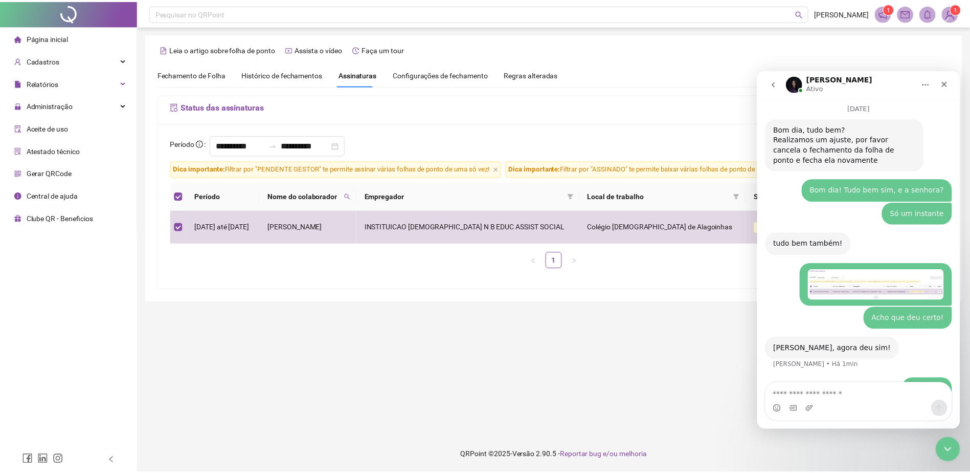
scroll to position [0, 0]
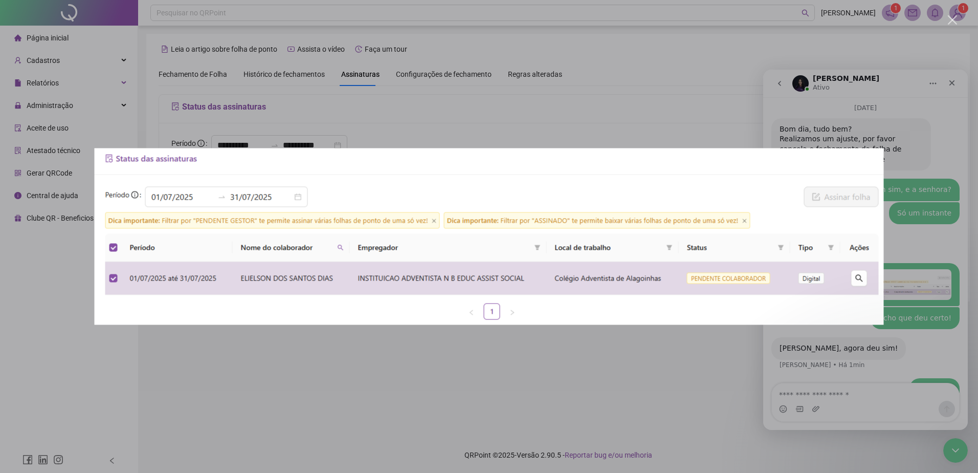
click at [842, 351] on div "Messenger da Intercom" at bounding box center [489, 236] width 978 height 473
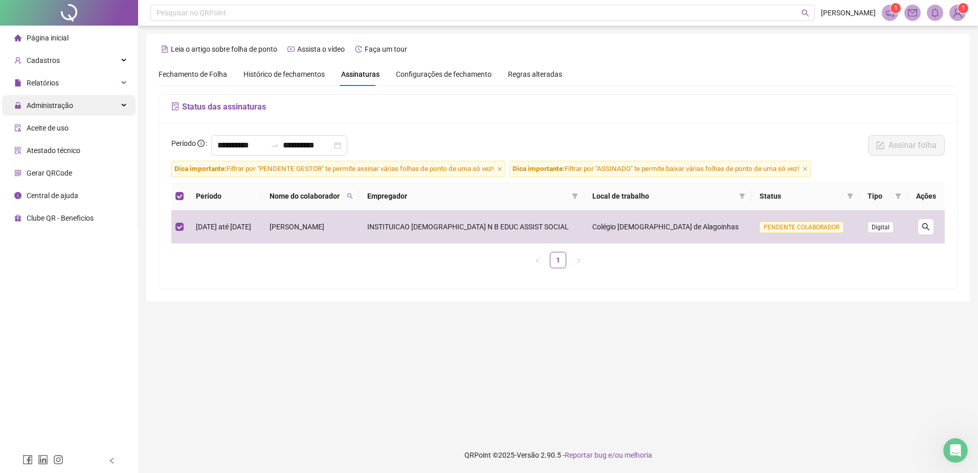
click at [94, 110] on div "Administração" at bounding box center [69, 105] width 134 height 20
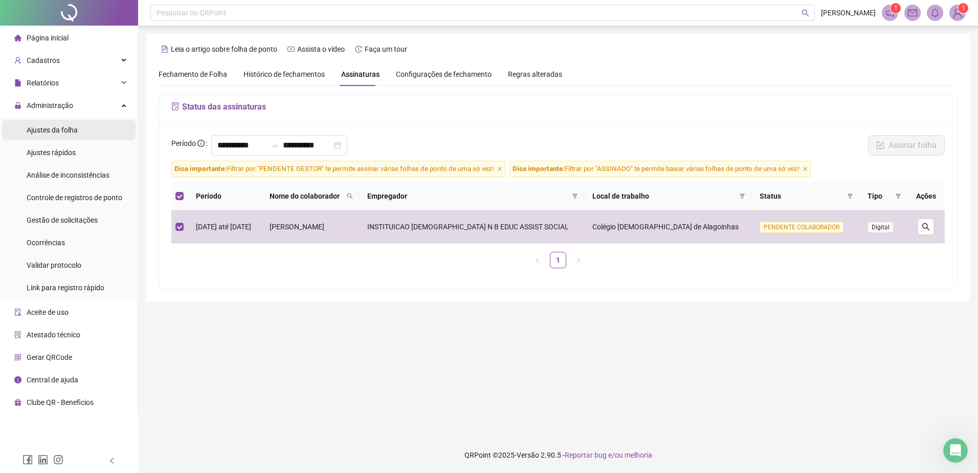
click at [91, 130] on li "Ajustes da folha" at bounding box center [69, 130] width 134 height 20
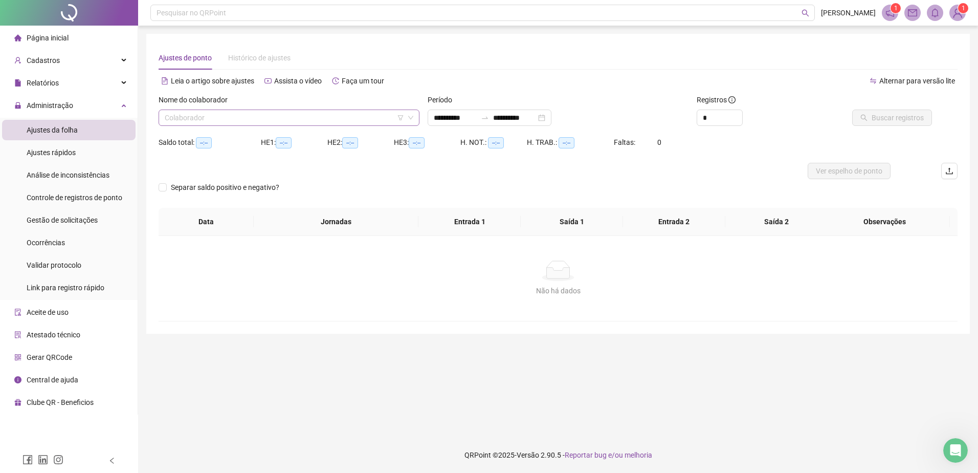
type input "**********"
click at [123, 107] on div "Administração" at bounding box center [69, 105] width 134 height 20
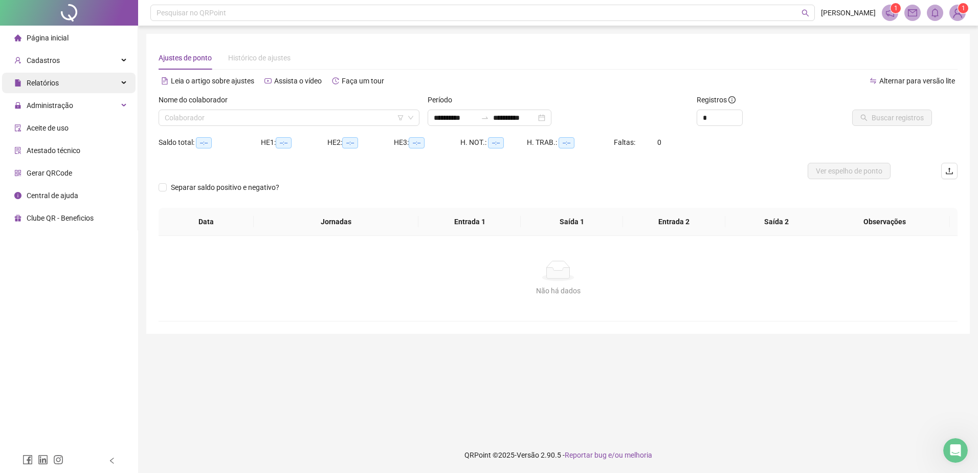
click at [125, 83] on icon at bounding box center [124, 83] width 5 height 0
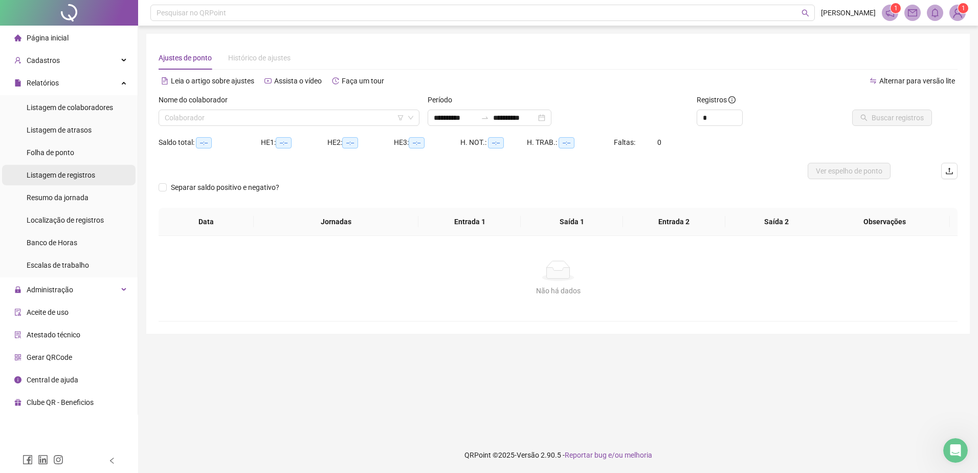
click at [94, 176] on span "Listagem de registros" at bounding box center [61, 175] width 69 height 8
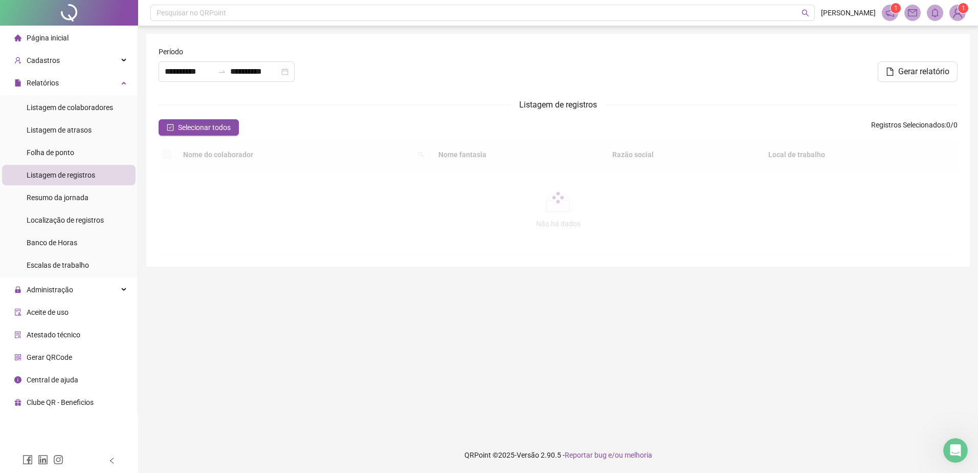
type input "**********"
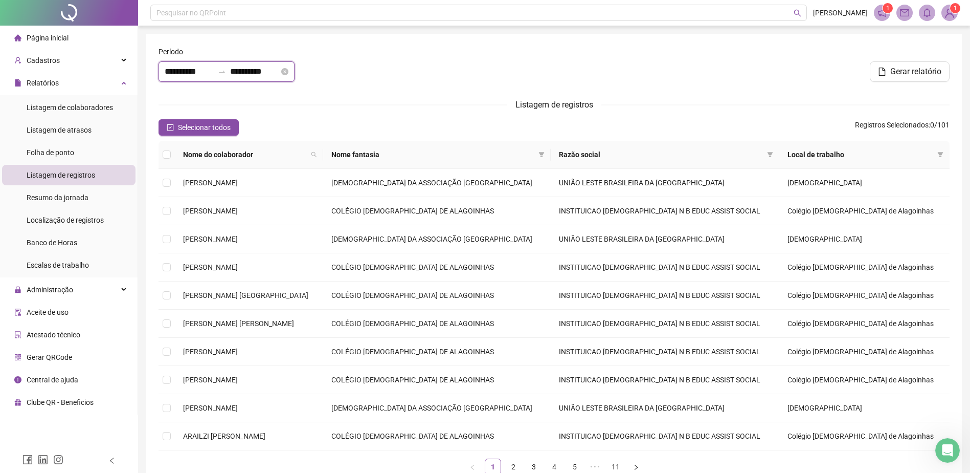
click at [184, 70] on input "**********" at bounding box center [189, 71] width 49 height 12
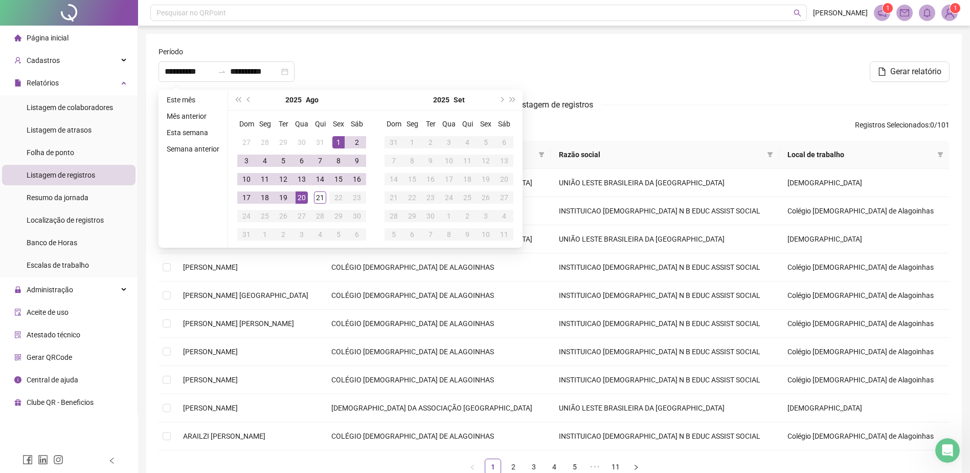
click at [360, 54] on div "Período" at bounding box center [288, 53] width 258 height 15
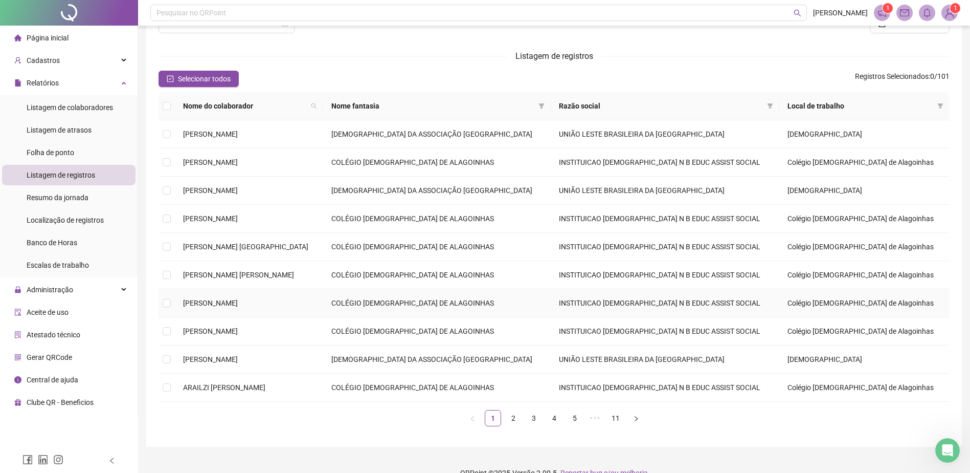
scroll to position [67, 0]
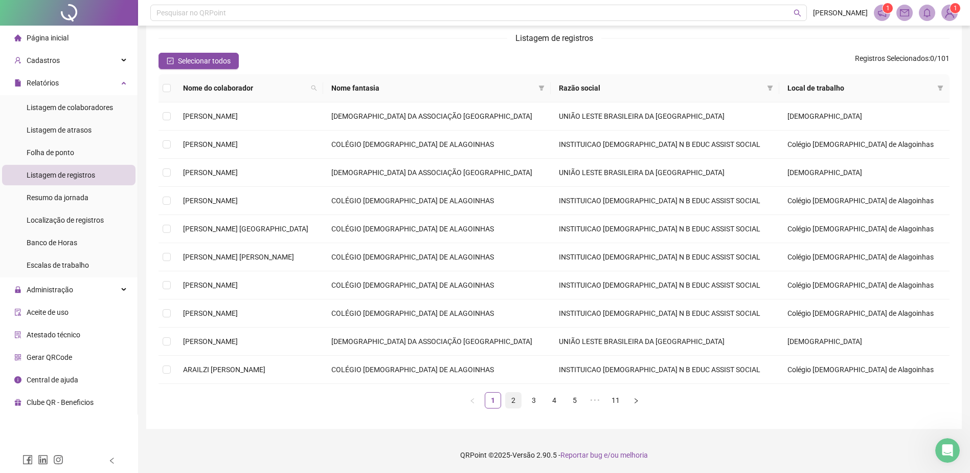
click at [515, 400] on link "2" at bounding box center [513, 399] width 15 height 15
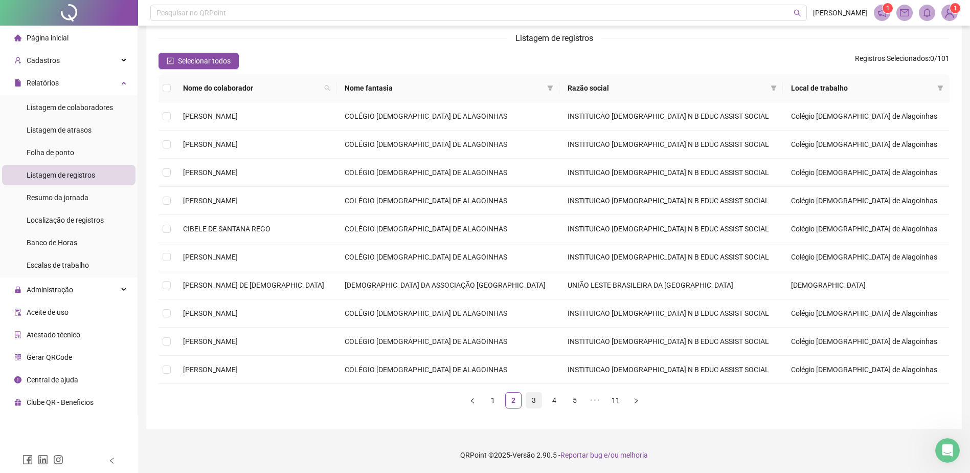
click at [531, 394] on link "3" at bounding box center [533, 399] width 15 height 15
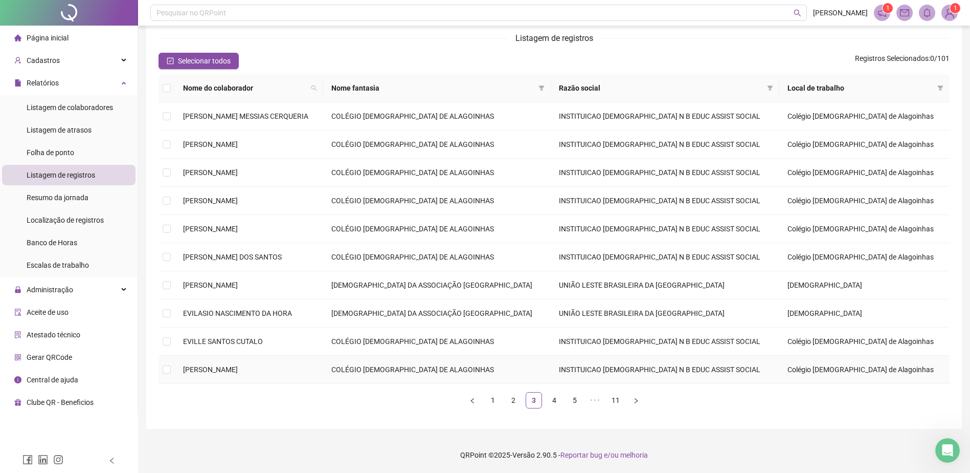
click at [294, 364] on td "FABIANA GOMES DAS NEVES" at bounding box center [249, 370] width 148 height 28
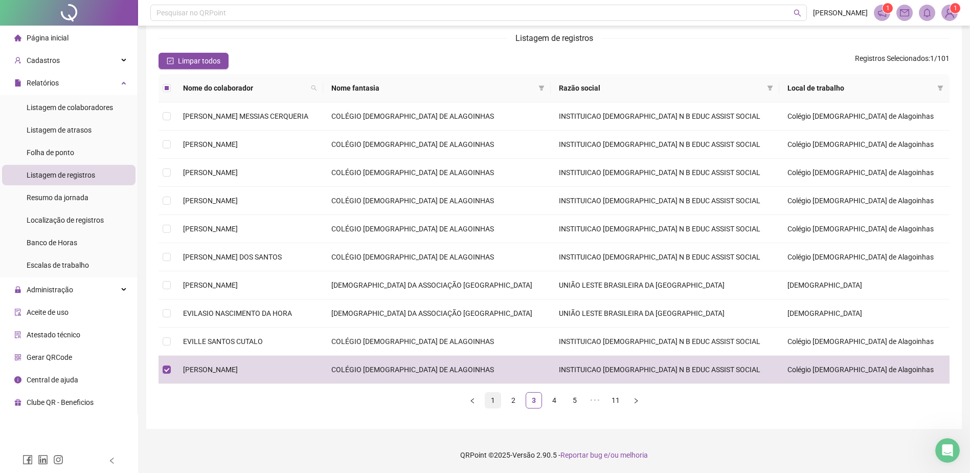
click at [491, 405] on link "1" at bounding box center [492, 399] width 15 height 15
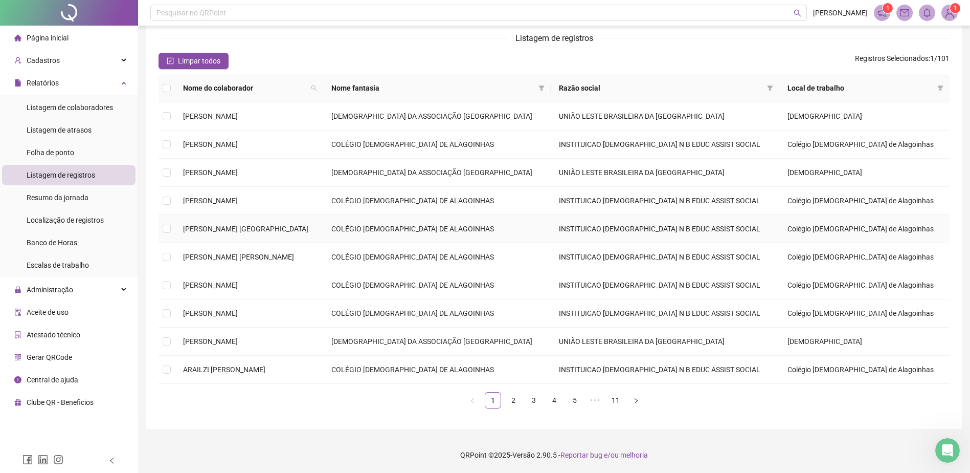
click at [268, 227] on span "[PERSON_NAME] [GEOGRAPHIC_DATA]" at bounding box center [245, 229] width 125 height 8
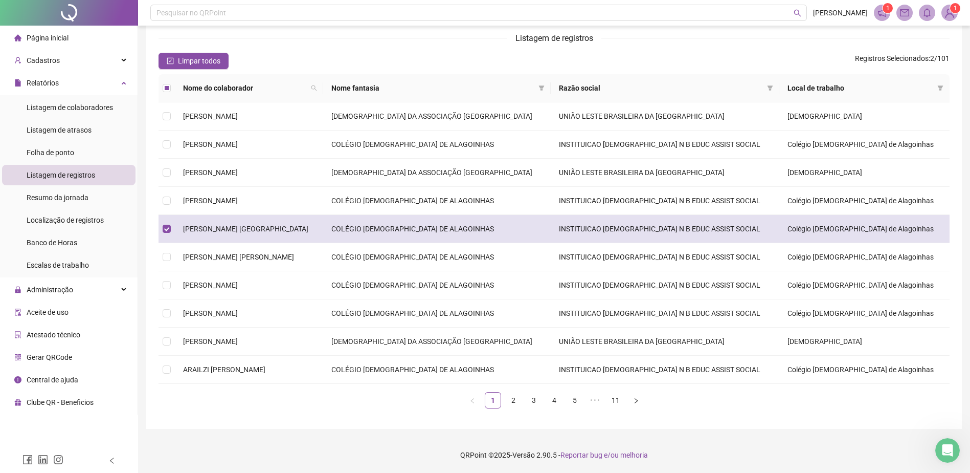
click at [282, 229] on span "[PERSON_NAME] [GEOGRAPHIC_DATA]" at bounding box center [245, 229] width 125 height 8
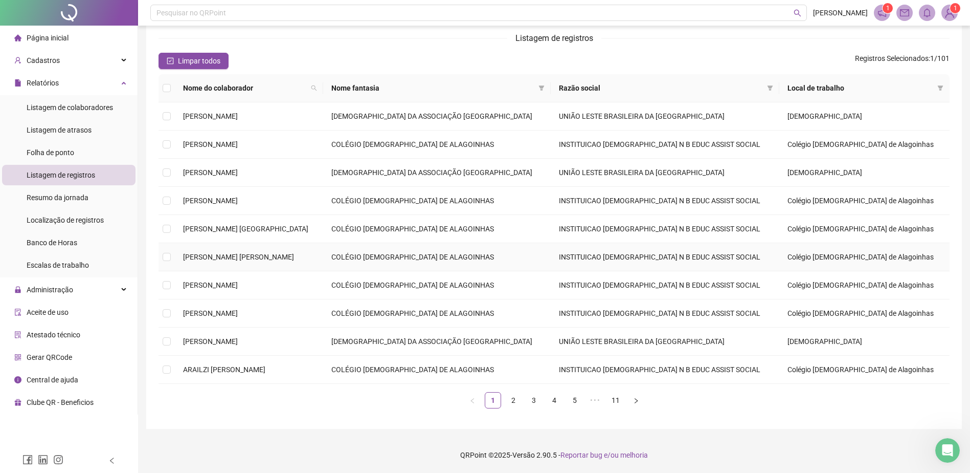
click at [281, 254] on span "[PERSON_NAME] [PERSON_NAME]" at bounding box center [238, 257] width 111 height 8
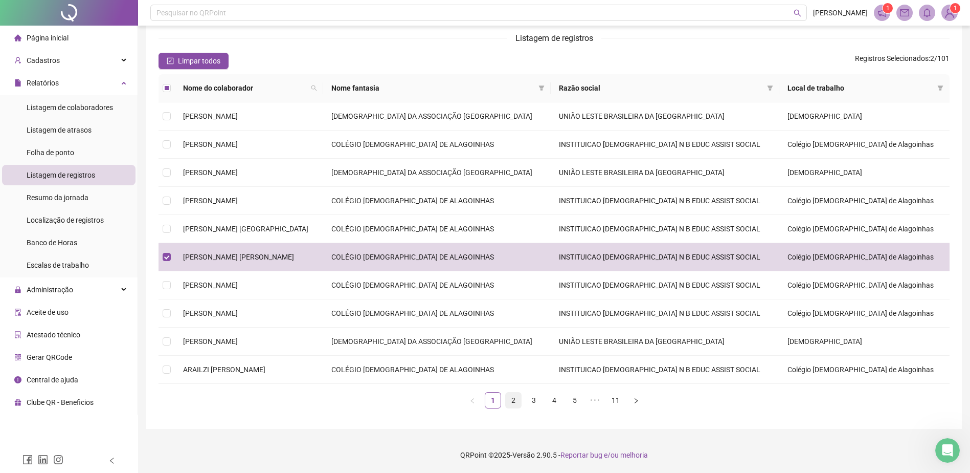
click at [512, 404] on link "2" at bounding box center [513, 399] width 15 height 15
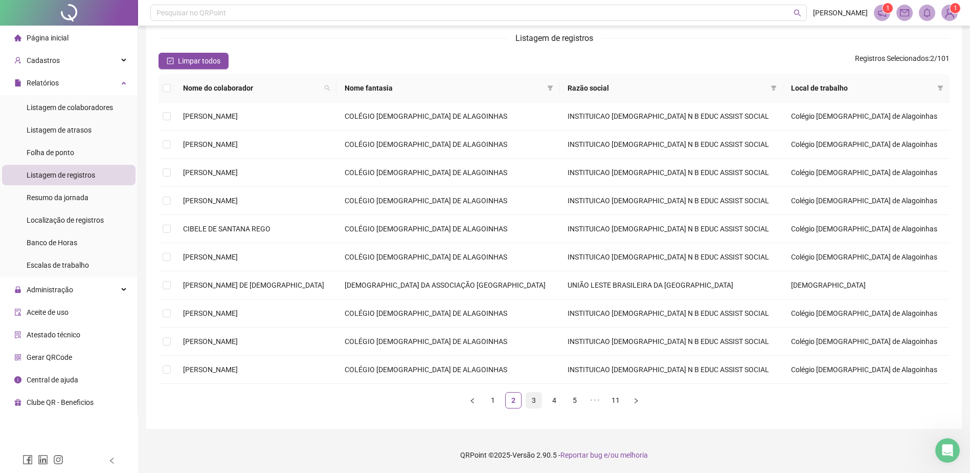
click at [531, 402] on link "3" at bounding box center [533, 399] width 15 height 15
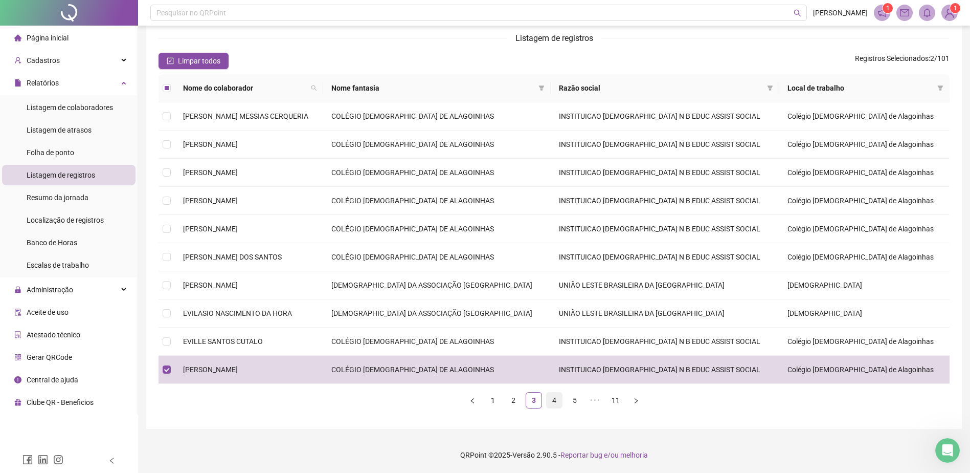
click at [551, 406] on link "4" at bounding box center [554, 399] width 15 height 15
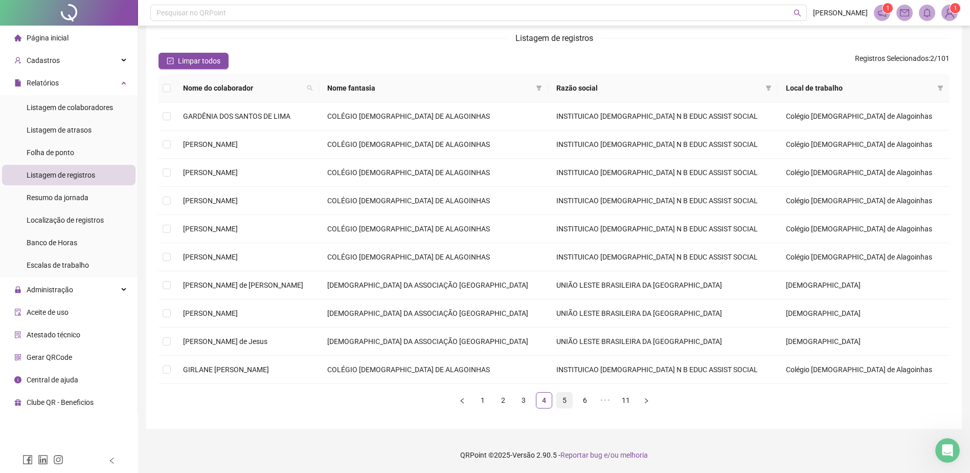
click at [559, 404] on link "5" at bounding box center [564, 399] width 15 height 15
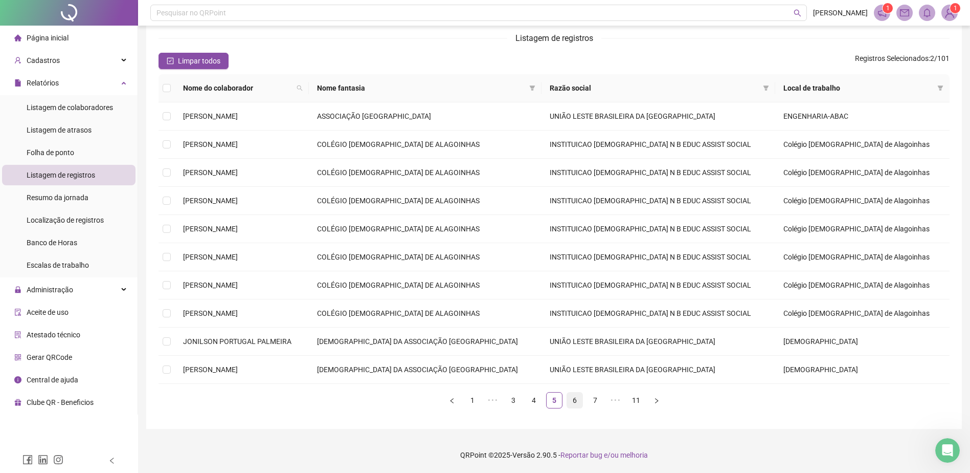
click at [577, 404] on link "6" at bounding box center [574, 399] width 15 height 15
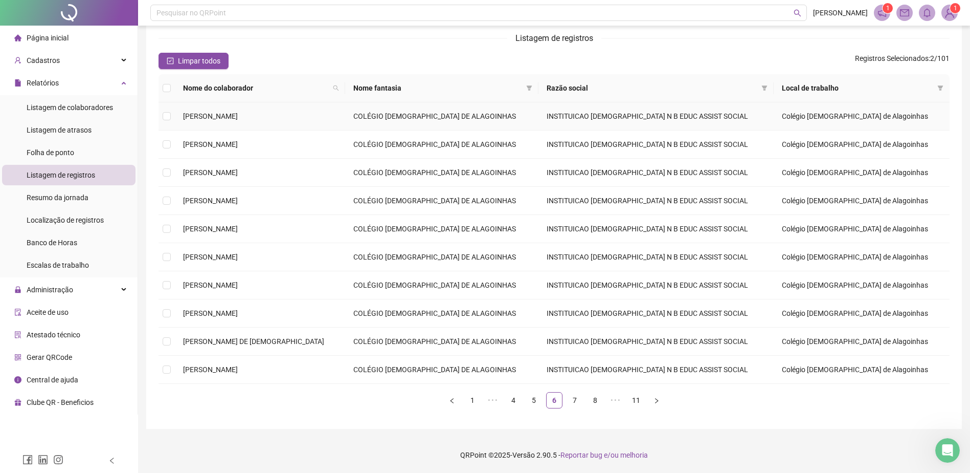
click at [238, 115] on span "[PERSON_NAME]" at bounding box center [210, 116] width 55 height 8
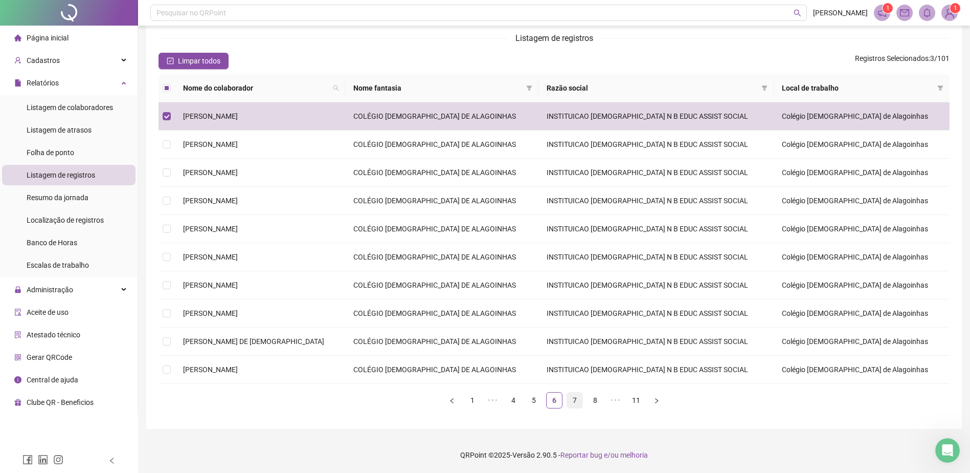
click at [575, 405] on link "7" at bounding box center [574, 399] width 15 height 15
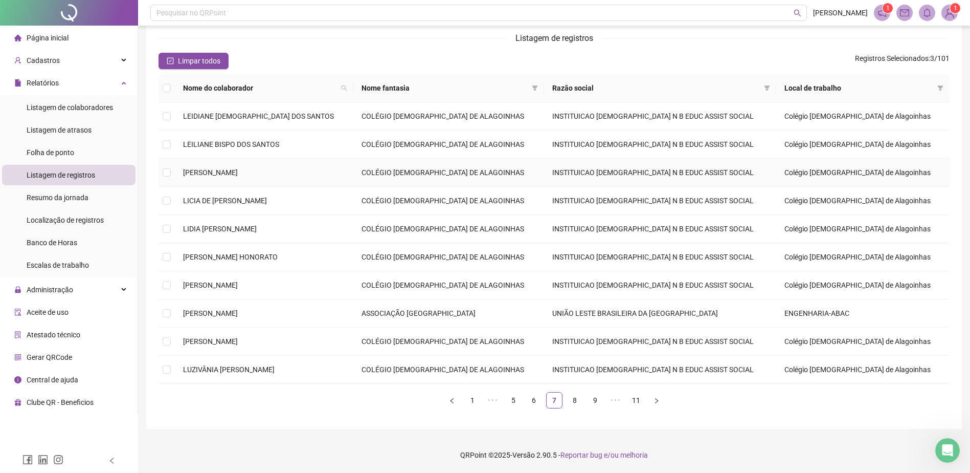
click at [238, 170] on span "LETICIA ALVES DE OLIVEIRA" at bounding box center [210, 172] width 55 height 8
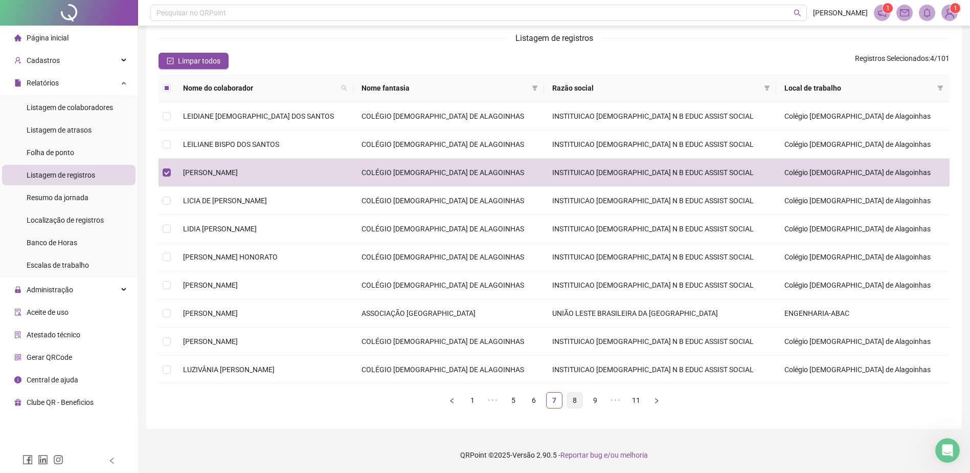
click at [567, 402] on link "8" at bounding box center [574, 399] width 15 height 15
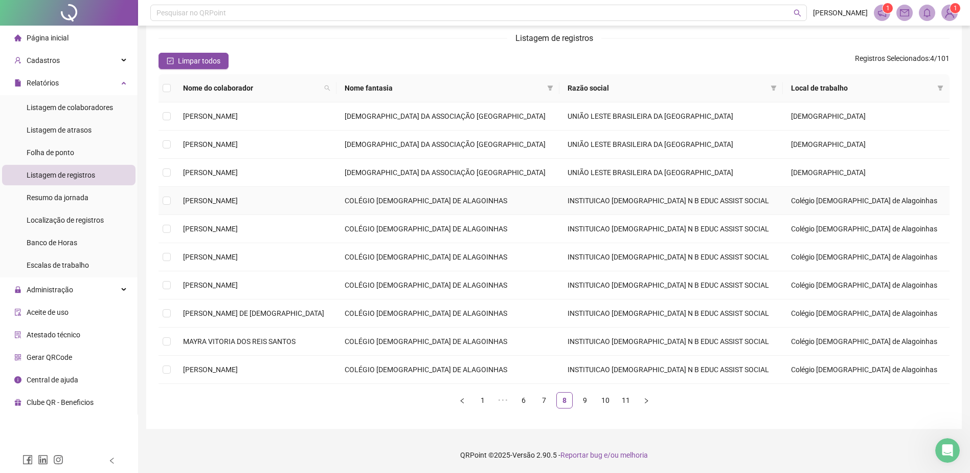
click at [291, 195] on td "MARIA ALICE CUNHA ALBERGARIA" at bounding box center [256, 201] width 162 height 28
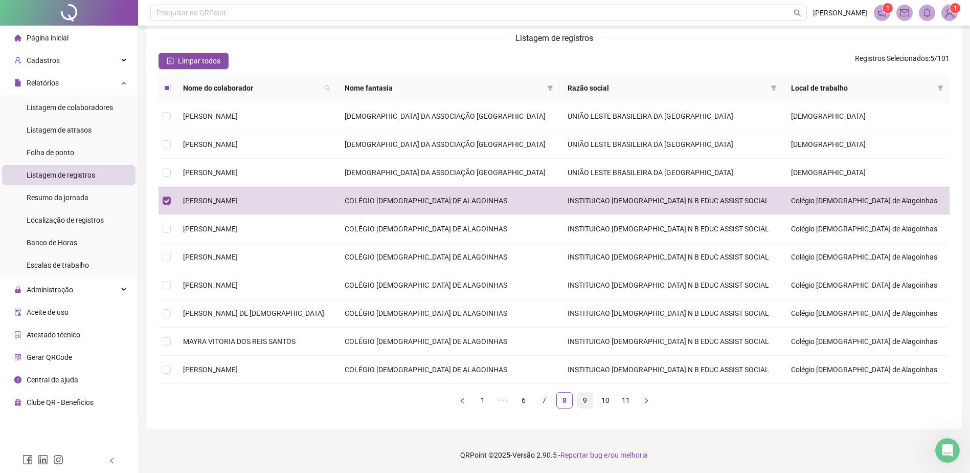
click at [584, 399] on link "9" at bounding box center [585, 399] width 15 height 15
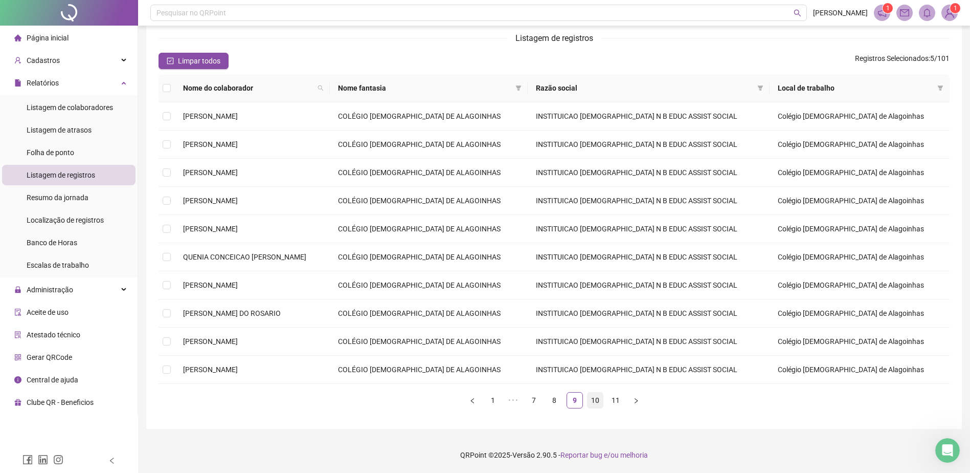
click at [590, 404] on link "10" at bounding box center [595, 399] width 15 height 15
click at [269, 198] on span "SUELLEN CRISTINA MORAIS CARDOSO" at bounding box center [226, 200] width 86 height 8
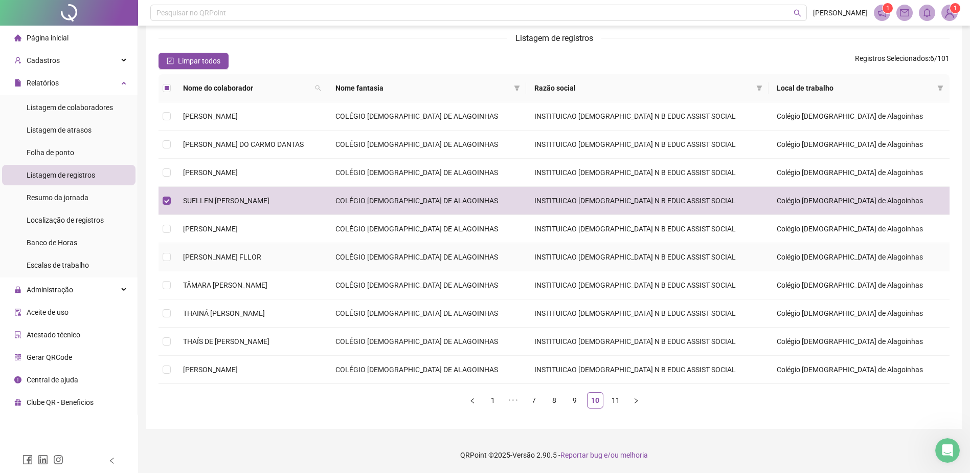
click at [285, 250] on td "TAISLANE CUNHA DA SILVA VILA FLLOR" at bounding box center [251, 257] width 152 height 28
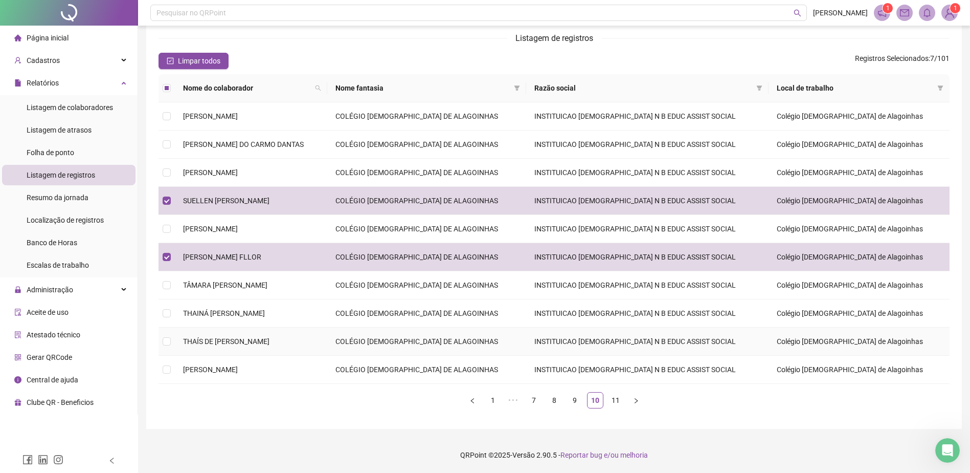
click at [270, 337] on span "THAÍS DE SANTANA CARDOSO MACHADO" at bounding box center [226, 341] width 86 height 8
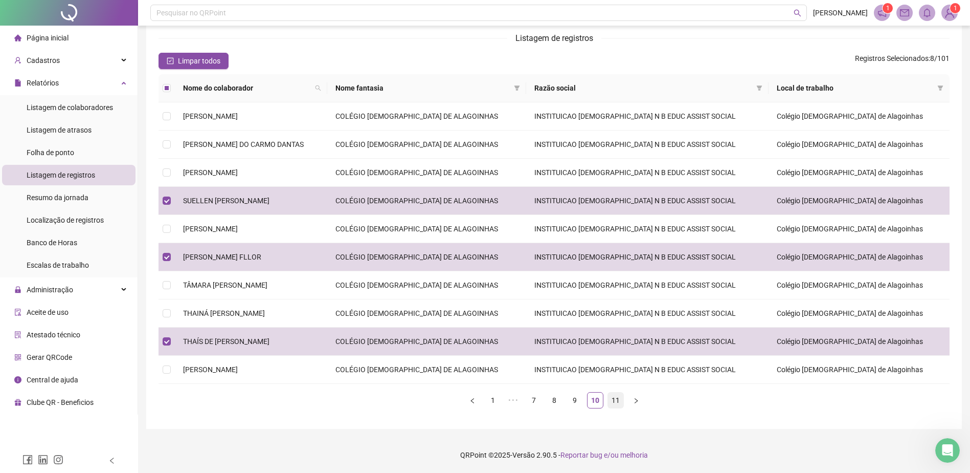
click at [614, 402] on link "11" at bounding box center [615, 399] width 15 height 15
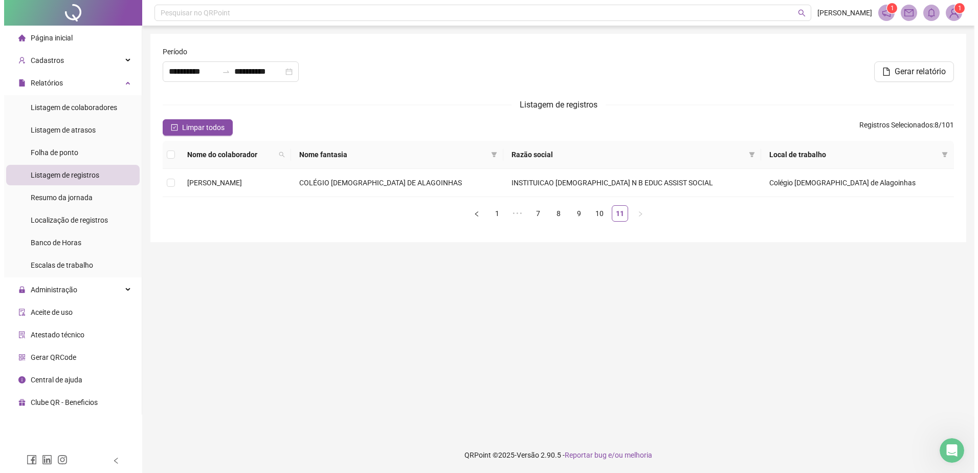
scroll to position [0, 0]
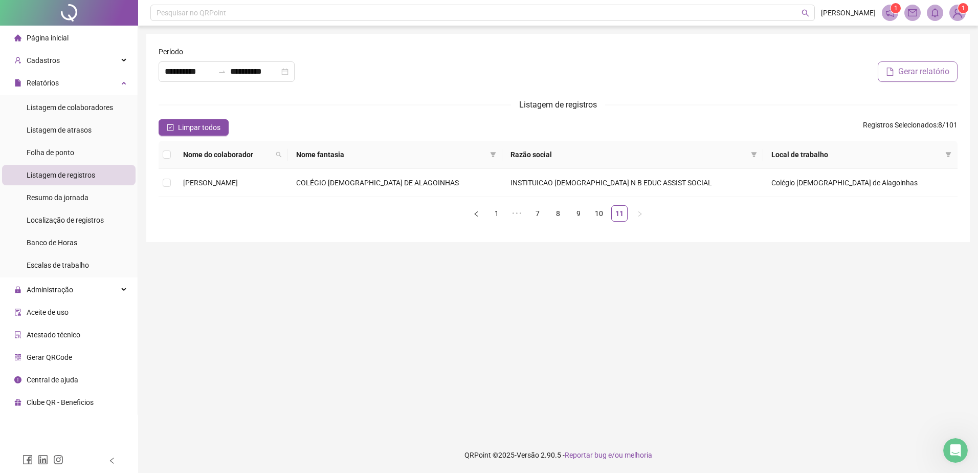
click at [898, 75] on span "Gerar relatório" at bounding box center [923, 71] width 51 height 12
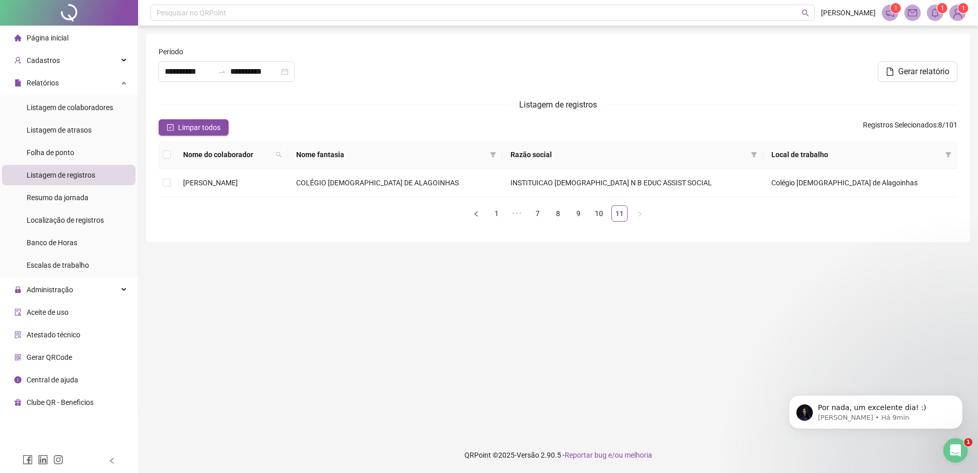
click at [933, 14] on icon "bell" at bounding box center [934, 12] width 9 height 9
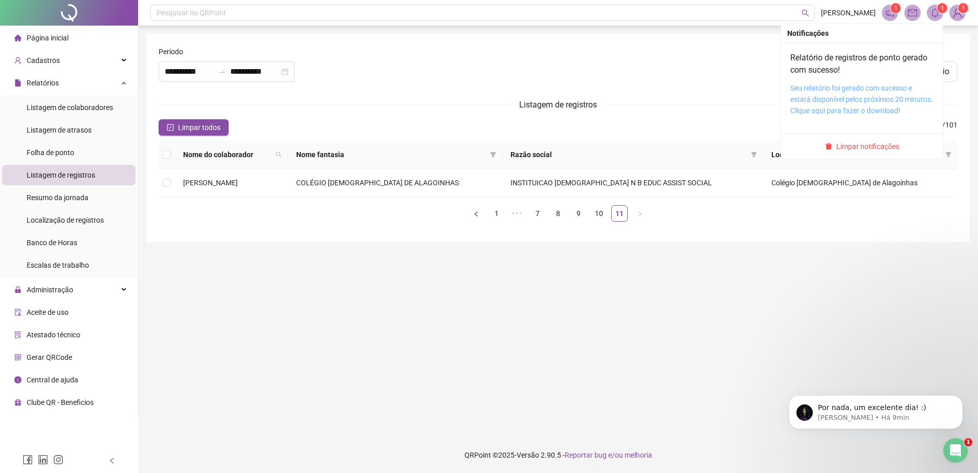
click at [860, 88] on link "Seu relatório foi gerado com sucesso e estará disponível pelos próximos 20 minu…" at bounding box center [861, 99] width 143 height 31
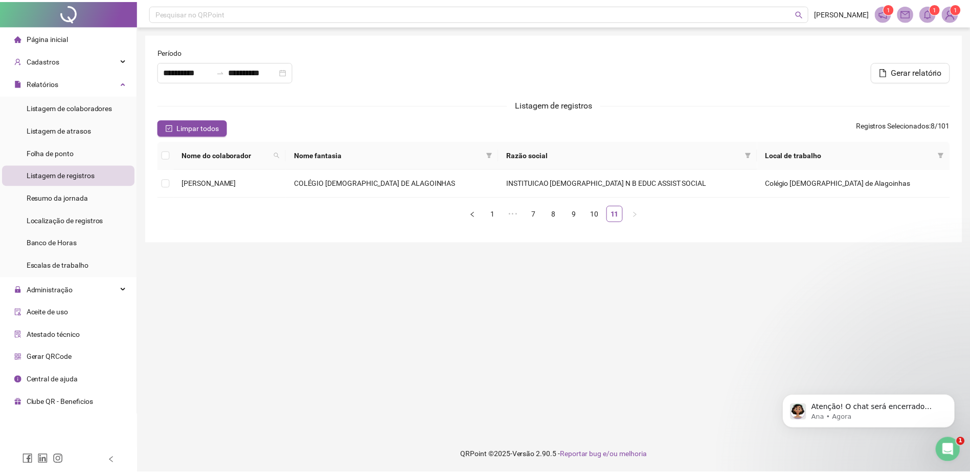
scroll to position [1108, 0]
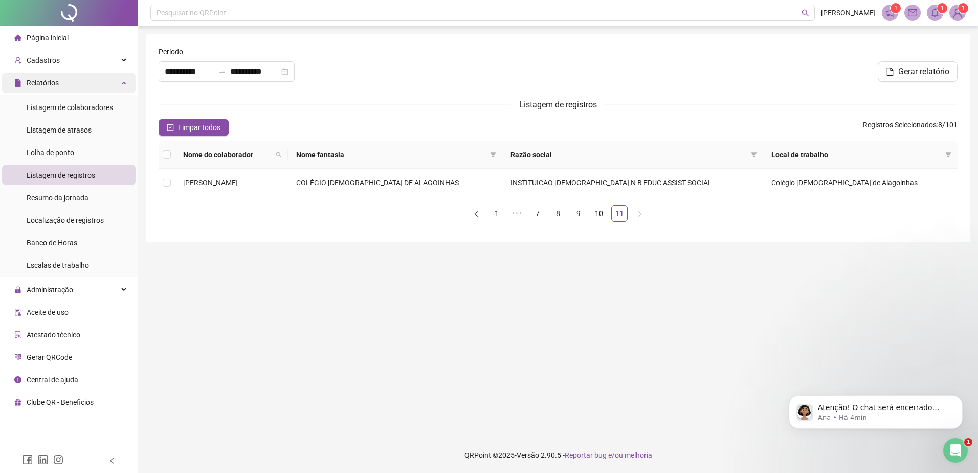
click at [129, 85] on div "Relatórios" at bounding box center [69, 83] width 134 height 20
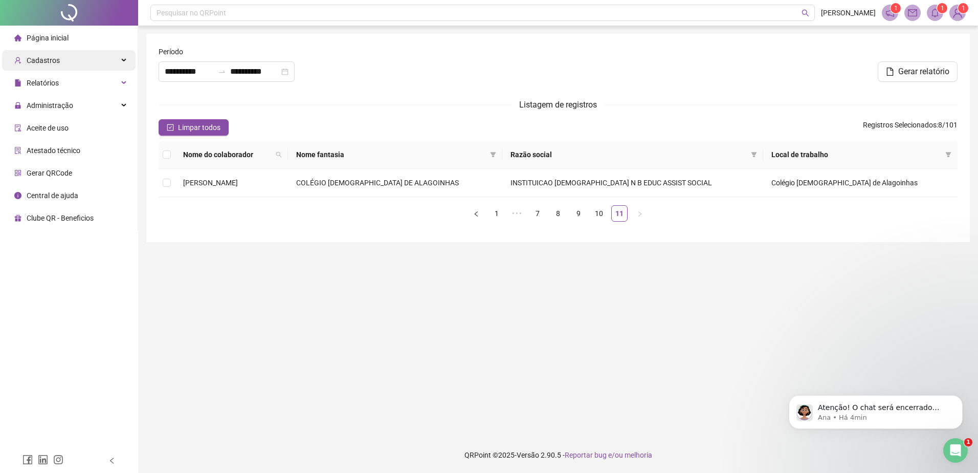
click at [114, 54] on div "Cadastros" at bounding box center [69, 60] width 134 height 20
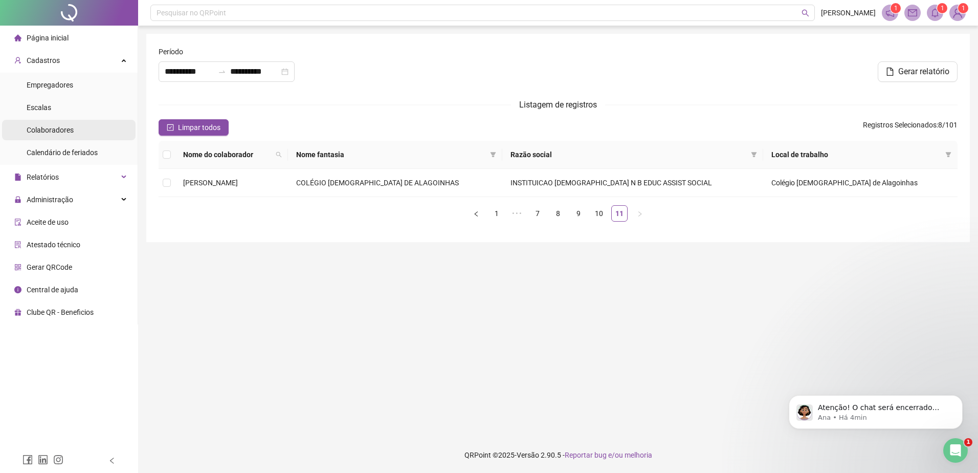
click at [104, 126] on li "Colaboradores" at bounding box center [69, 130] width 134 height 20
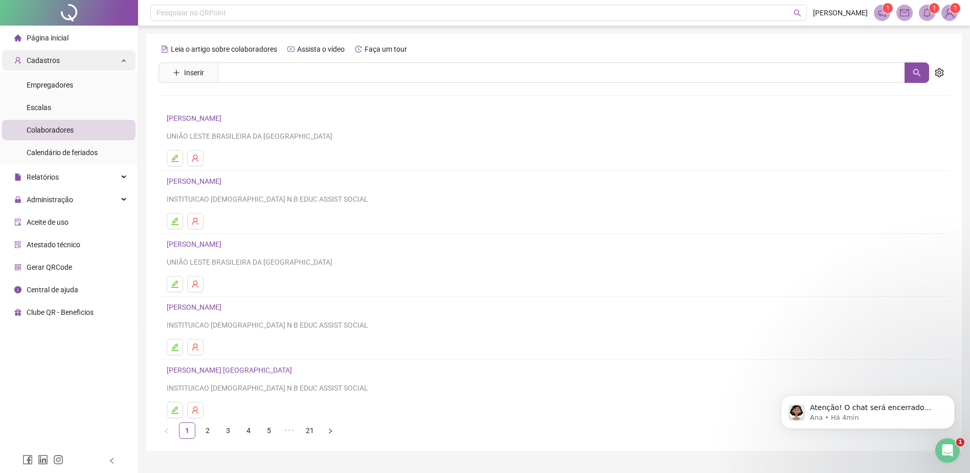
click at [125, 59] on icon at bounding box center [124, 59] width 5 height 0
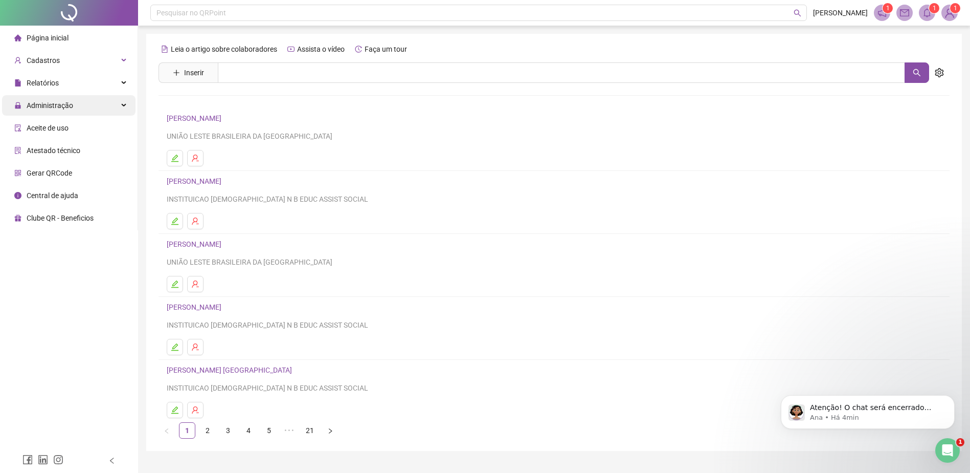
click at [109, 103] on div "Administração" at bounding box center [69, 105] width 134 height 20
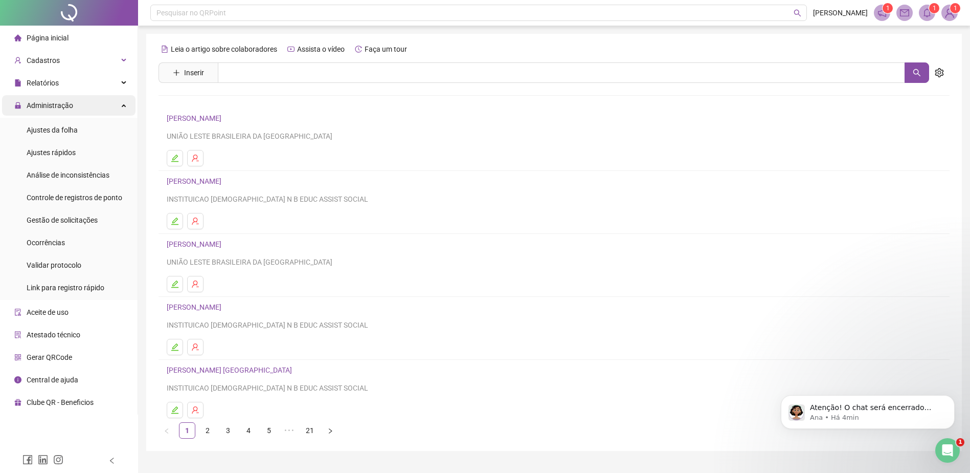
click at [114, 102] on div "Administração" at bounding box center [69, 105] width 134 height 20
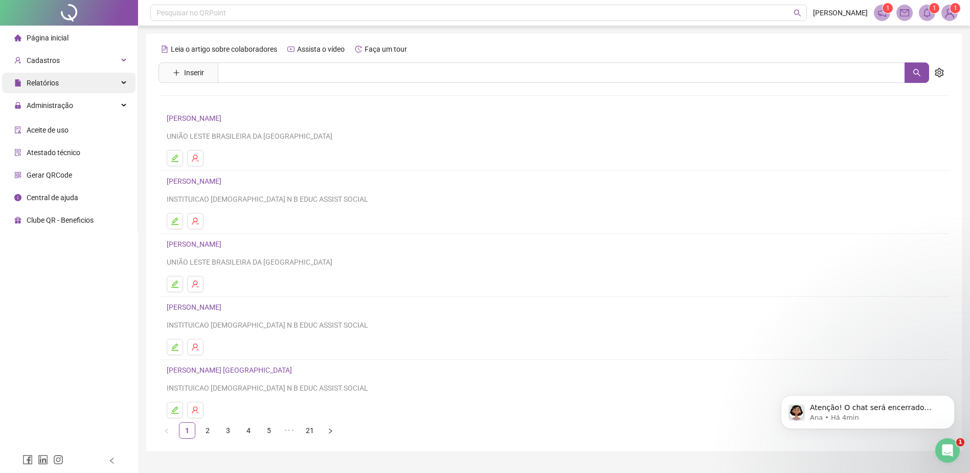
click at [118, 81] on div "Relatórios" at bounding box center [69, 83] width 134 height 20
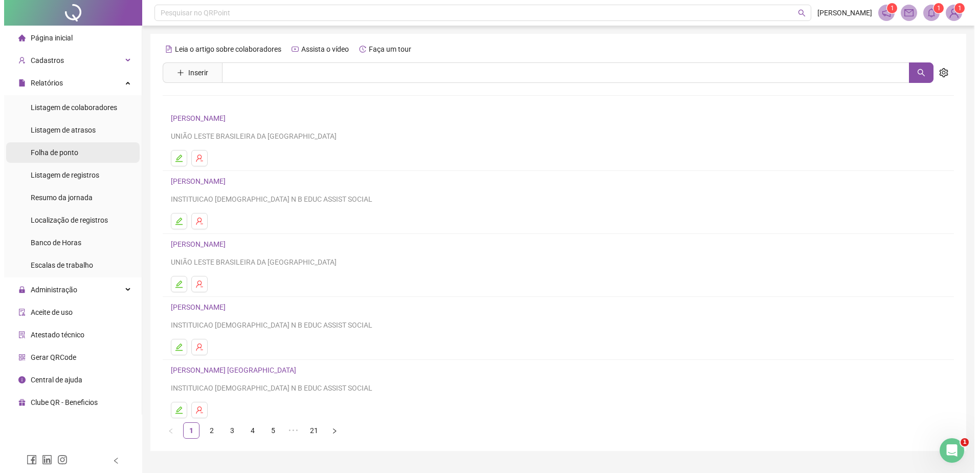
scroll to position [1156, 0]
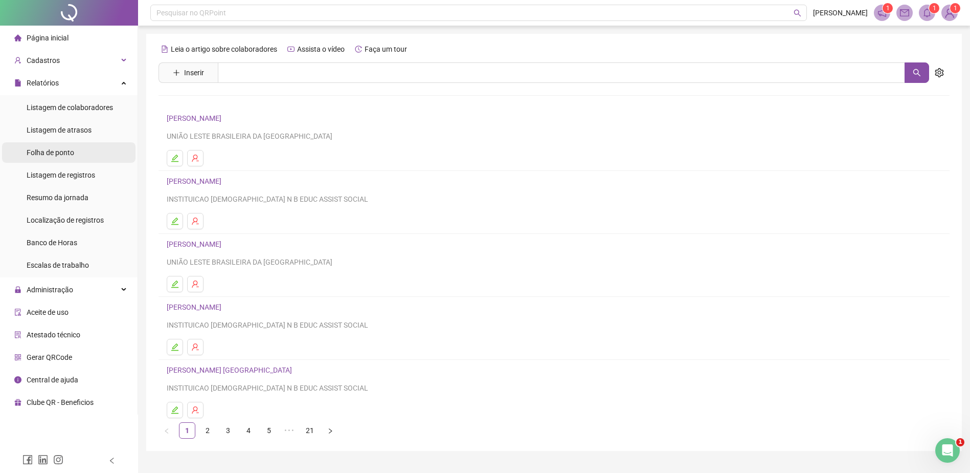
click at [71, 153] on span "Folha de ponto" at bounding box center [51, 152] width 48 height 8
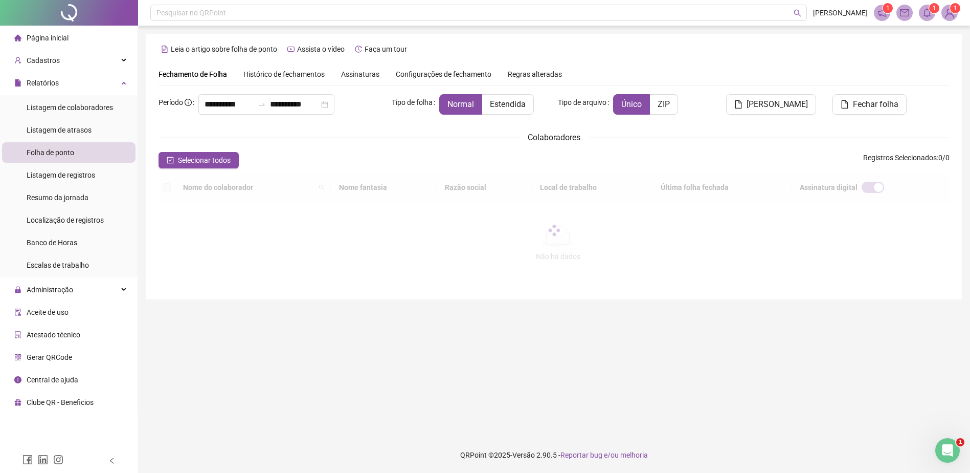
click at [270, 72] on span "Histórico de fechamentos" at bounding box center [283, 74] width 81 height 8
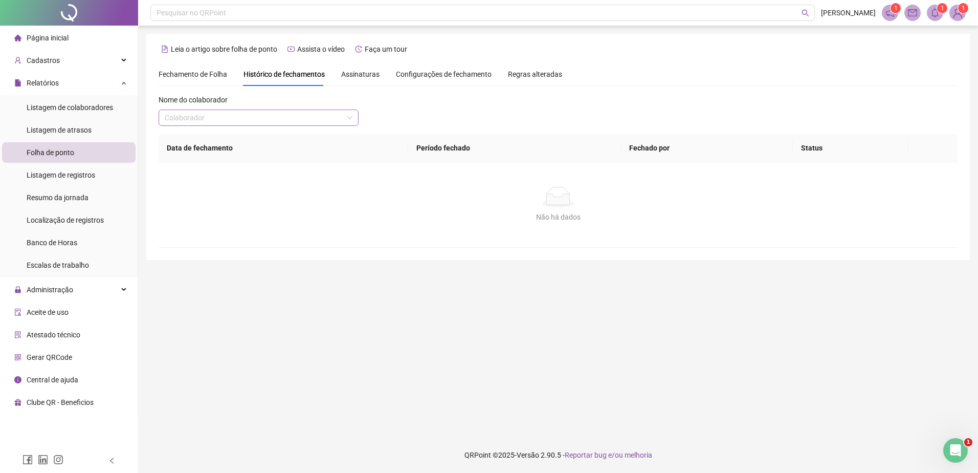
click at [247, 117] on input "search" at bounding box center [254, 117] width 179 height 15
click at [268, 110] on input "search" at bounding box center [254, 117] width 179 height 15
type input "*******"
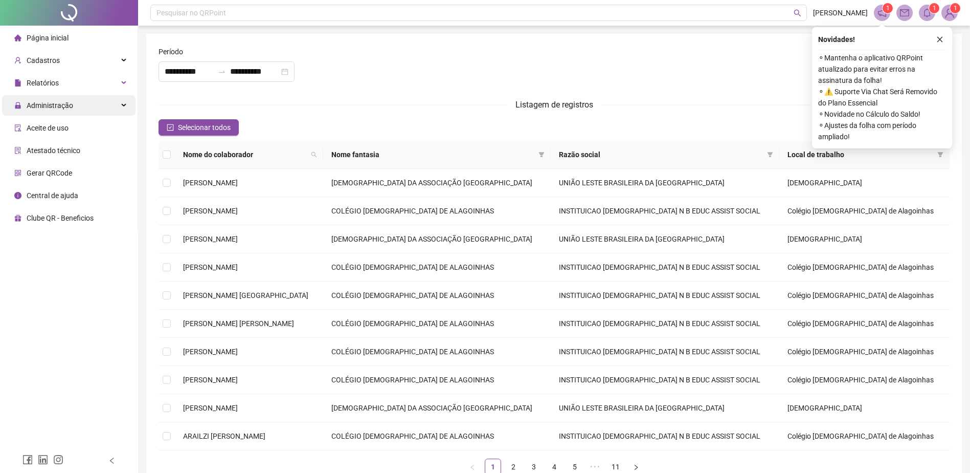
click at [80, 97] on div "Administração" at bounding box center [69, 105] width 134 height 20
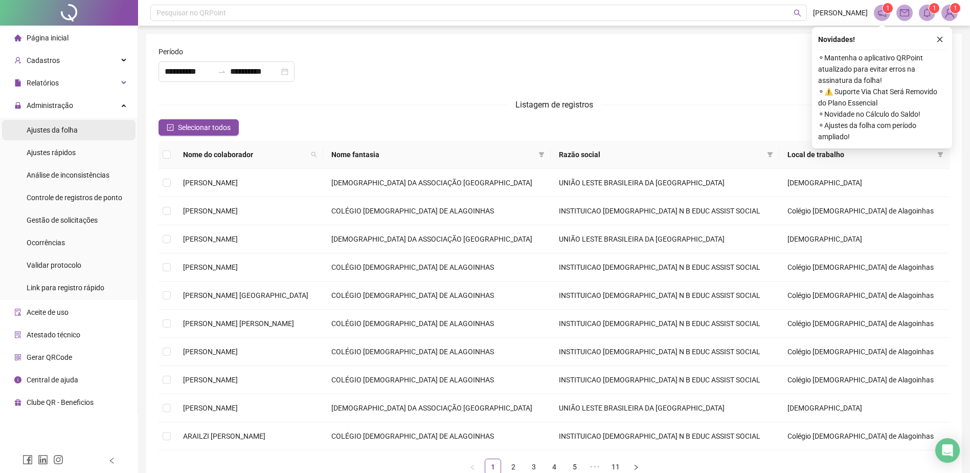
click at [76, 132] on span "Ajustes da folha" at bounding box center [52, 130] width 51 height 8
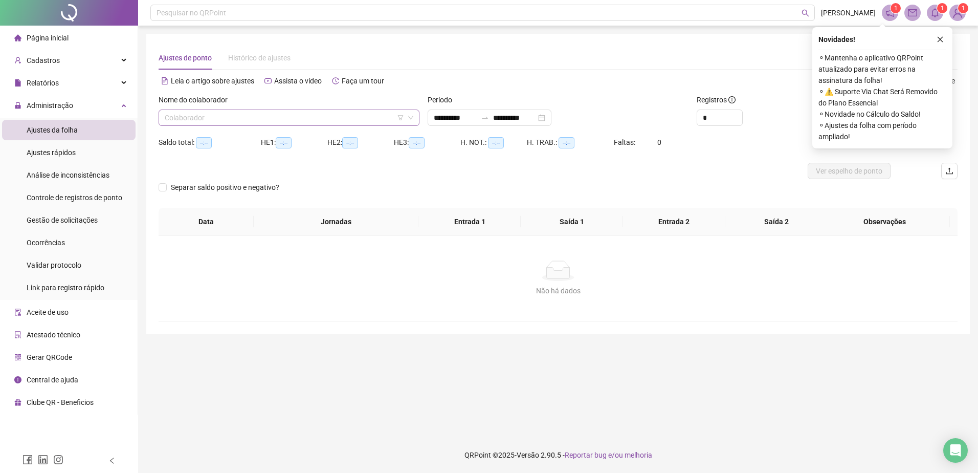
type input "**********"
click at [305, 115] on input "search" at bounding box center [284, 117] width 239 height 15
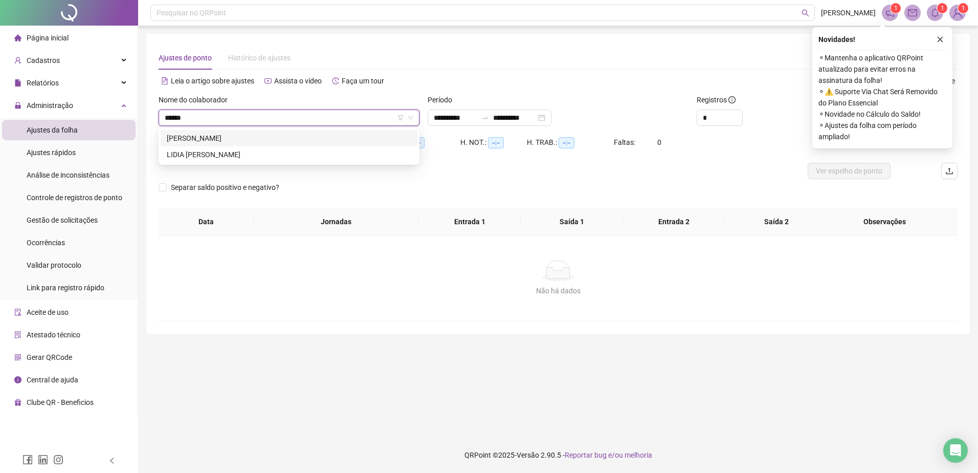
type input "*******"
click at [262, 134] on div "[PERSON_NAME]" at bounding box center [289, 137] width 245 height 11
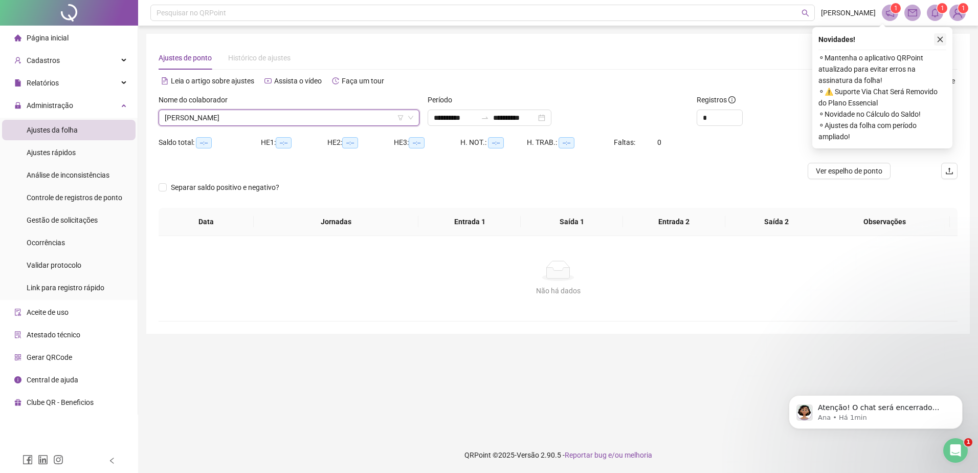
click at [938, 36] on icon "close" at bounding box center [940, 39] width 7 height 7
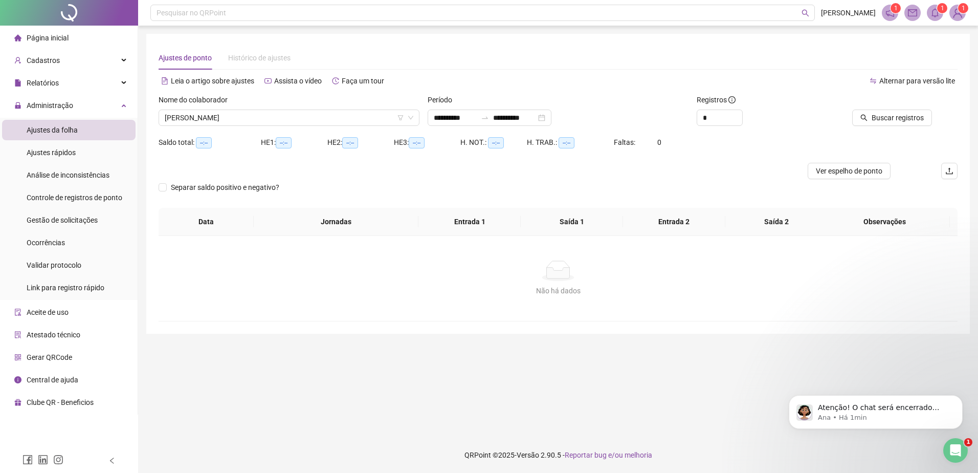
click at [896, 107] on div at bounding box center [881, 101] width 101 height 15
click at [893, 113] on span "Buscar registros" at bounding box center [898, 117] width 52 height 11
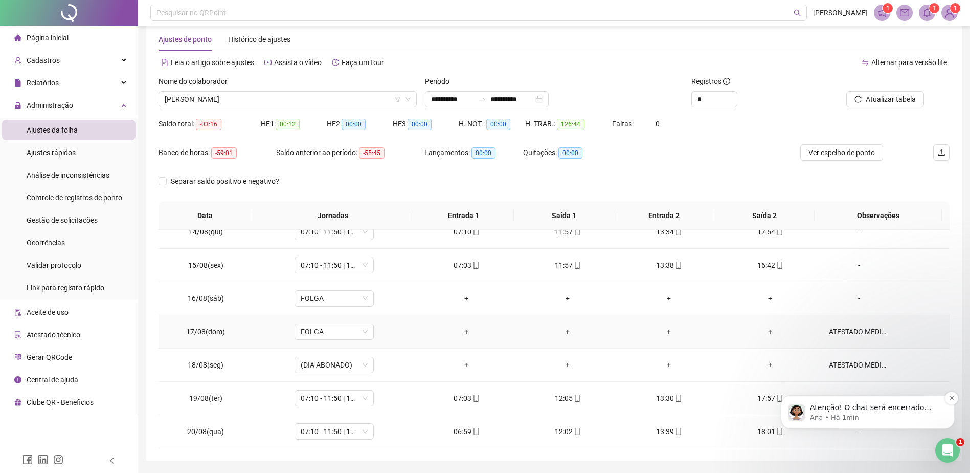
scroll to position [50, 0]
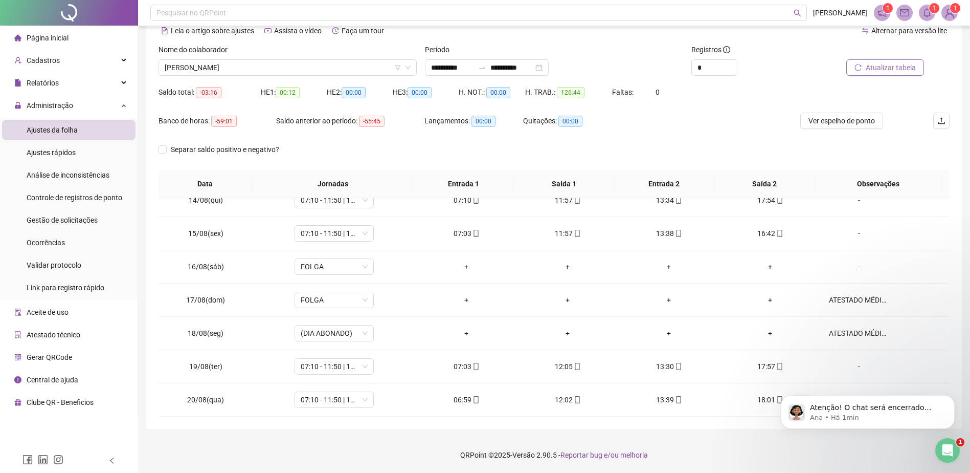
click at [864, 68] on button "Atualizar tabela" at bounding box center [886, 67] width 78 height 16
click at [954, 441] on div "Abertura do Messenger da Intercom" at bounding box center [946, 449] width 34 height 34
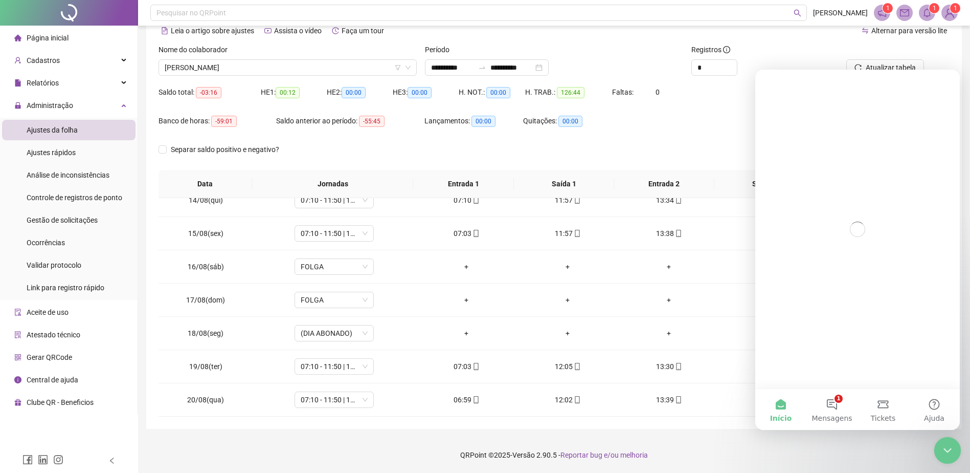
scroll to position [0, 0]
click at [949, 444] on icon "Encerramento do Messenger da Intercom" at bounding box center [946, 448] width 12 height 12
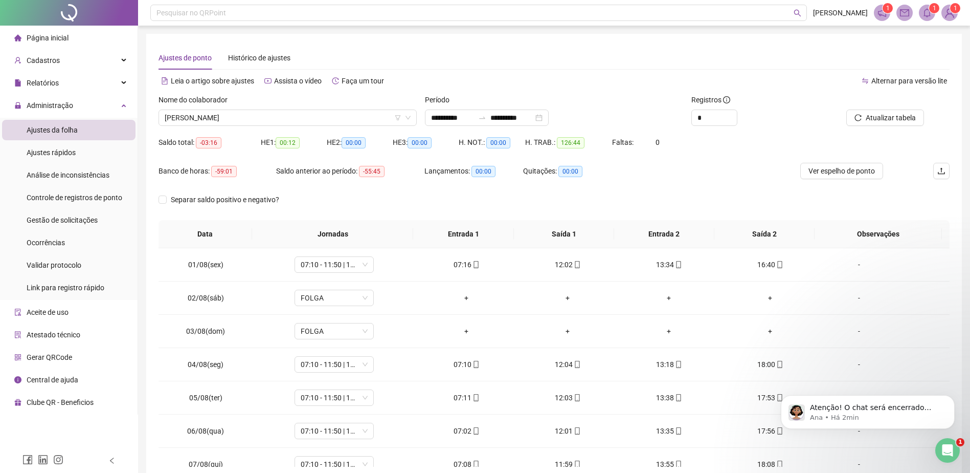
click at [702, 109] on div "Registros" at bounding box center [754, 101] width 125 height 15
click at [710, 116] on input "*" at bounding box center [714, 117] width 45 height 15
click at [730, 113] on icon "up" at bounding box center [732, 115] width 4 height 4
type input "*"
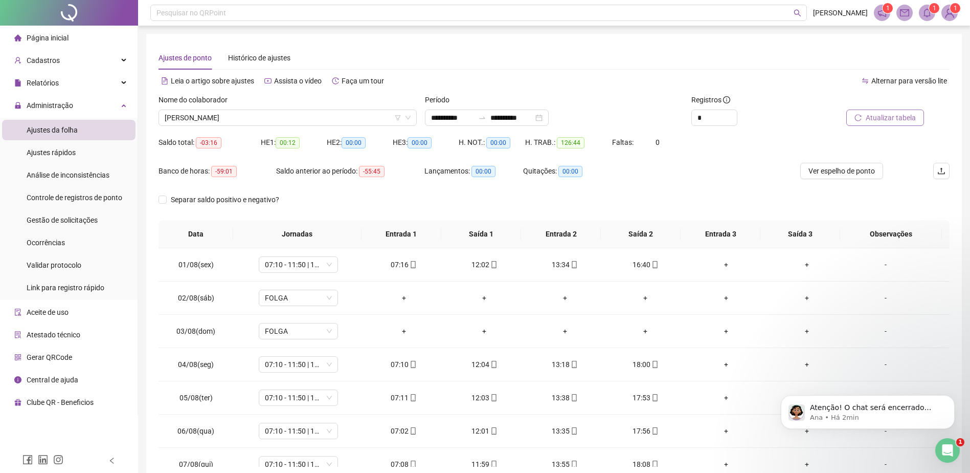
click at [884, 121] on span "Atualizar tabela" at bounding box center [891, 117] width 50 height 11
click at [439, 117] on input "**********" at bounding box center [452, 117] width 43 height 11
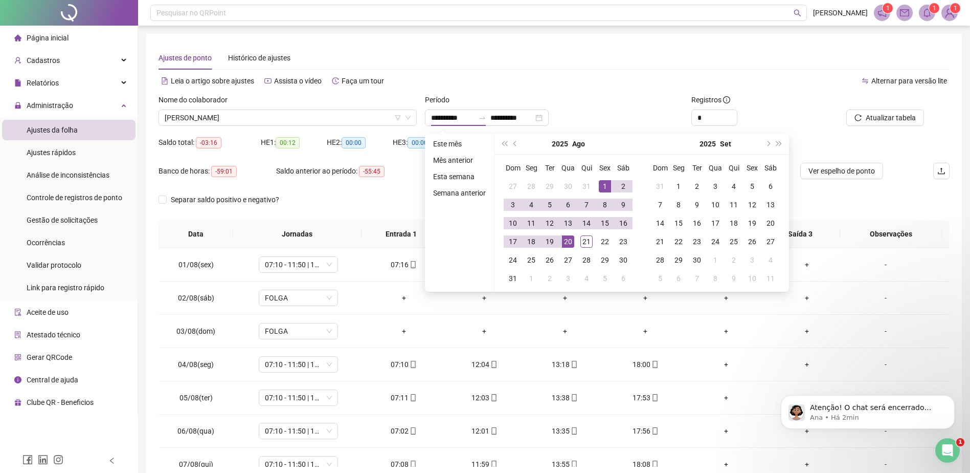
click at [623, 121] on div "**********" at bounding box center [554, 117] width 258 height 16
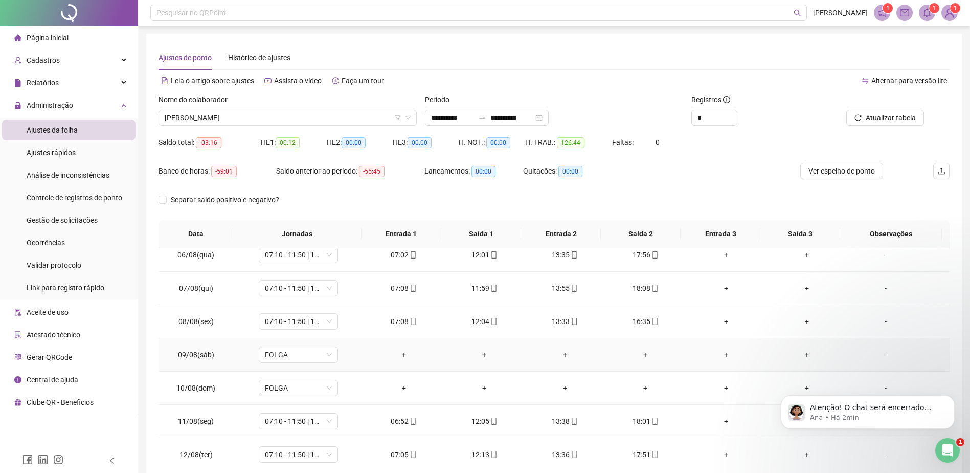
scroll to position [37, 0]
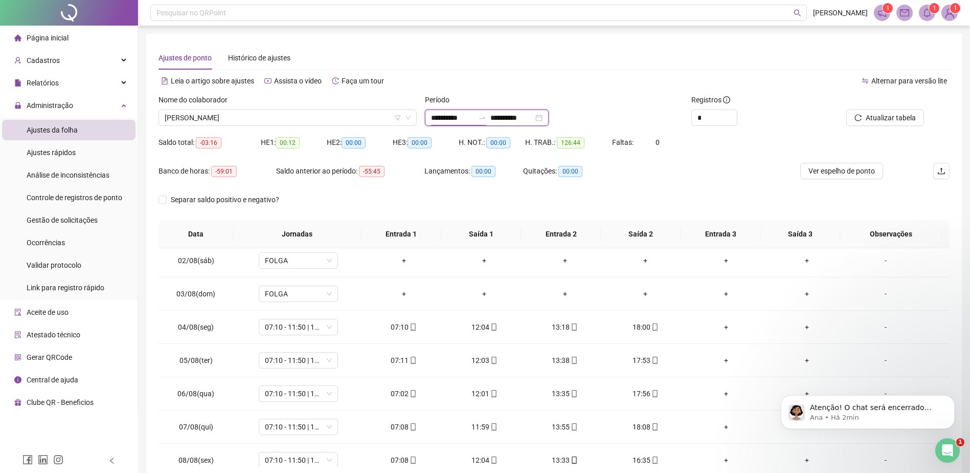
click at [446, 119] on input "**********" at bounding box center [452, 117] width 43 height 11
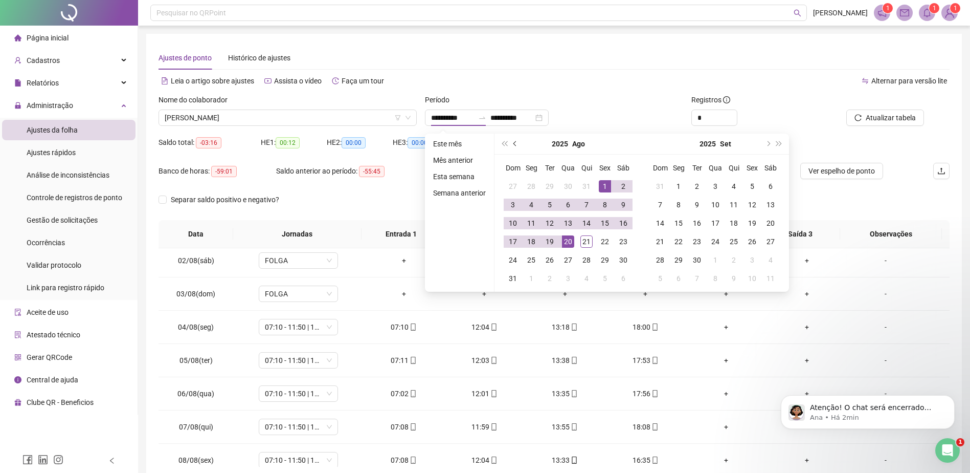
click at [515, 148] on button "prev-year" at bounding box center [515, 144] width 11 height 20
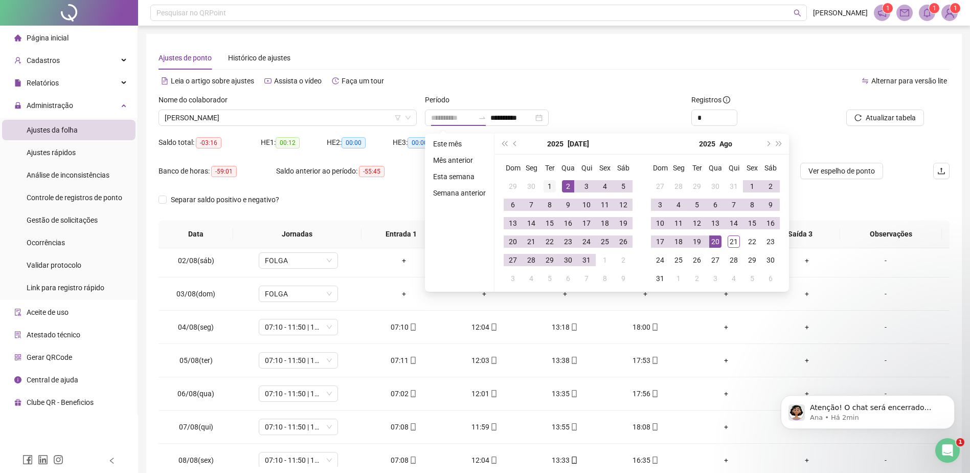
type input "**********"
click at [553, 184] on div "1" at bounding box center [550, 186] width 12 height 12
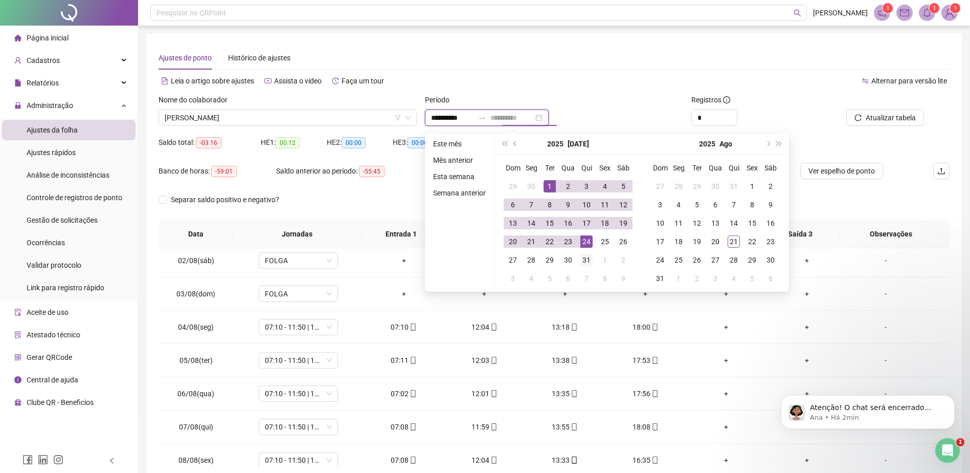
type input "**********"
click at [587, 255] on div "31" at bounding box center [587, 260] width 12 height 12
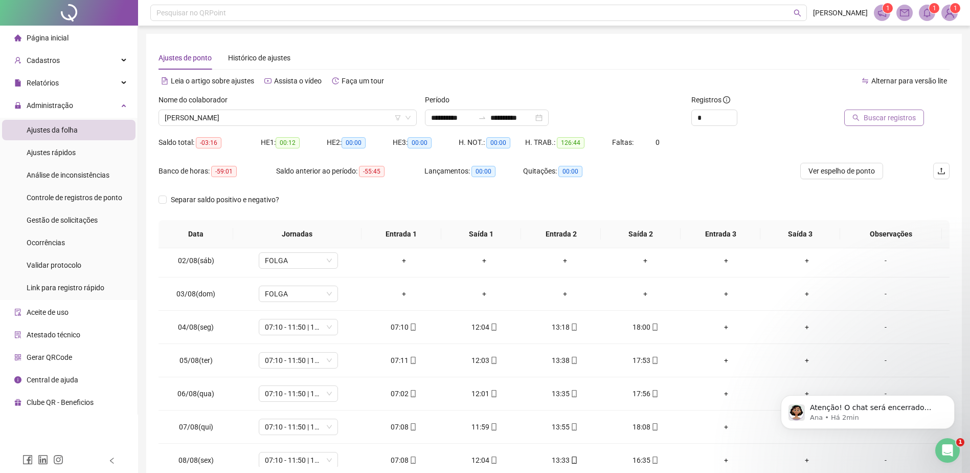
click at [869, 122] on span "Buscar registros" at bounding box center [890, 117] width 52 height 11
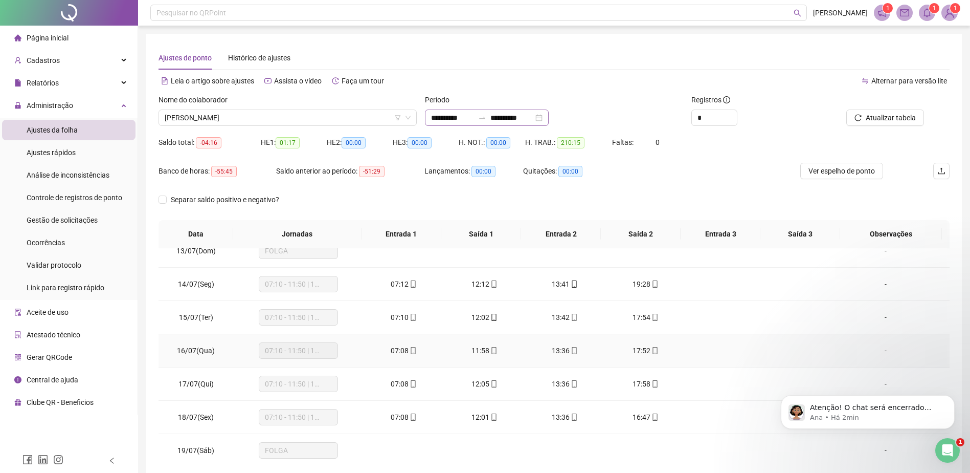
scroll to position [395, 0]
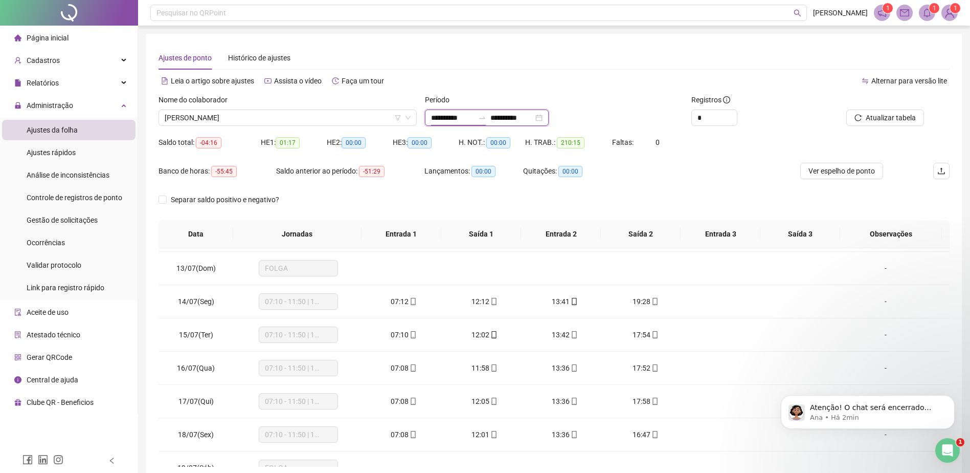
click at [445, 123] on input "**********" at bounding box center [452, 117] width 43 height 11
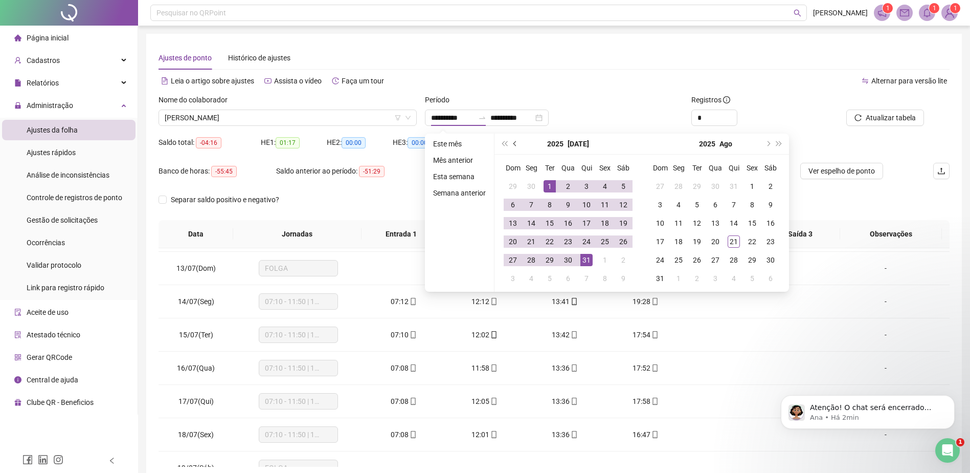
click at [519, 143] on button "prev-year" at bounding box center [515, 144] width 11 height 20
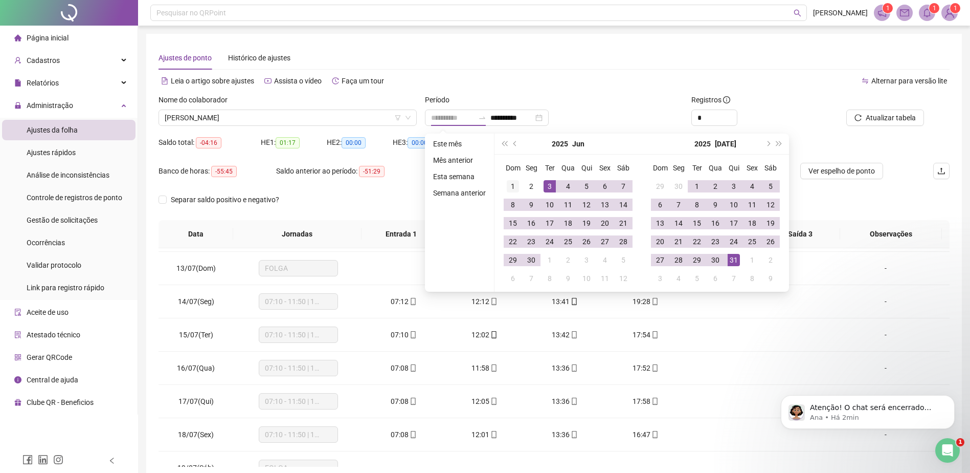
type input "**********"
click at [516, 184] on div "1" at bounding box center [513, 186] width 12 height 12
type input "**********"
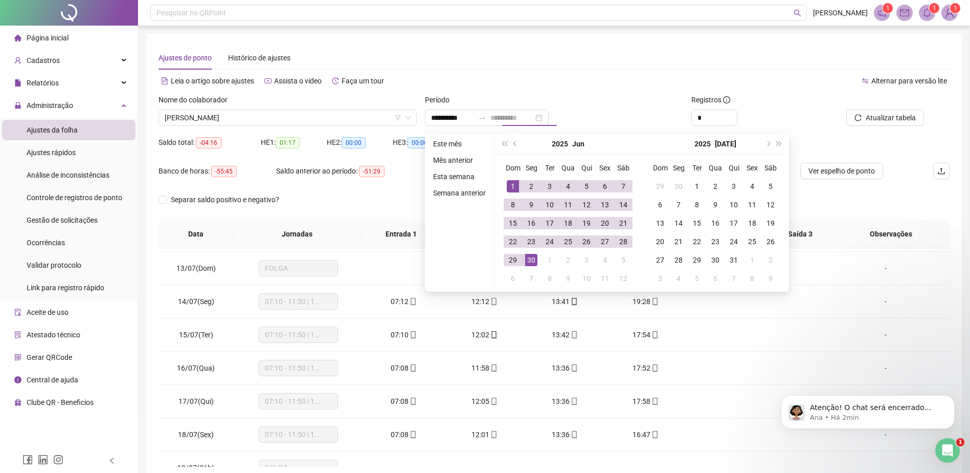
click at [531, 258] on div "30" at bounding box center [531, 260] width 12 height 12
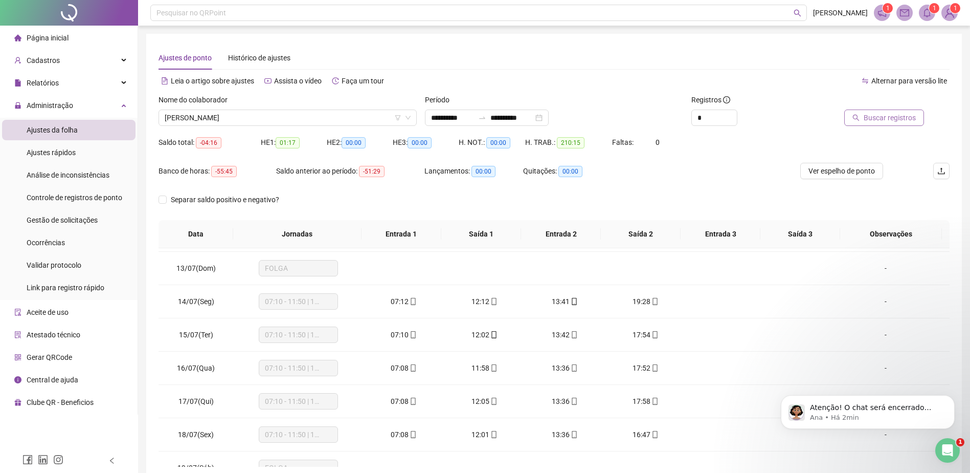
click at [894, 118] on span "Buscar registros" at bounding box center [890, 117] width 52 height 11
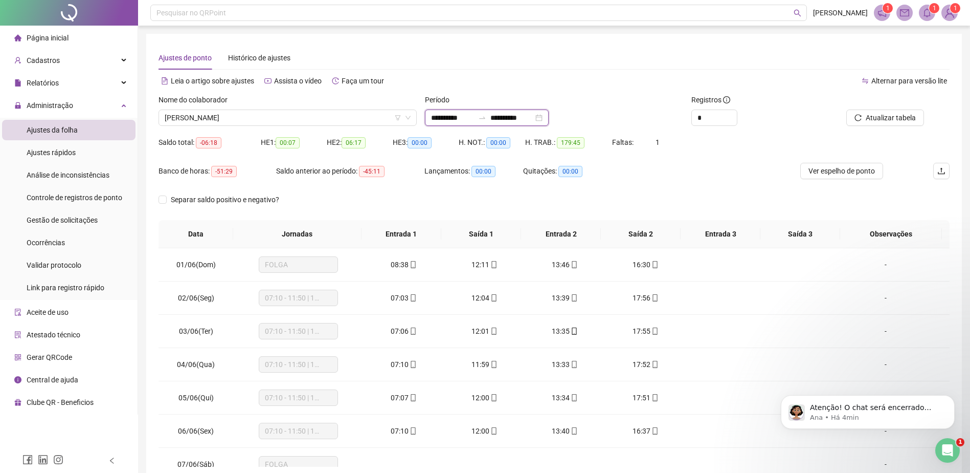
click at [442, 113] on input "**********" at bounding box center [452, 117] width 43 height 11
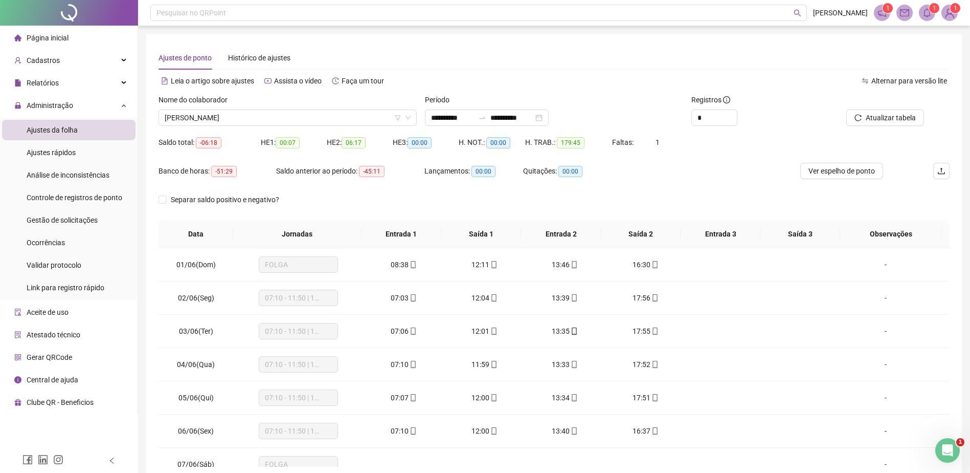
click at [413, 172] on div "Saldo anterior ao período: -45:11" at bounding box center [350, 171] width 148 height 12
